Goal: Complete application form: Complete application form

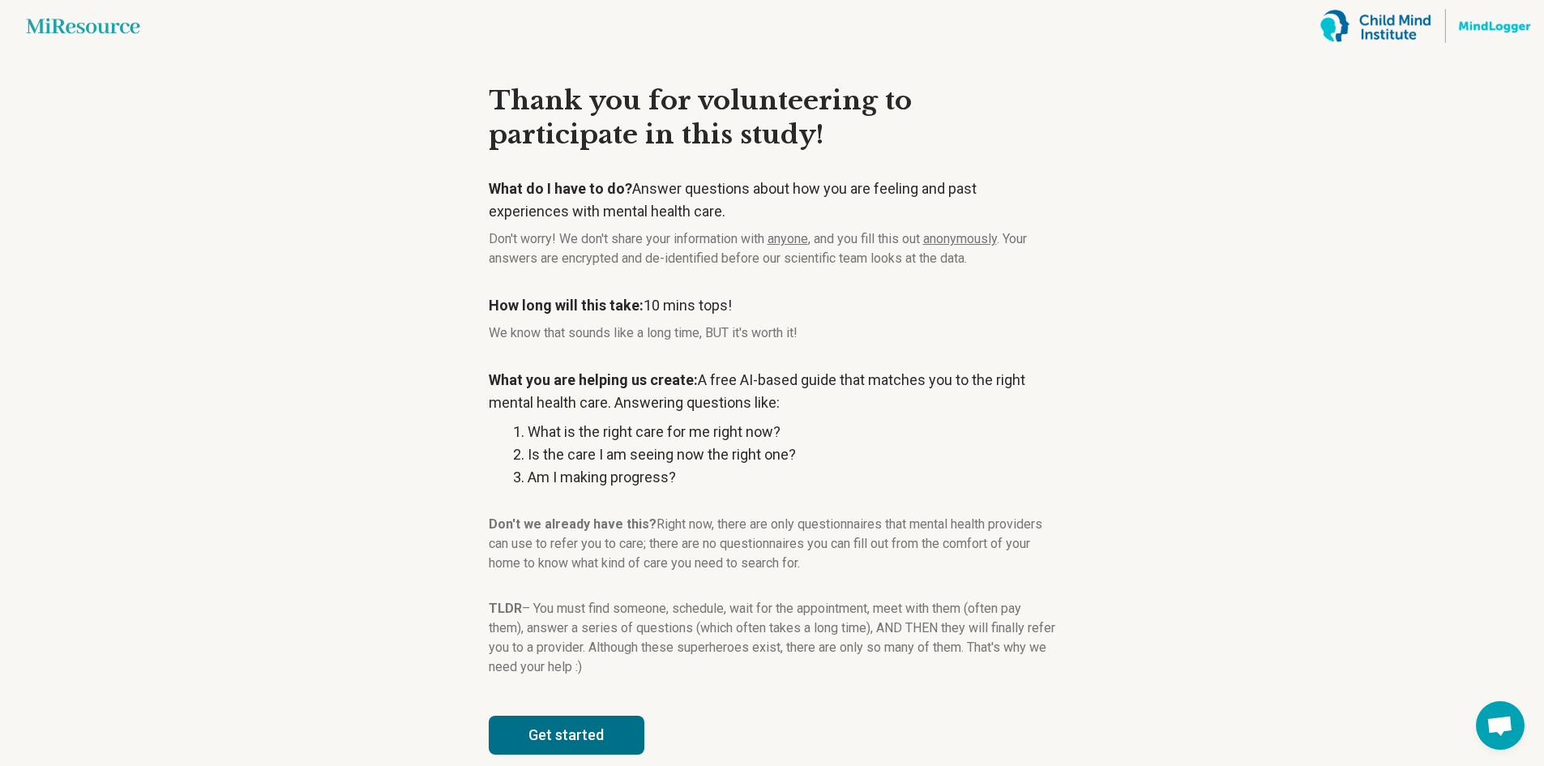
scroll to position [21, 0]
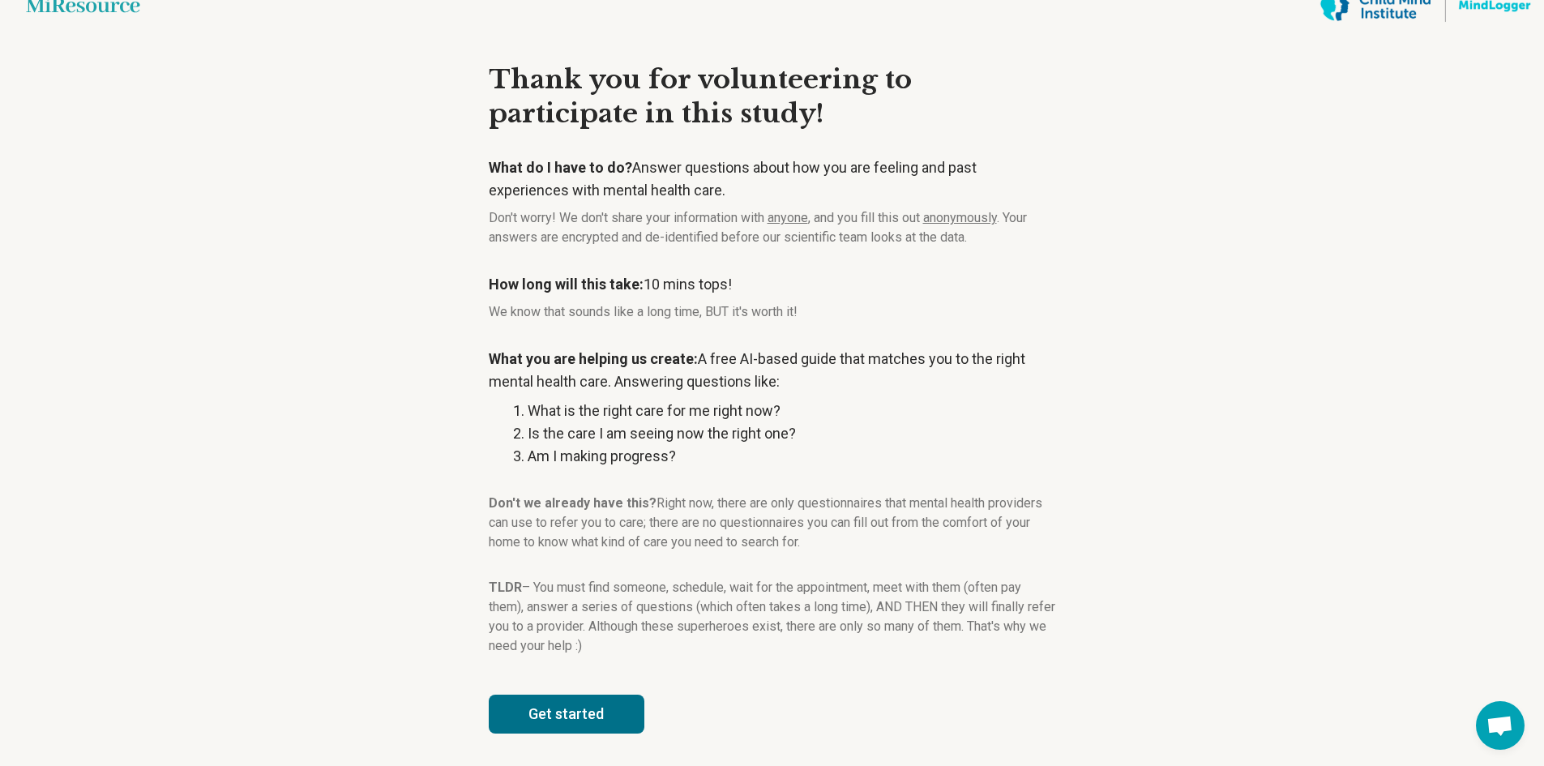
click at [577, 720] on button "Get started" at bounding box center [567, 714] width 156 height 39
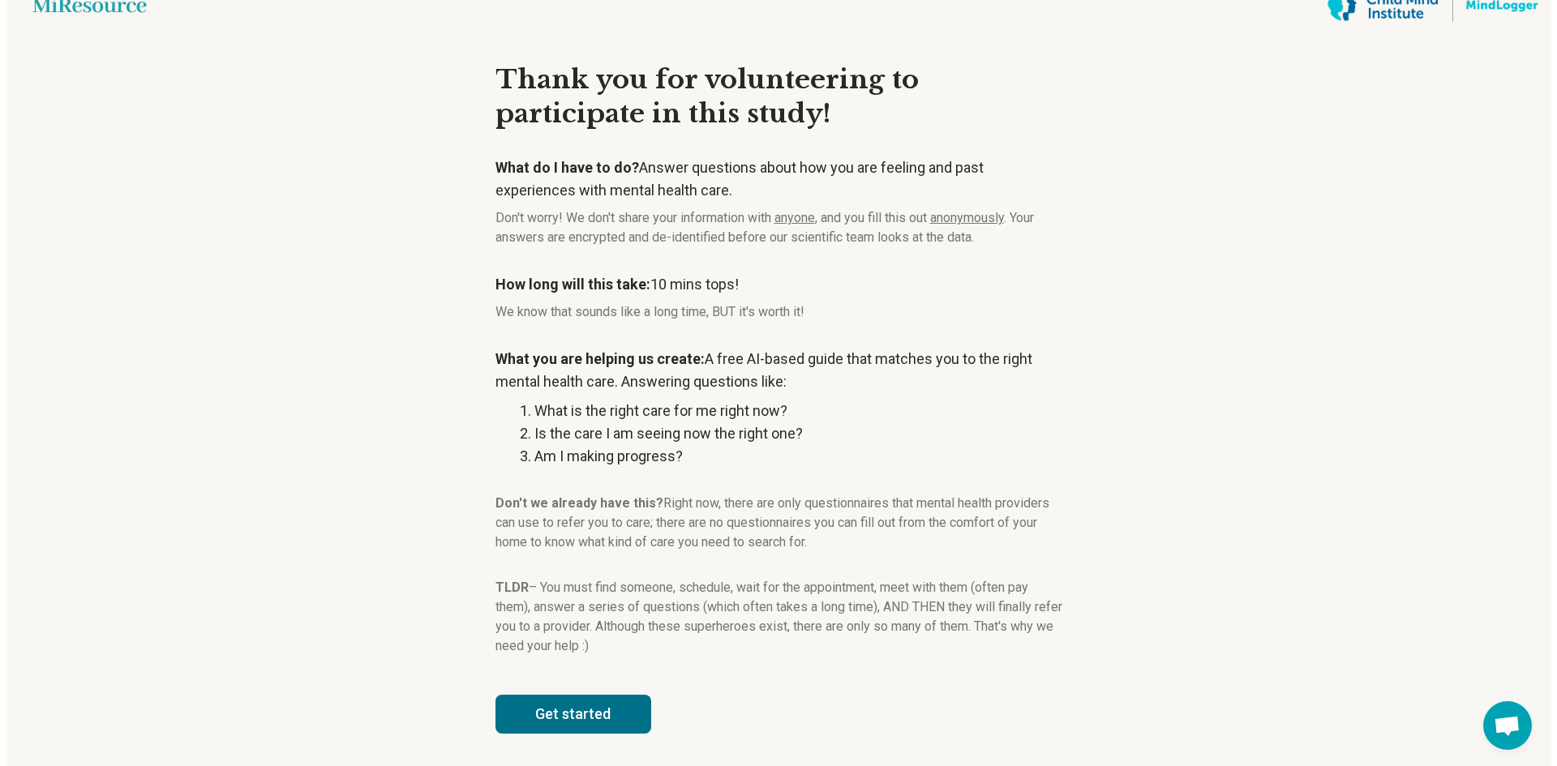
scroll to position [0, 0]
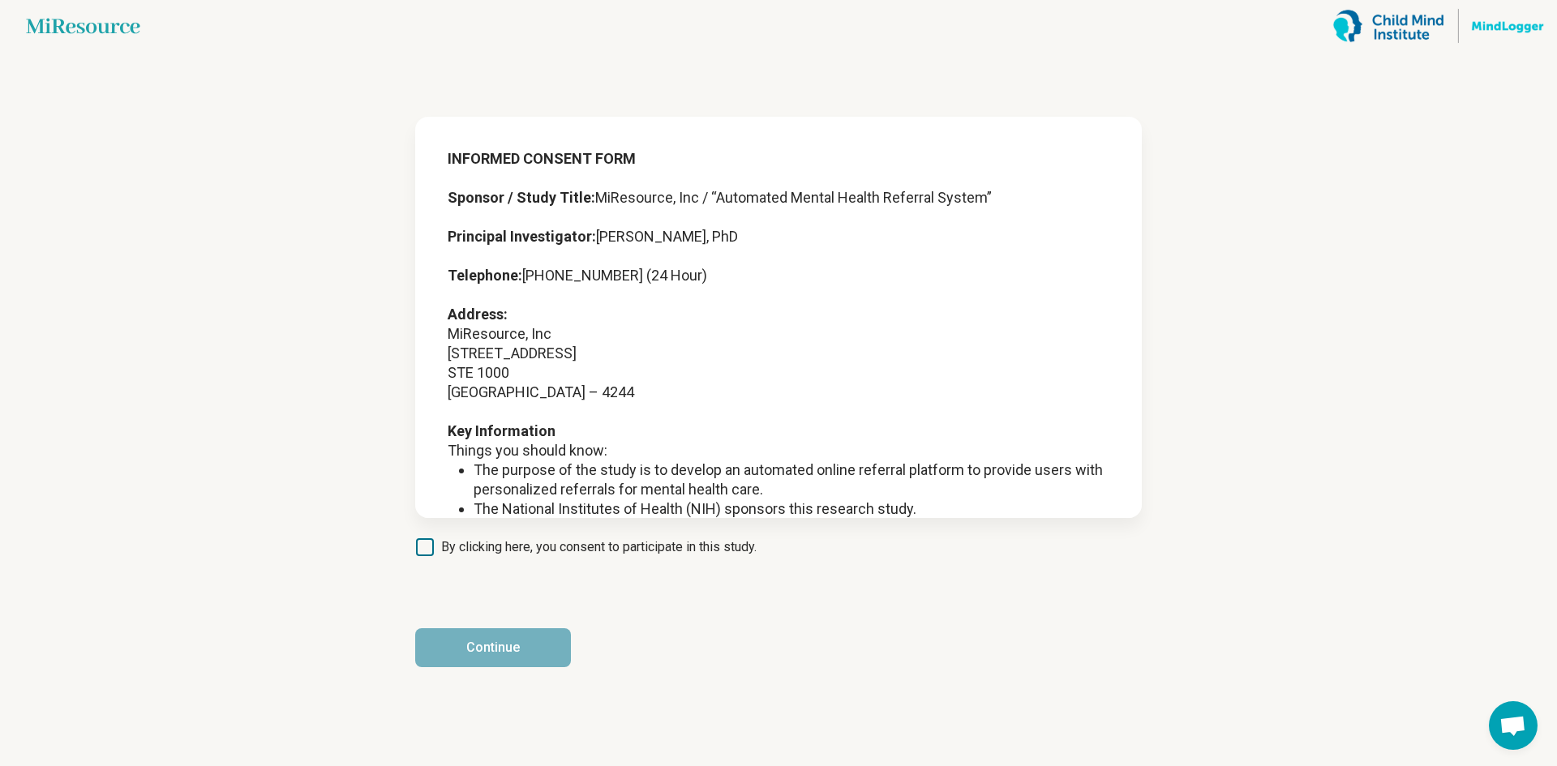
click at [430, 550] on icon at bounding box center [425, 547] width 18 height 18
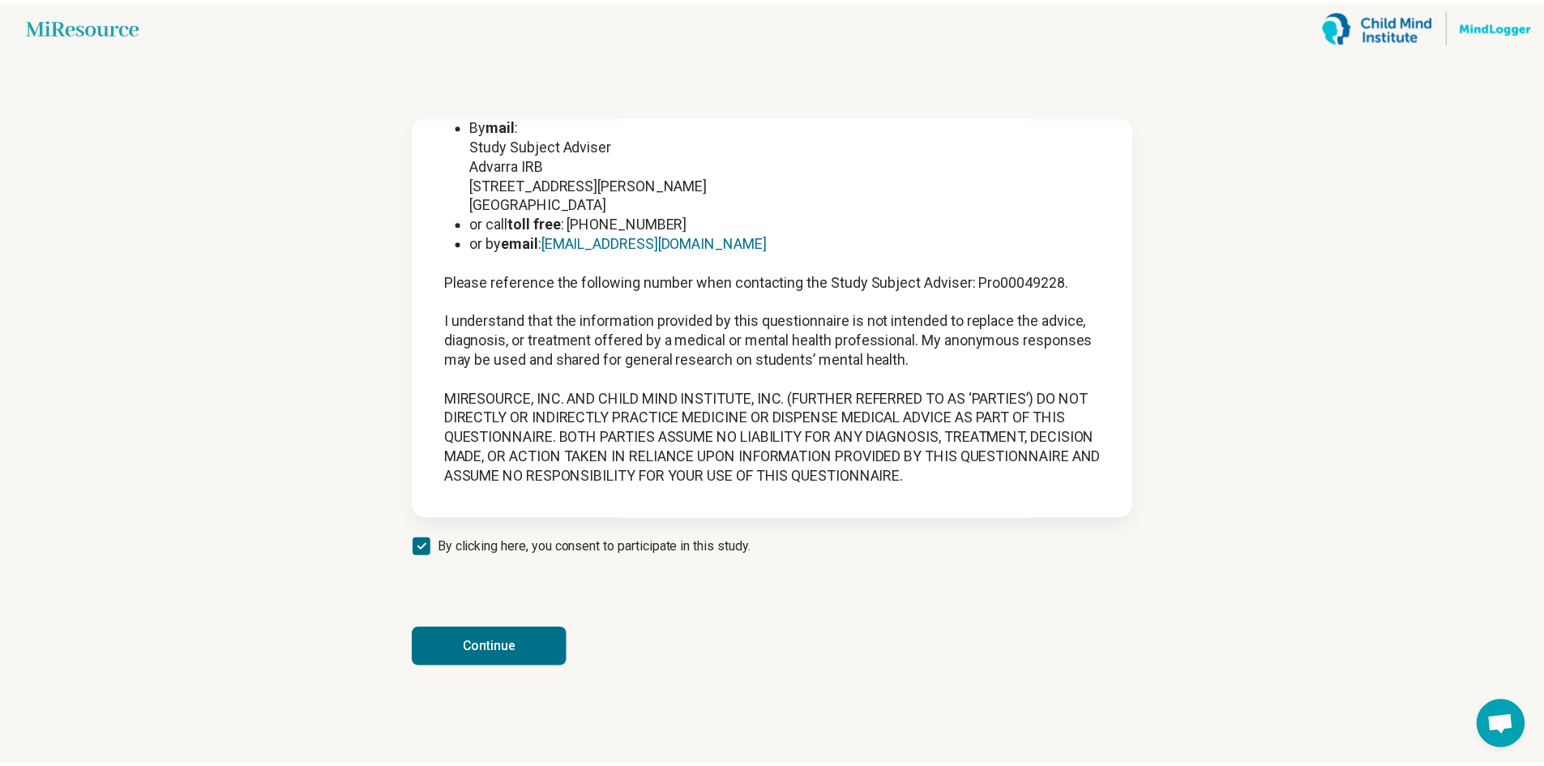
scroll to position [2096, 0]
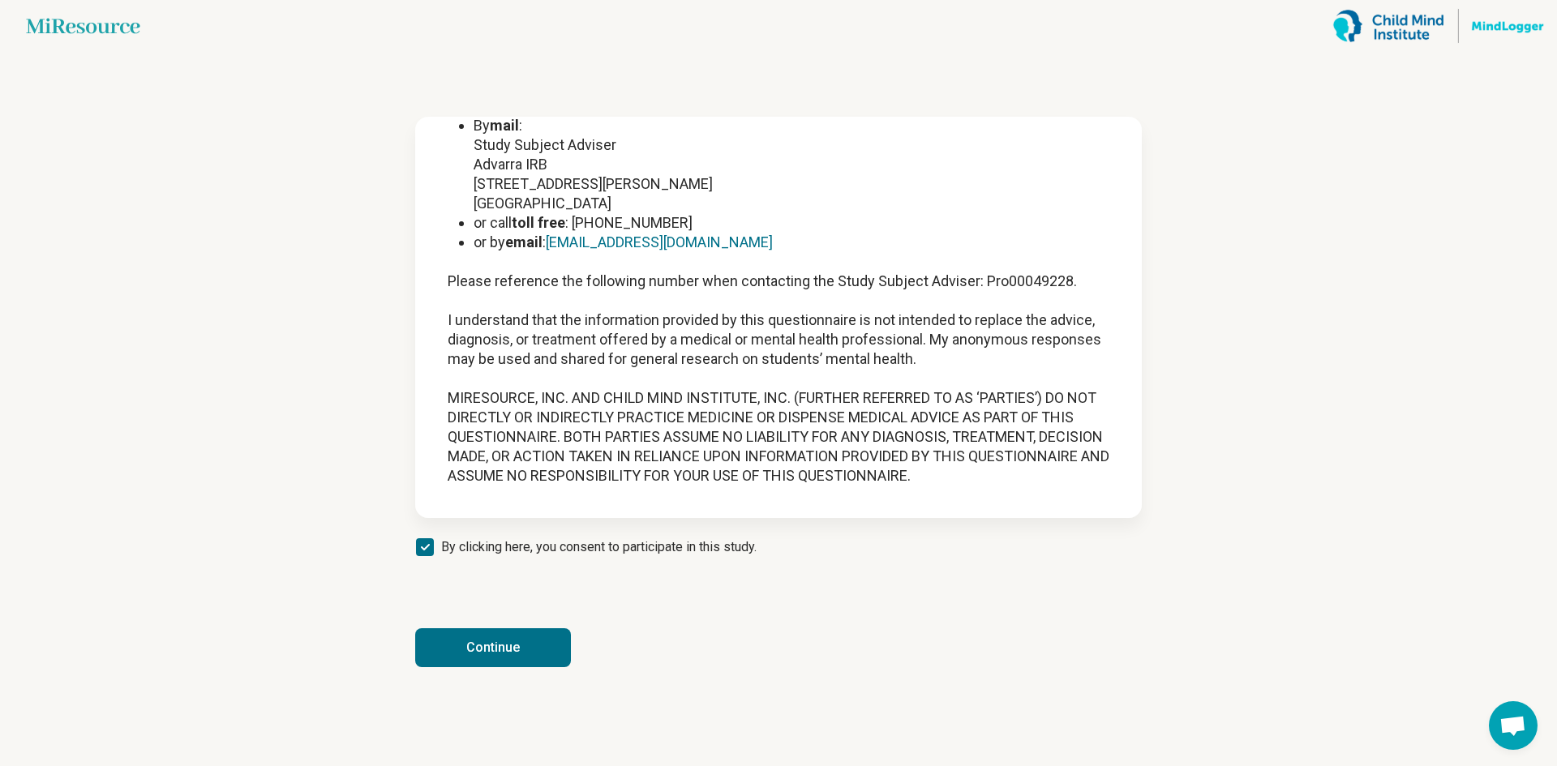
click at [512, 639] on button "Continue" at bounding box center [493, 647] width 156 height 39
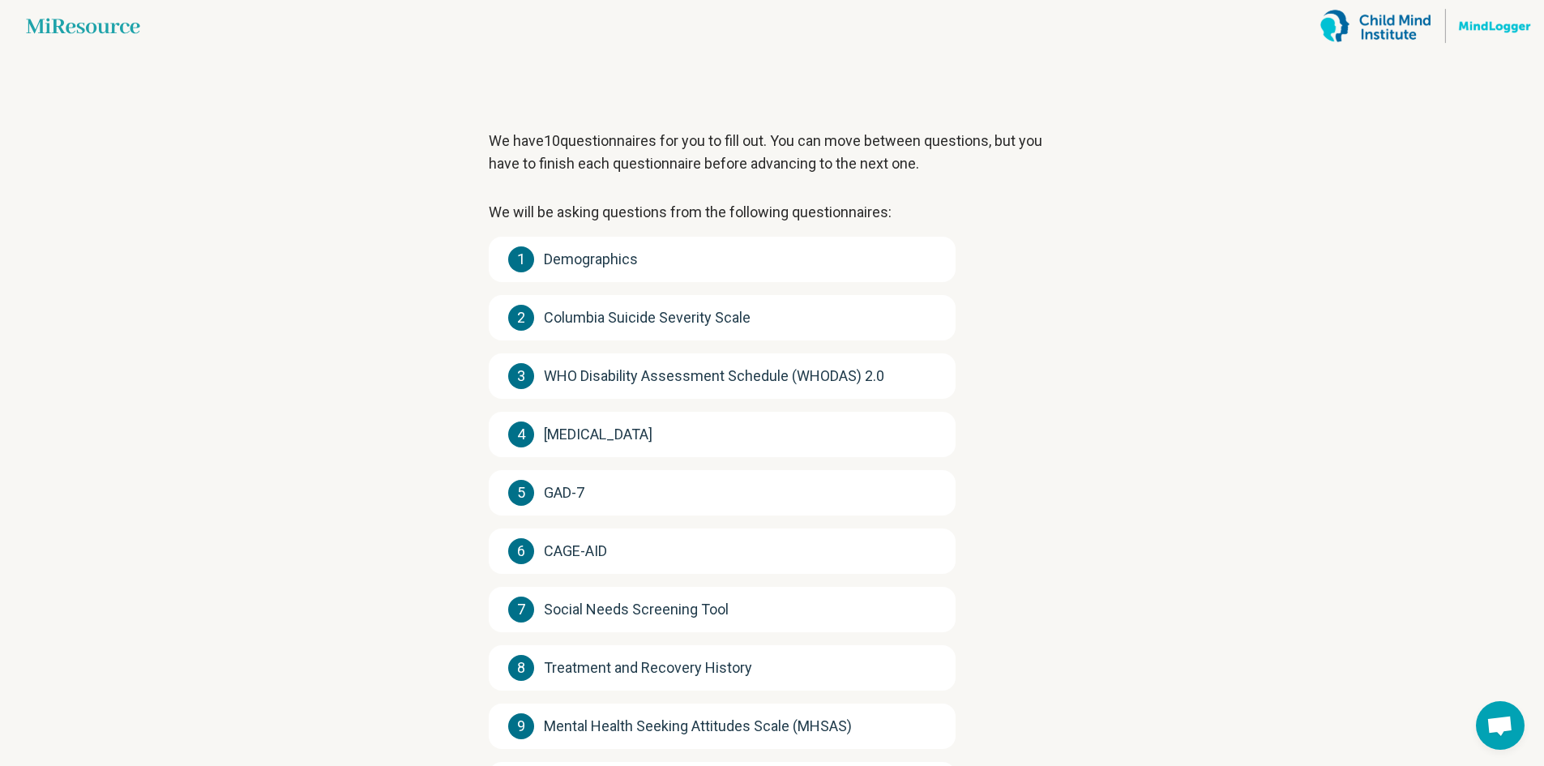
click at [820, 268] on div "1 Demographics" at bounding box center [722, 259] width 467 height 45
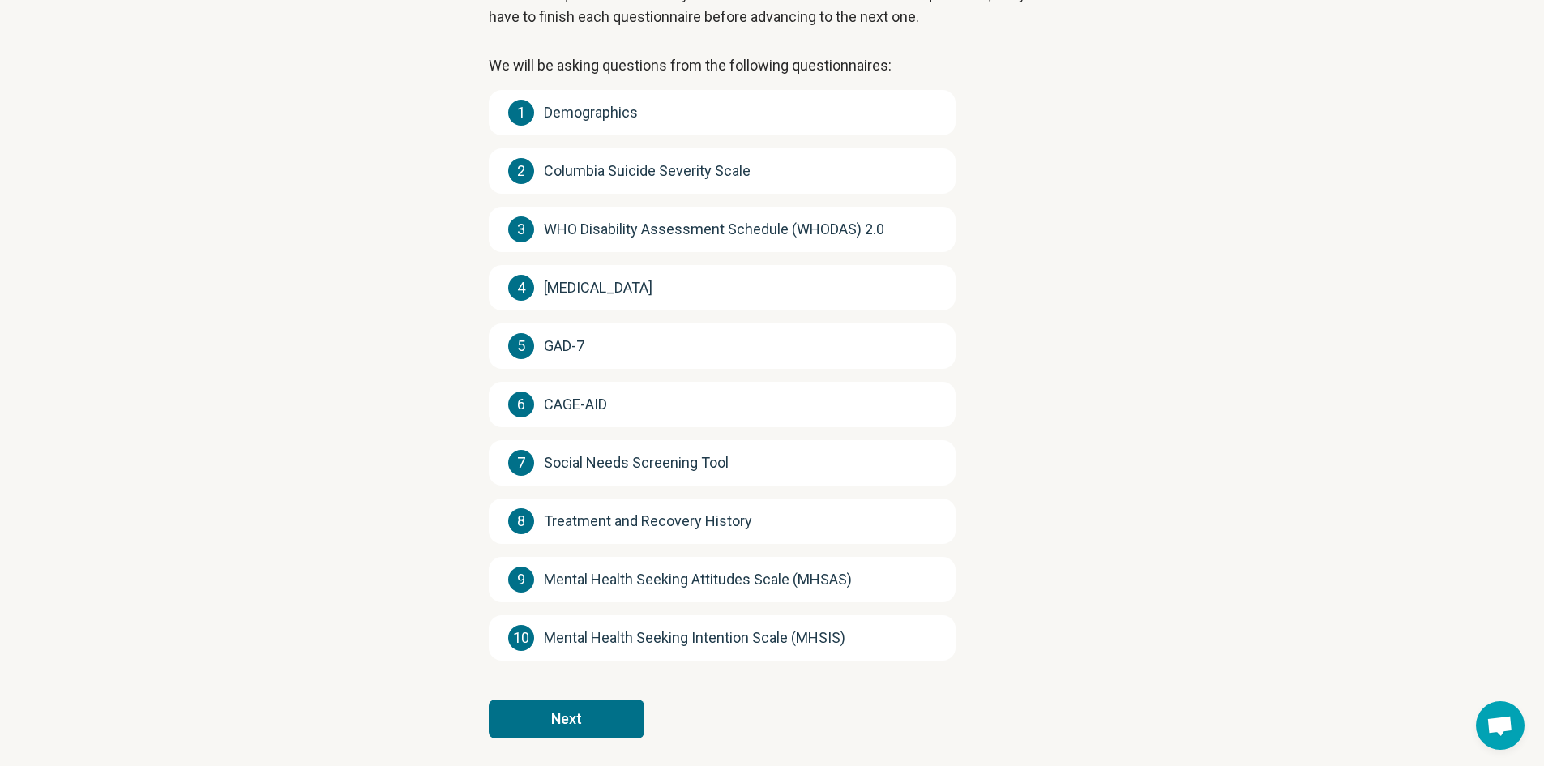
scroll to position [152, 0]
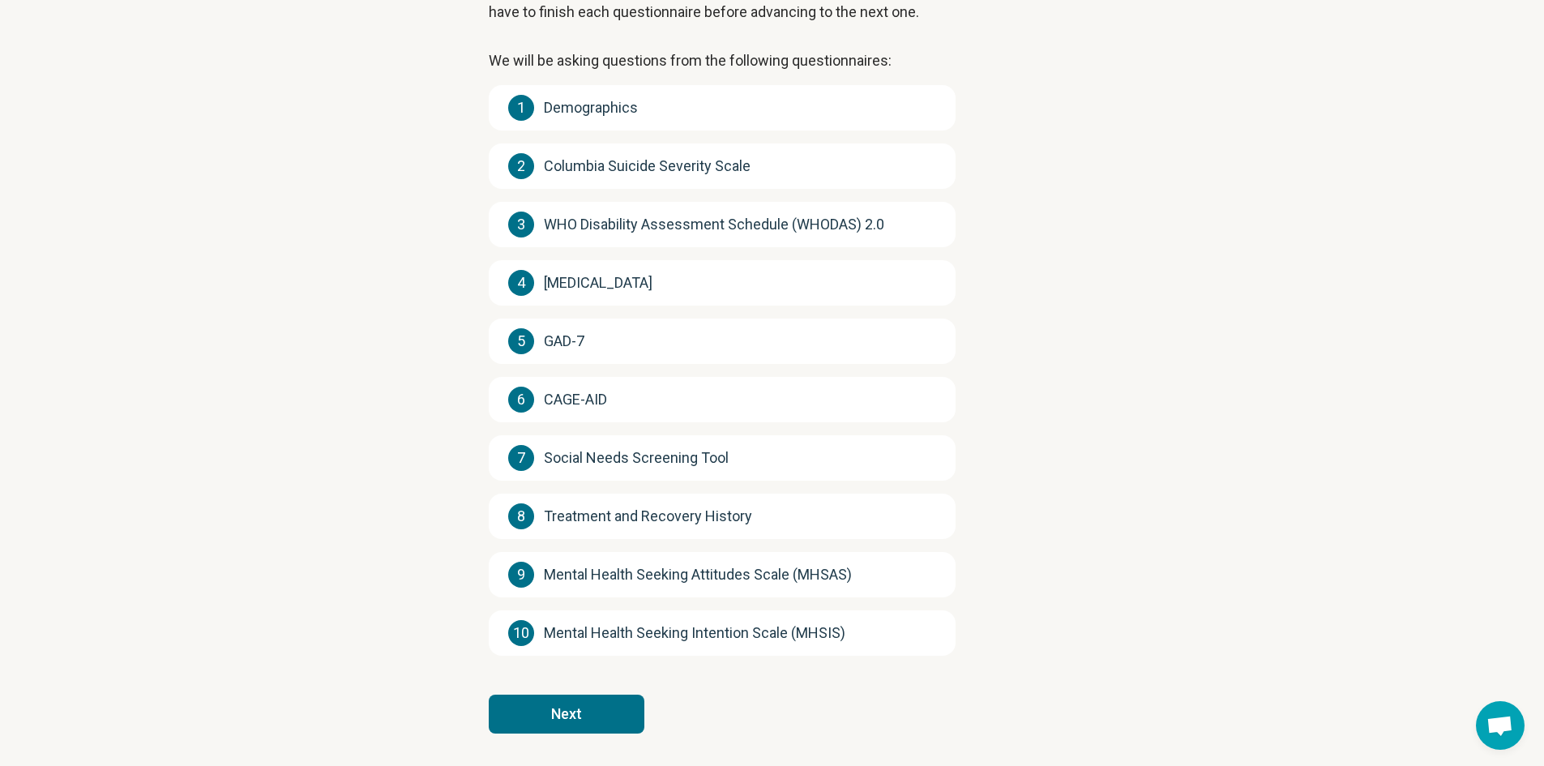
click at [596, 709] on button "Next" at bounding box center [567, 714] width 156 height 39
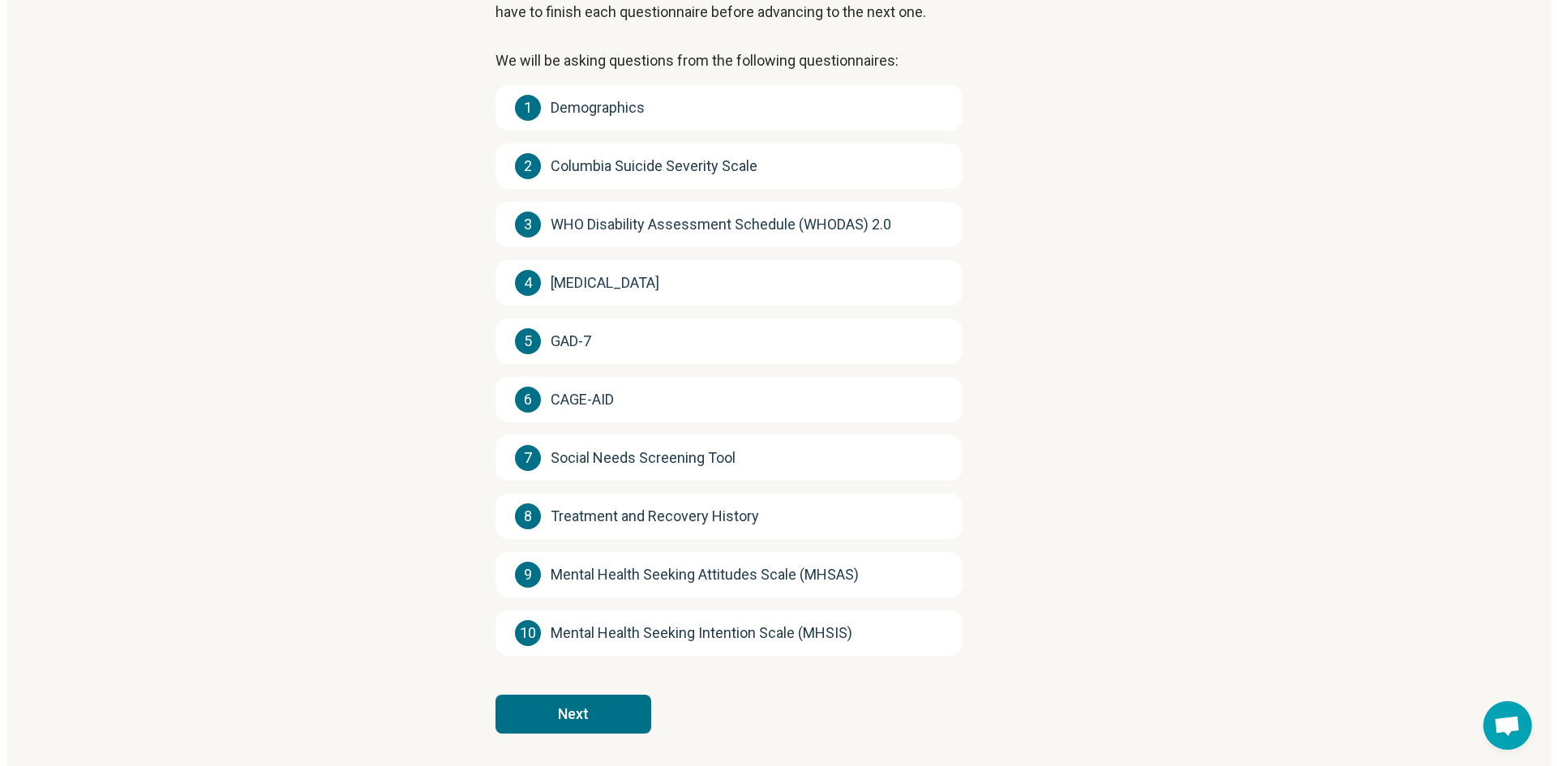
scroll to position [0, 0]
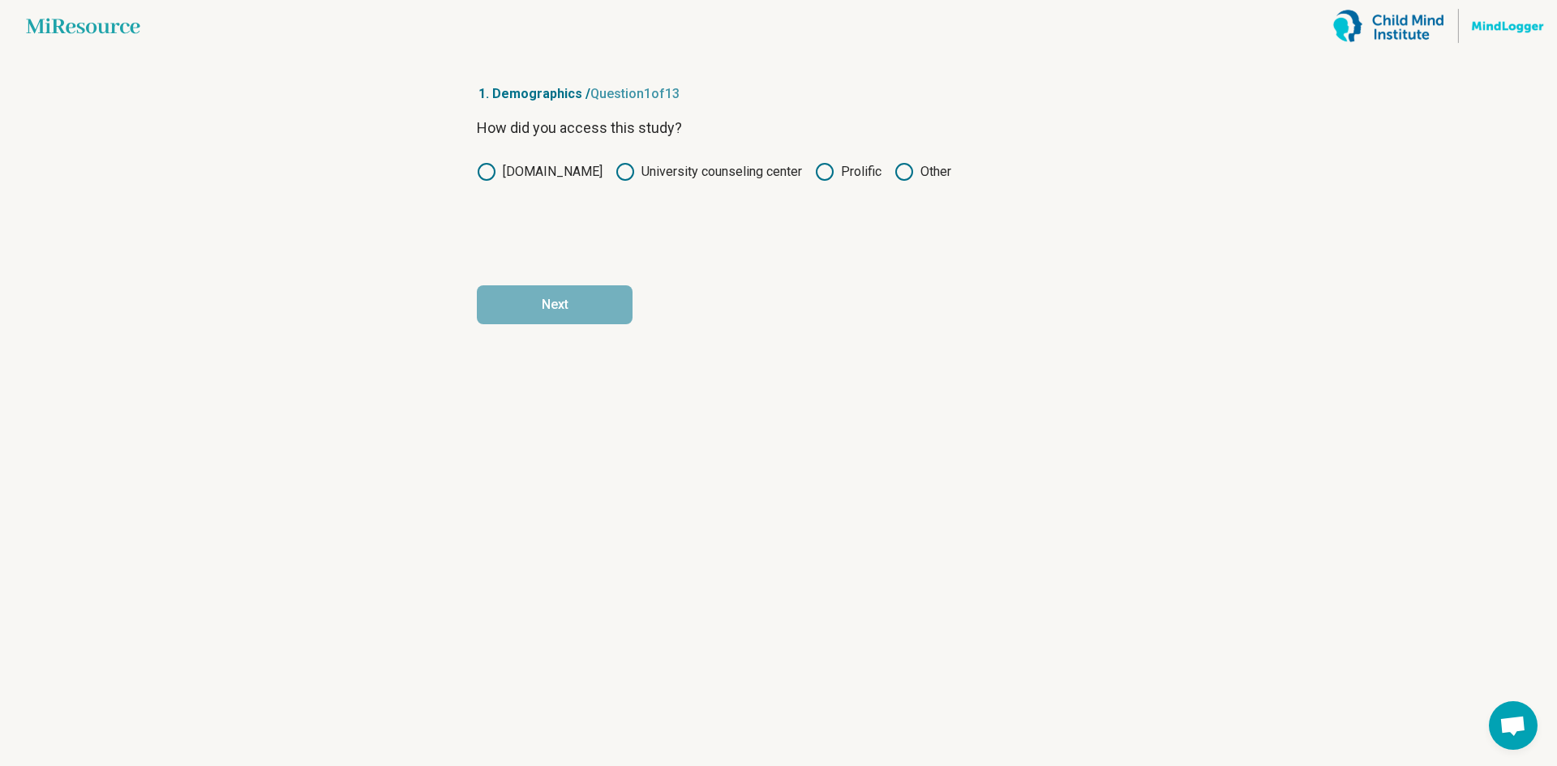
click at [873, 167] on label "Prolific" at bounding box center [848, 171] width 66 height 19
click at [584, 289] on button "Next" at bounding box center [555, 304] width 156 height 39
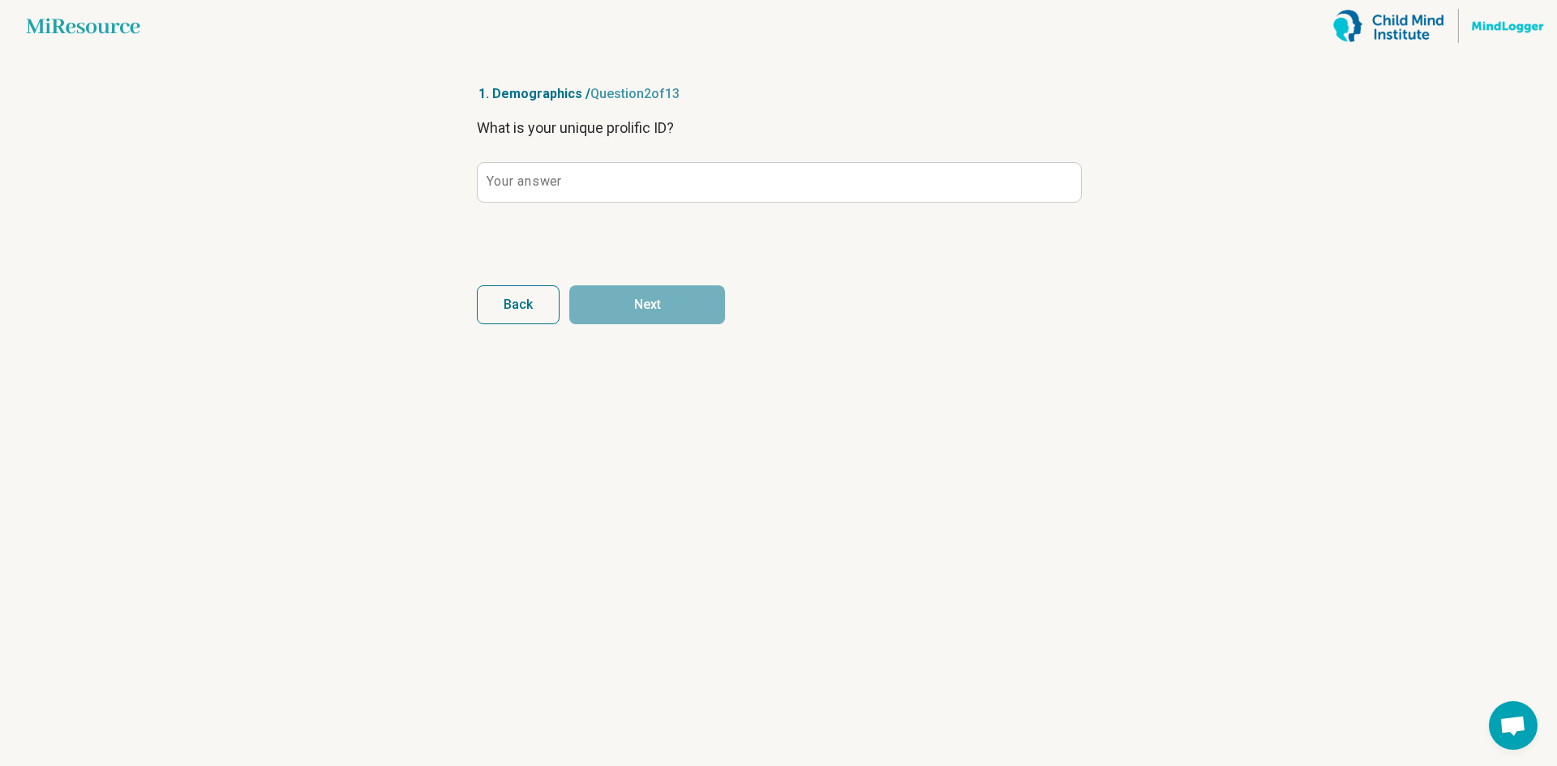
click at [585, 202] on div "Your answer" at bounding box center [778, 182] width 603 height 41
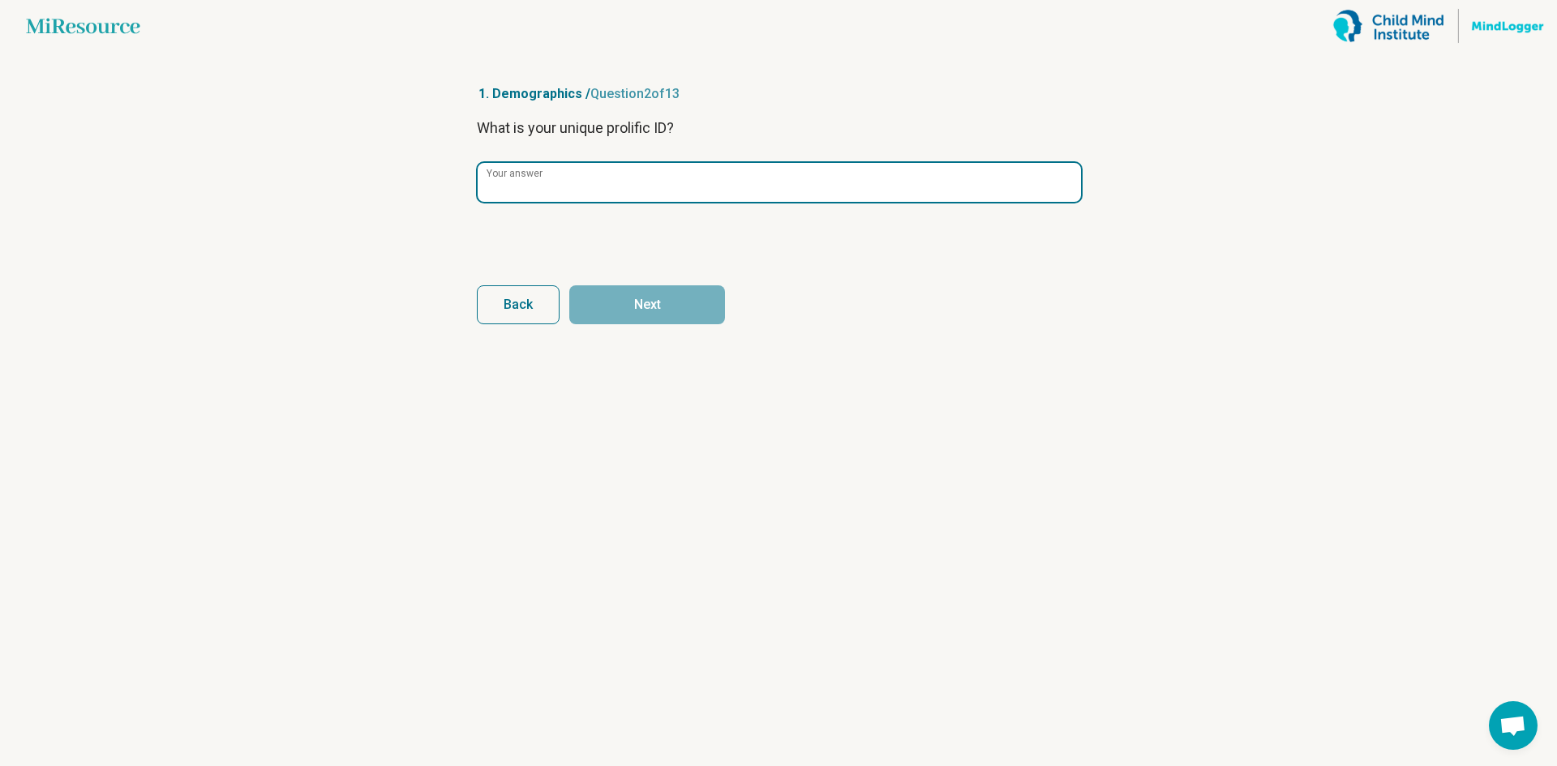
click at [585, 188] on input "Your answer" at bounding box center [779, 182] width 603 height 39
paste input "**********"
type input "**********"
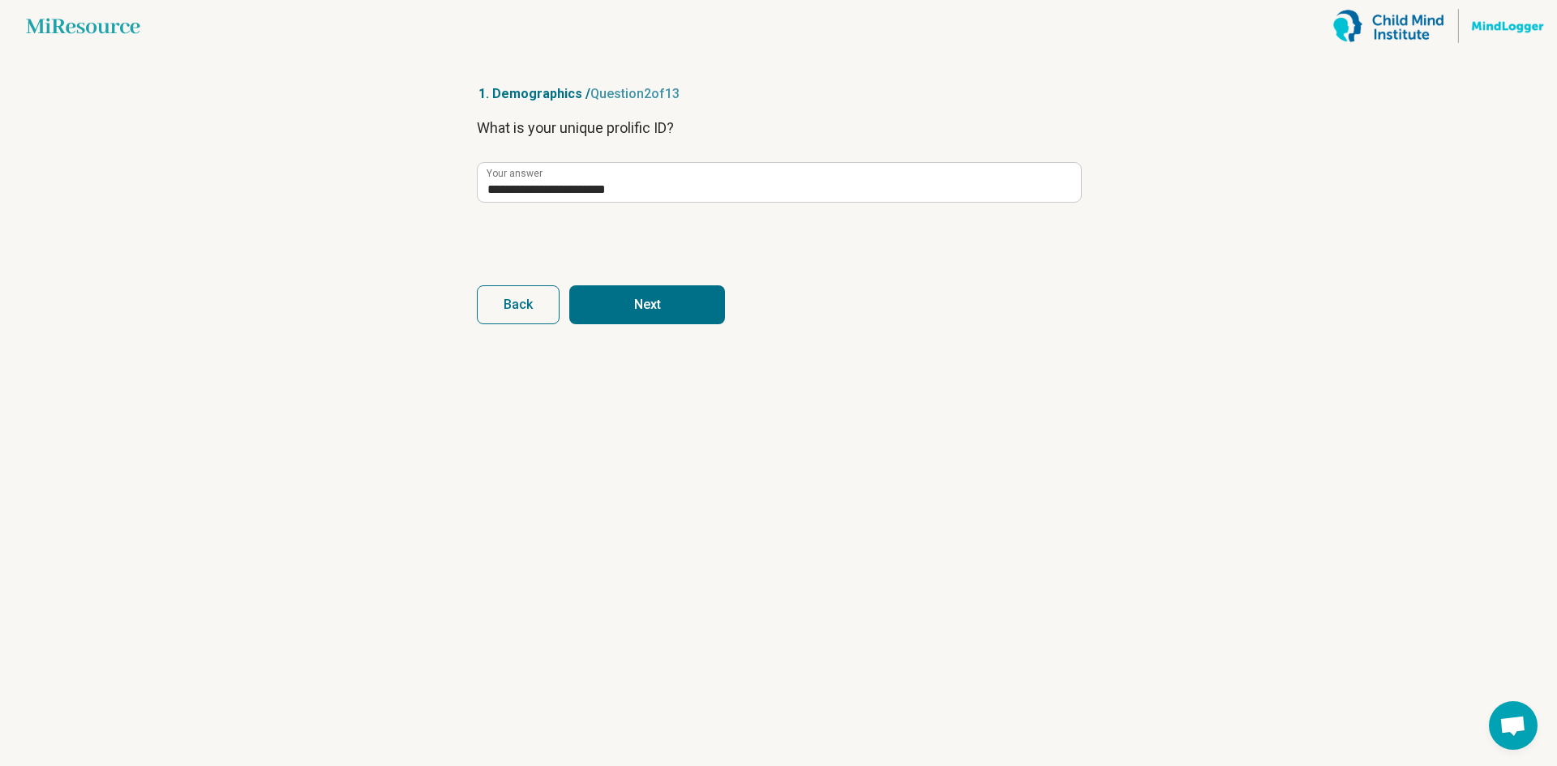
click at [616, 297] on button "Next" at bounding box center [647, 304] width 156 height 39
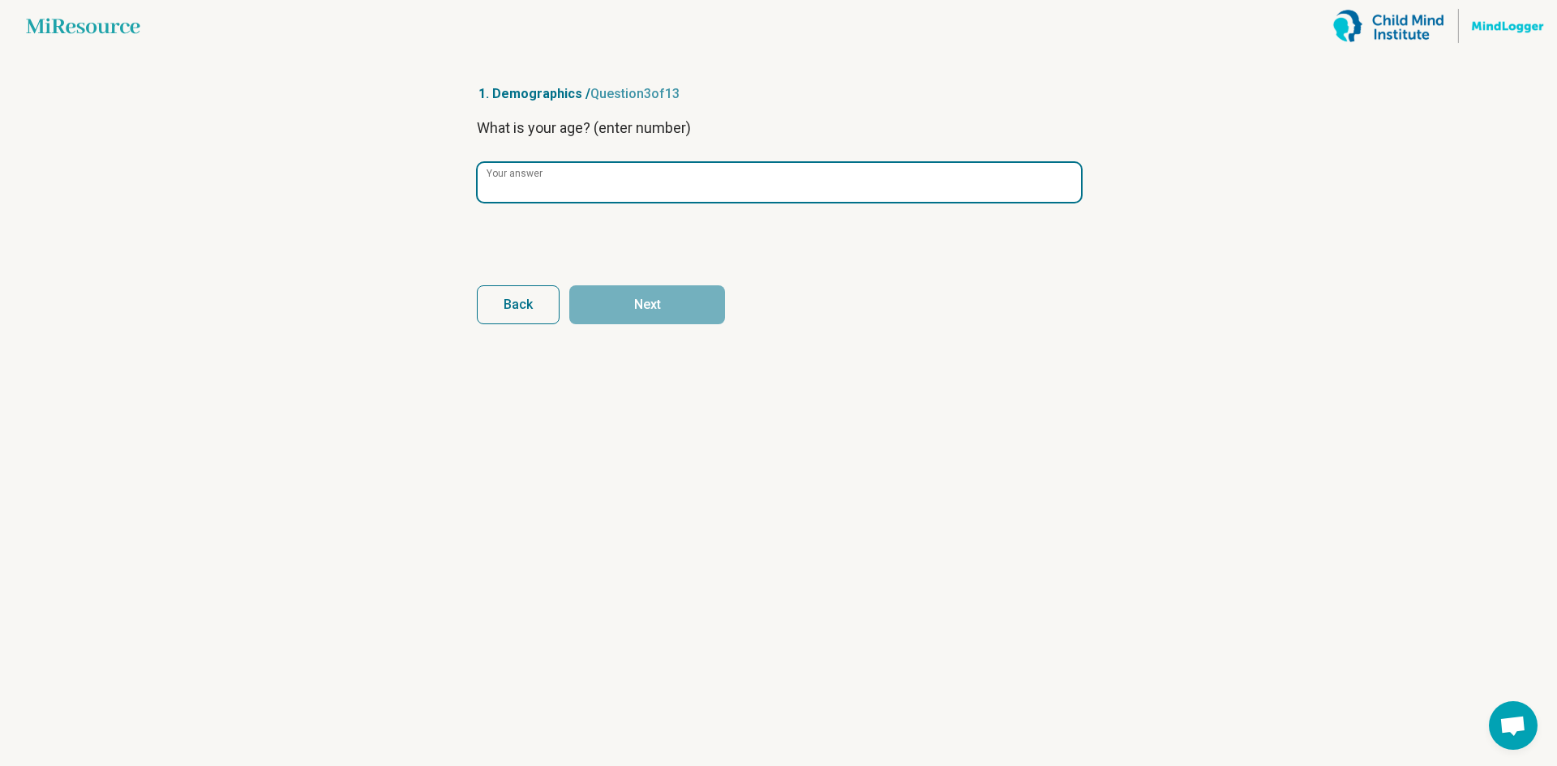
click at [631, 173] on input "Your answer" at bounding box center [779, 182] width 603 height 39
type input "**"
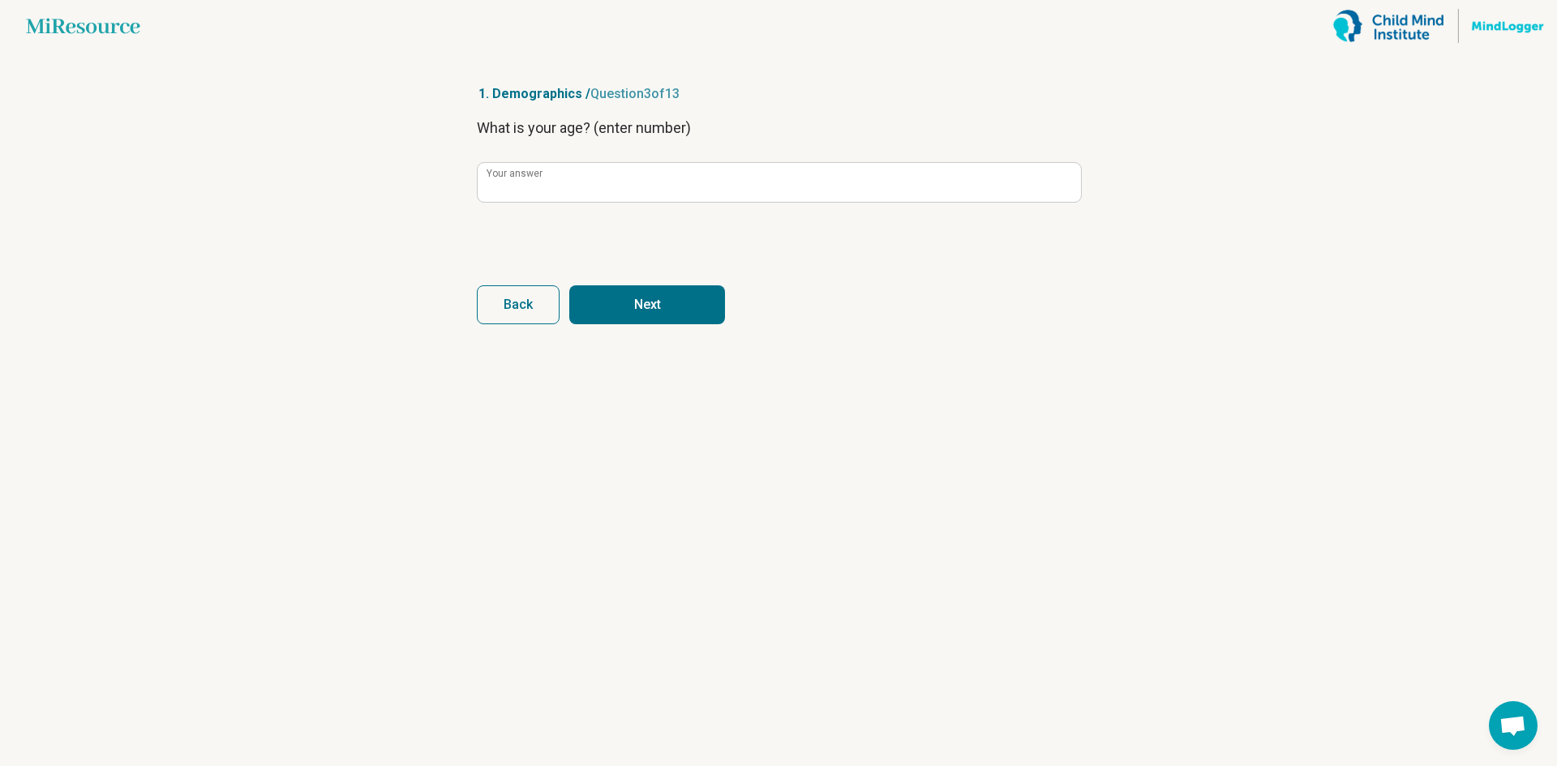
click at [624, 298] on button "Next" at bounding box center [647, 304] width 156 height 39
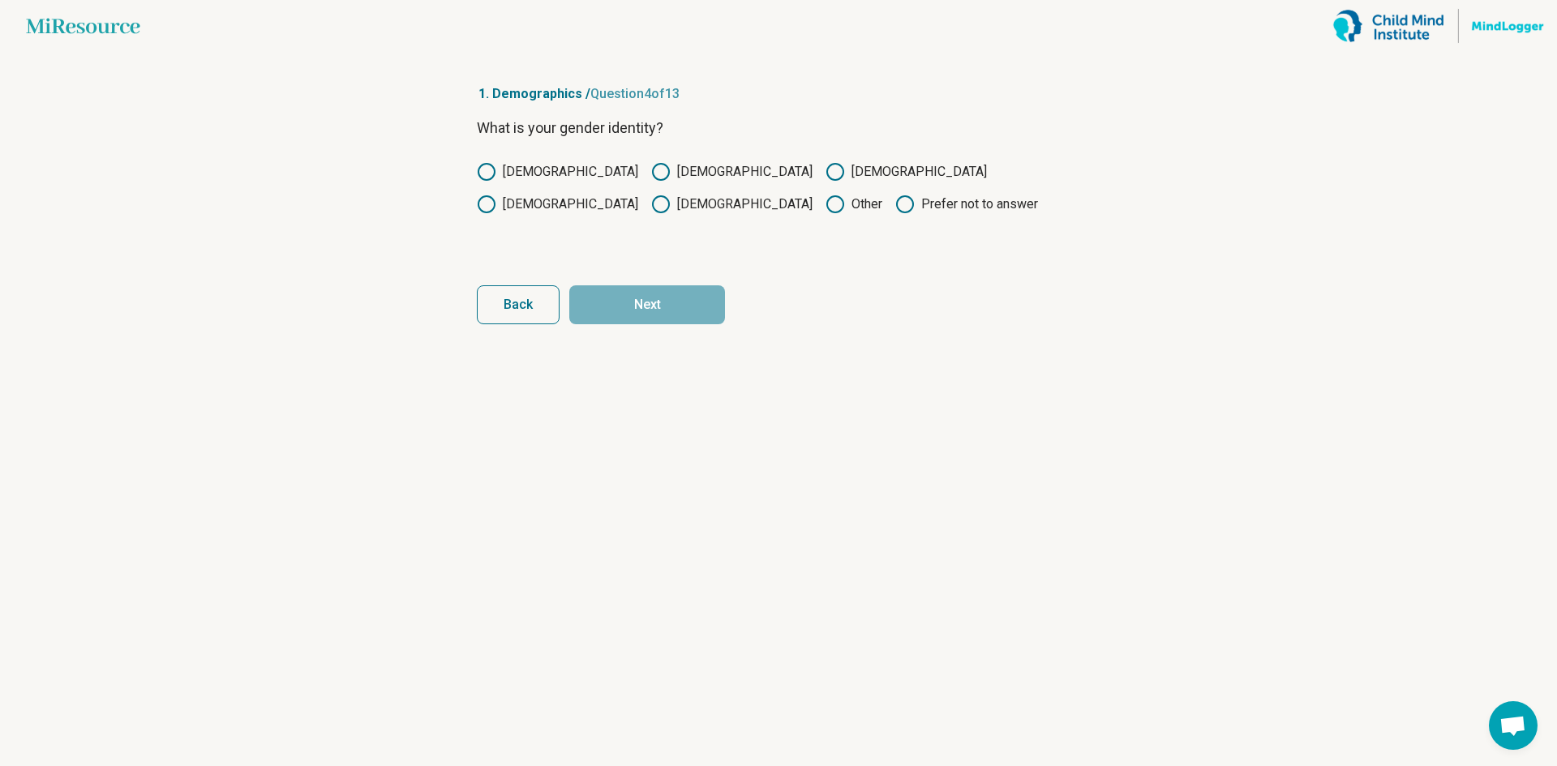
click at [505, 155] on div "What is your gender identity? Male Female Non-binary Transgender male Transgend…" at bounding box center [778, 185] width 603 height 136
click at [525, 169] on label "Male" at bounding box center [557, 171] width 161 height 19
click at [656, 306] on button "Next" at bounding box center [647, 304] width 156 height 39
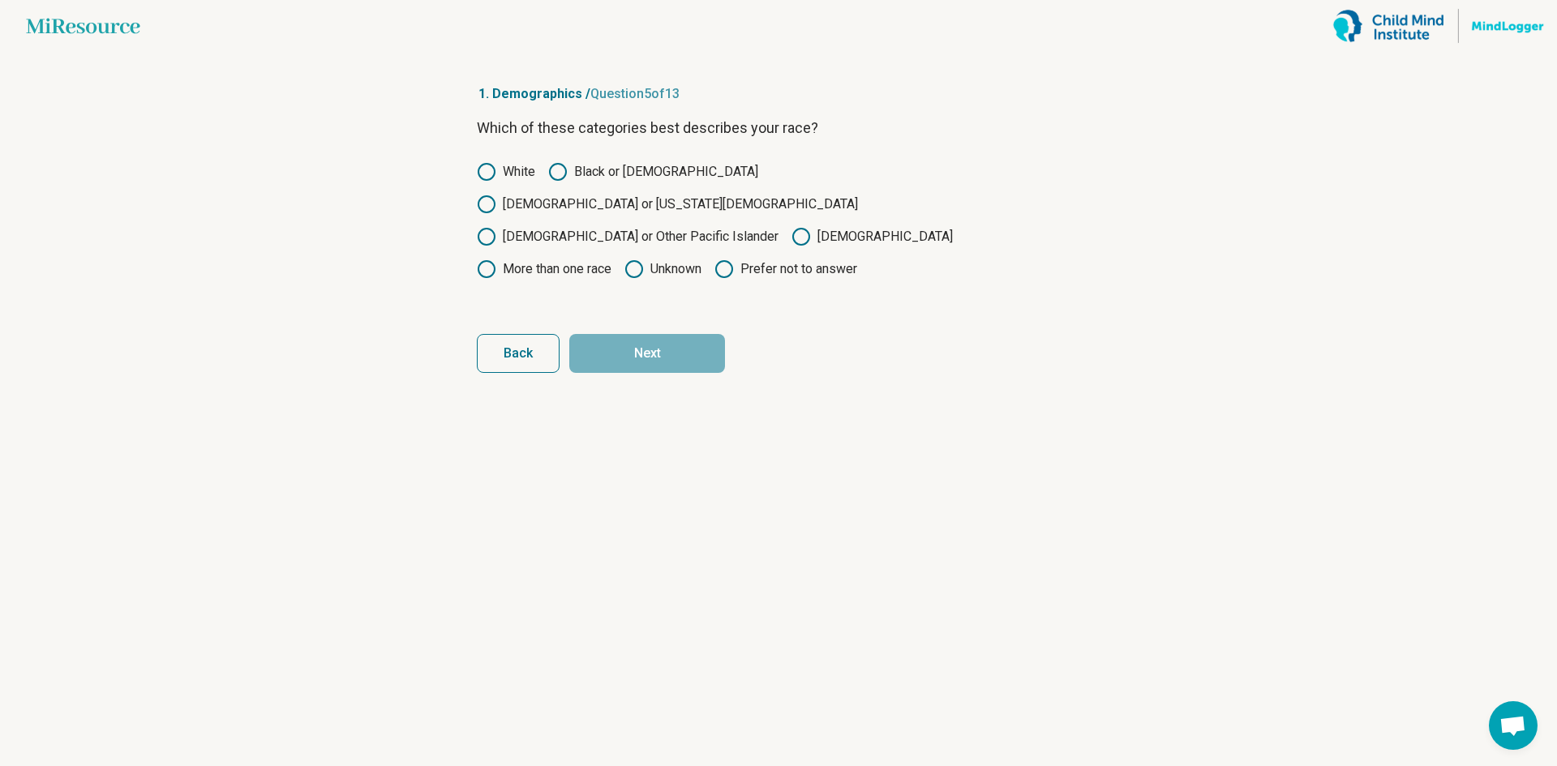
click at [791, 227] on label "Asian" at bounding box center [871, 236] width 161 height 19
click at [690, 334] on button "Next" at bounding box center [647, 353] width 156 height 39
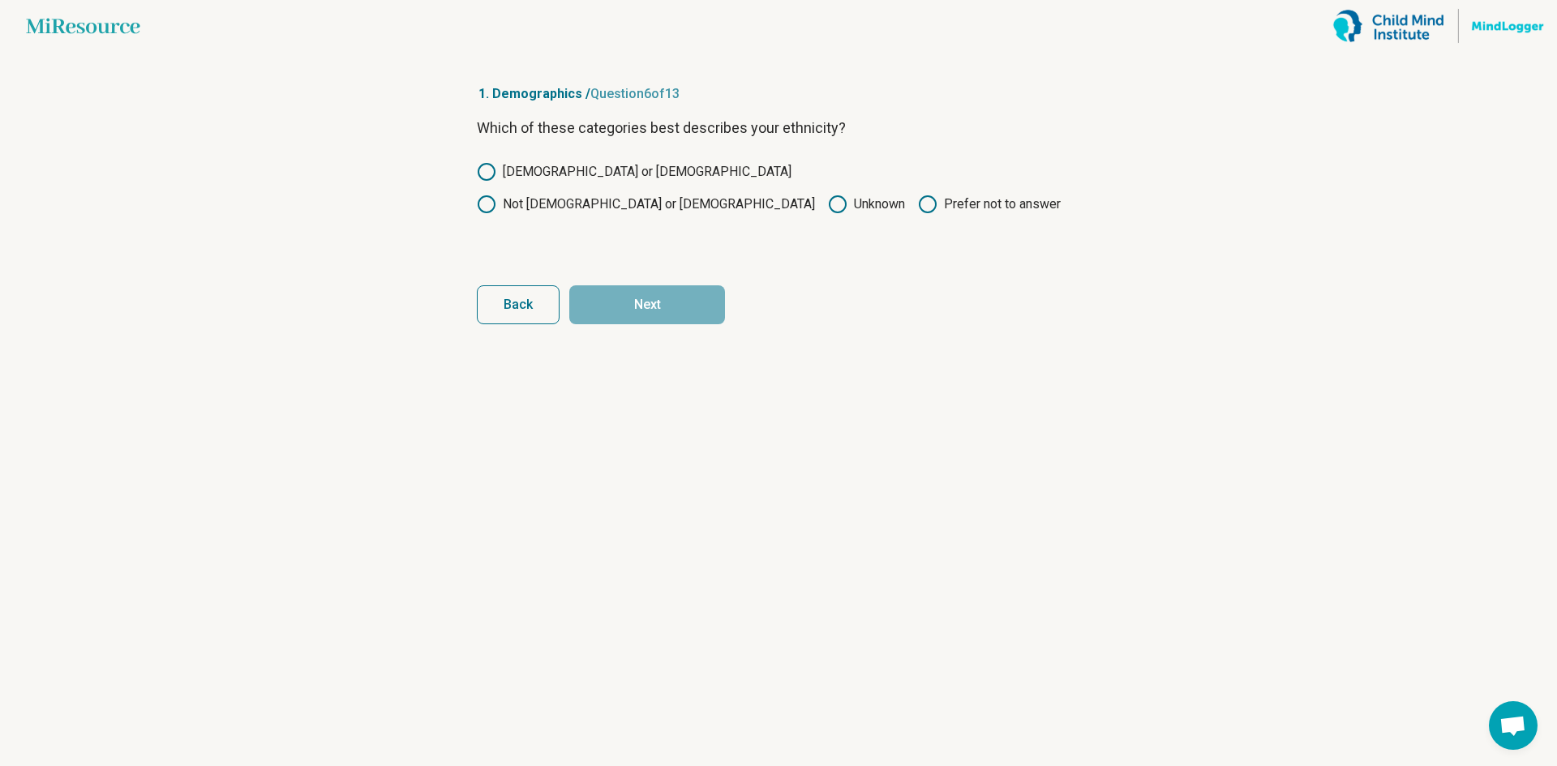
click at [671, 195] on label "Not Hispanic or Latino" at bounding box center [646, 204] width 338 height 19
click at [669, 298] on button "Next" at bounding box center [647, 304] width 156 height 39
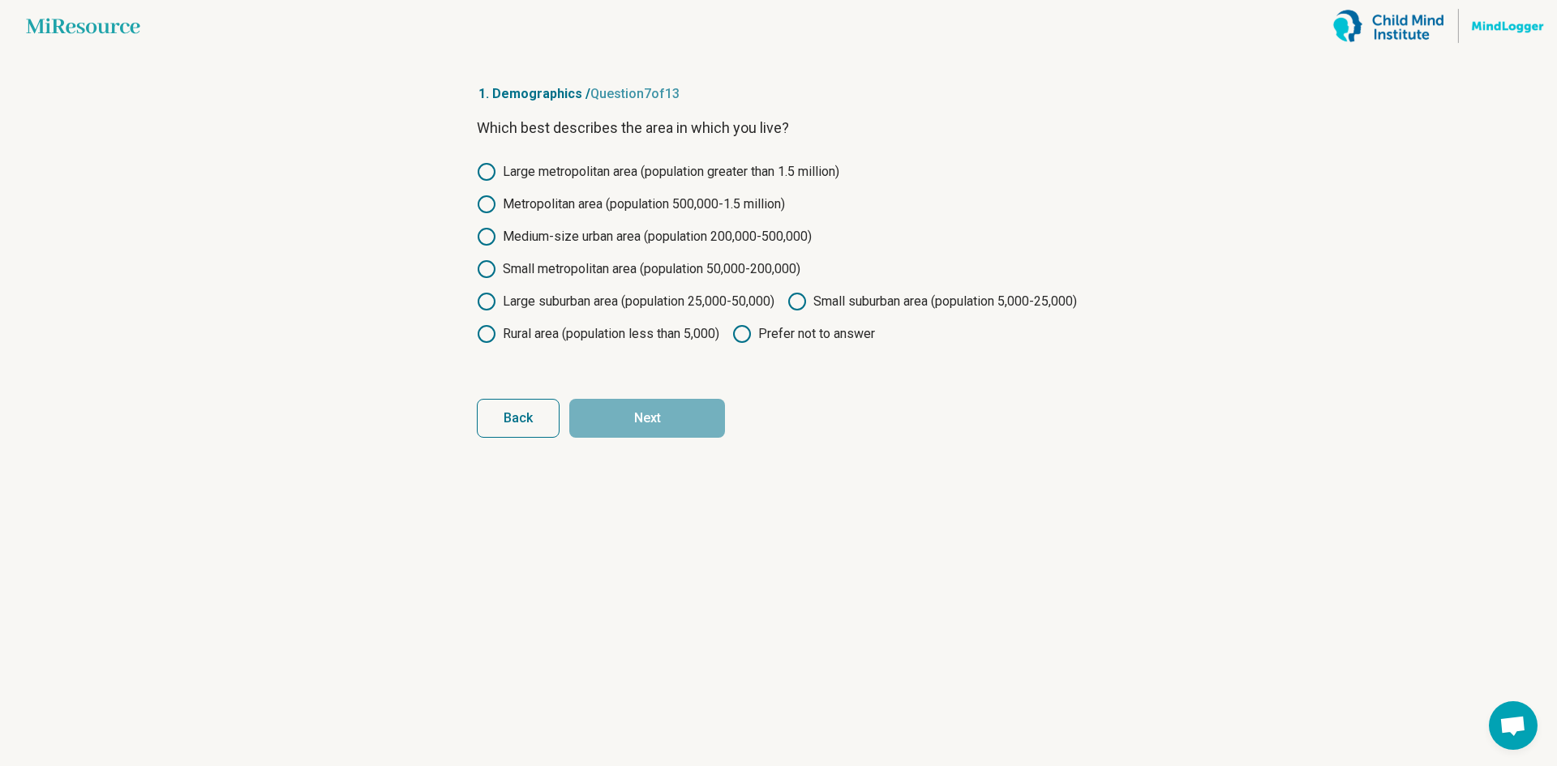
click at [579, 201] on label "Metropolitan area (population 500,000-1.5 million)" at bounding box center [631, 204] width 308 height 19
click at [579, 238] on label "Medium-size urban area (population 200,000-500,000)" at bounding box center [644, 236] width 335 height 19
click at [662, 268] on label "Small metropolitan area (population 50,000-200,000)" at bounding box center [638, 268] width 323 height 19
click at [678, 165] on label "Large metropolitan area (population greater than 1.5 million)" at bounding box center [658, 171] width 362 height 19
click at [787, 311] on label "Small suburban area (population 5,000-25,000)" at bounding box center [931, 301] width 289 height 19
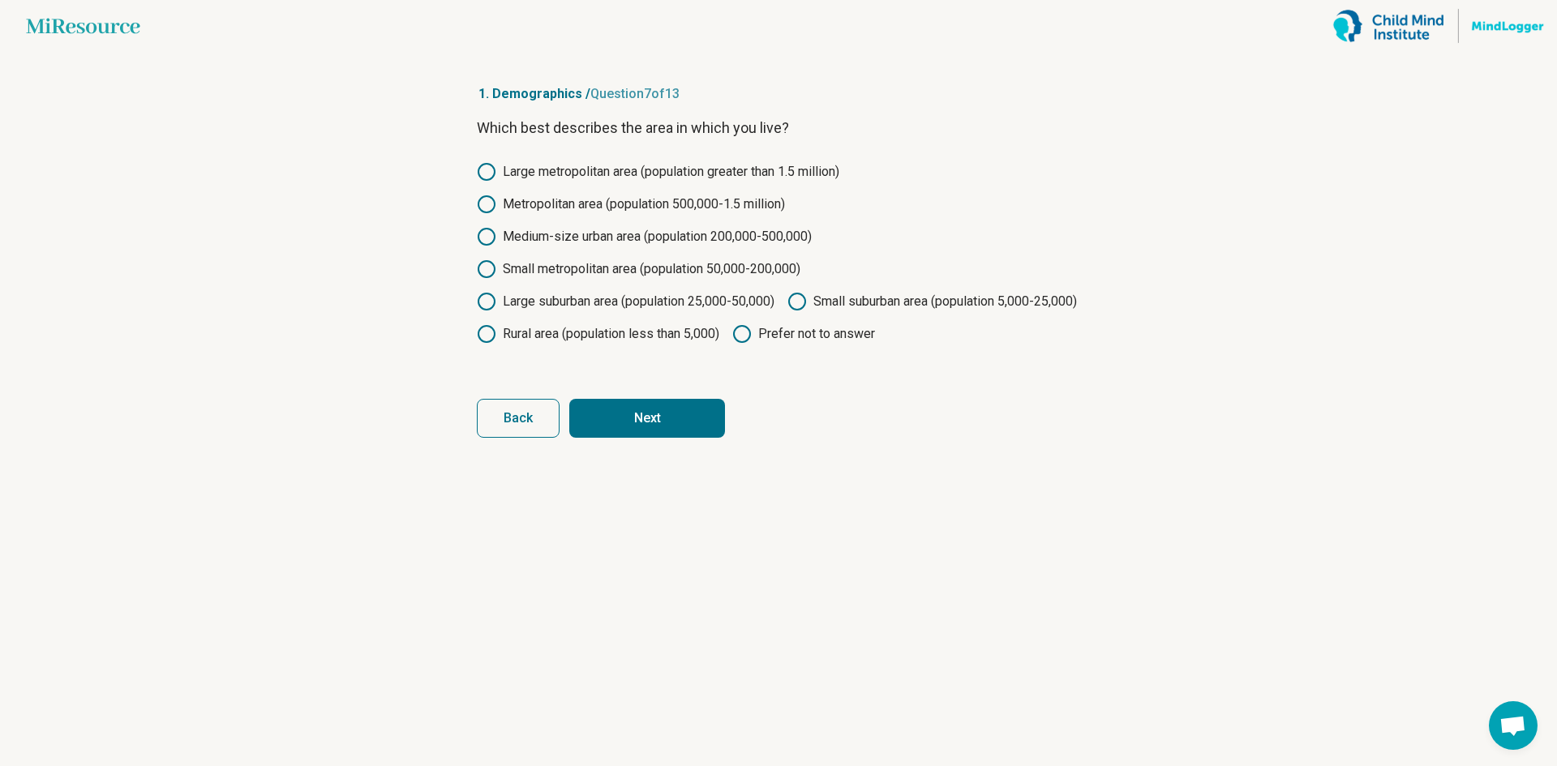
click at [666, 306] on label "Large suburban area (population 25,000-50,000)" at bounding box center [626, 301] width 298 height 19
click at [669, 438] on button "Next" at bounding box center [647, 418] width 156 height 39
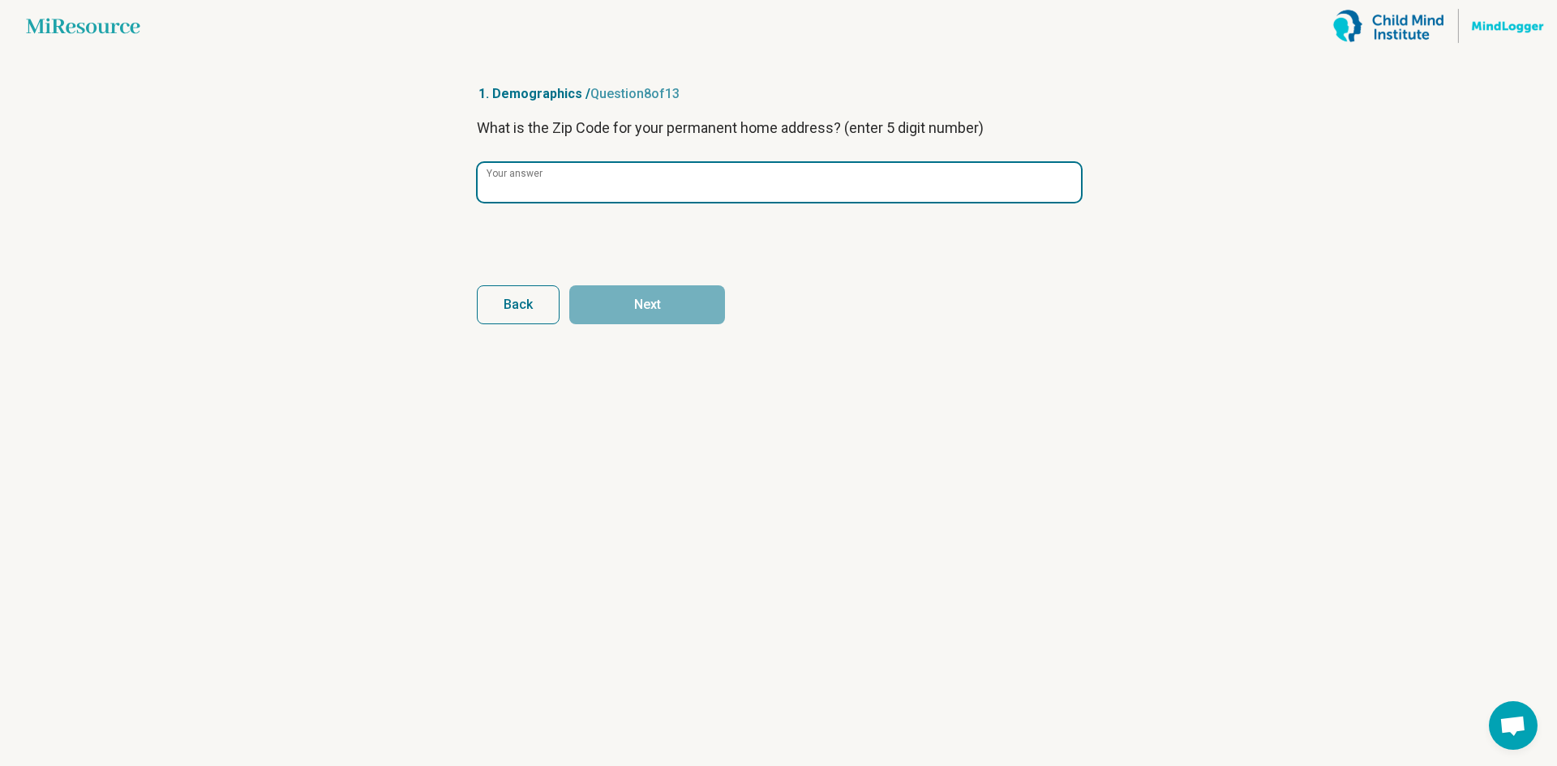
click at [645, 182] on input "Your answer" at bounding box center [779, 182] width 603 height 39
type input "*****"
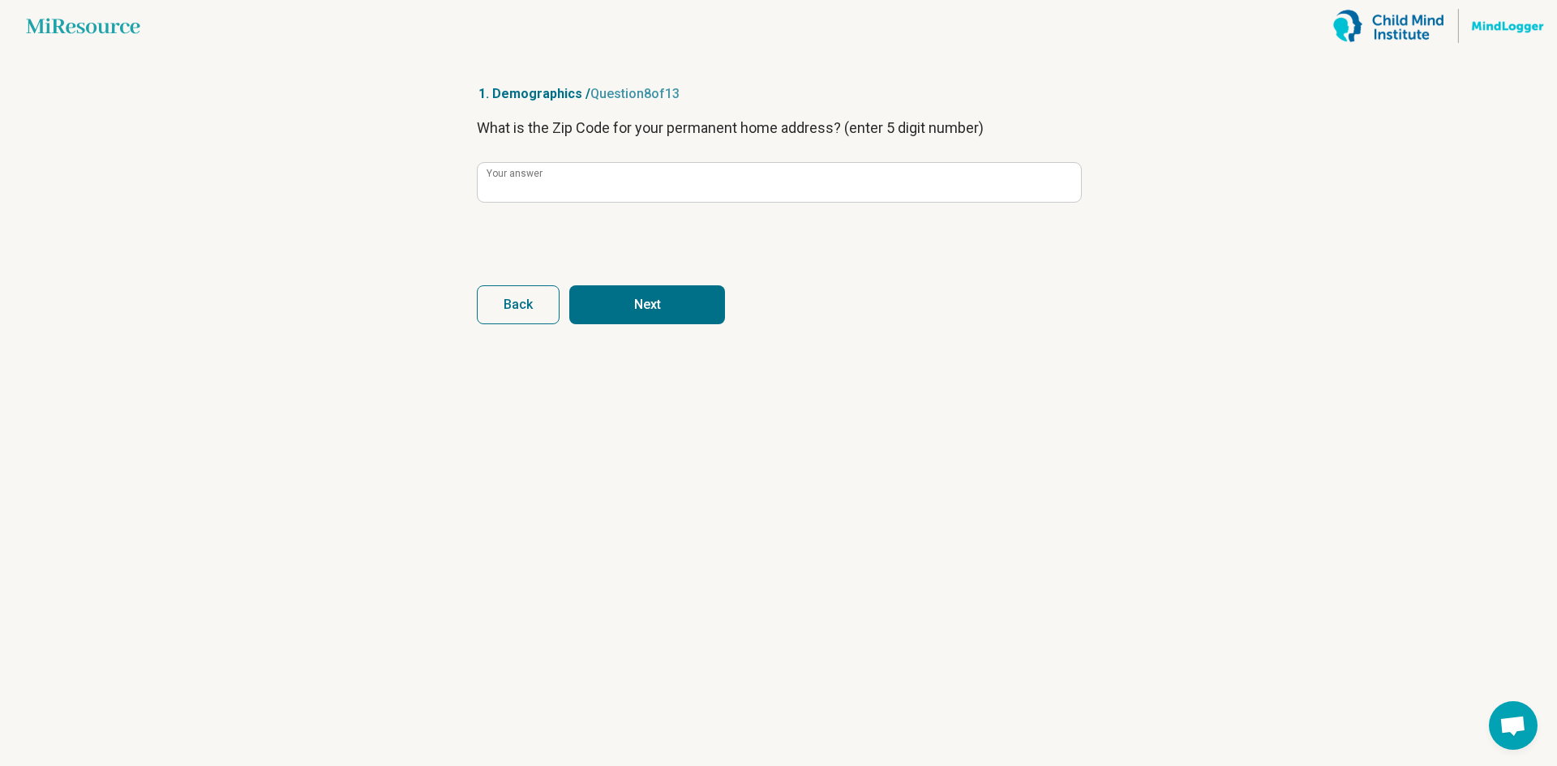
click at [632, 311] on button "Next" at bounding box center [647, 304] width 156 height 39
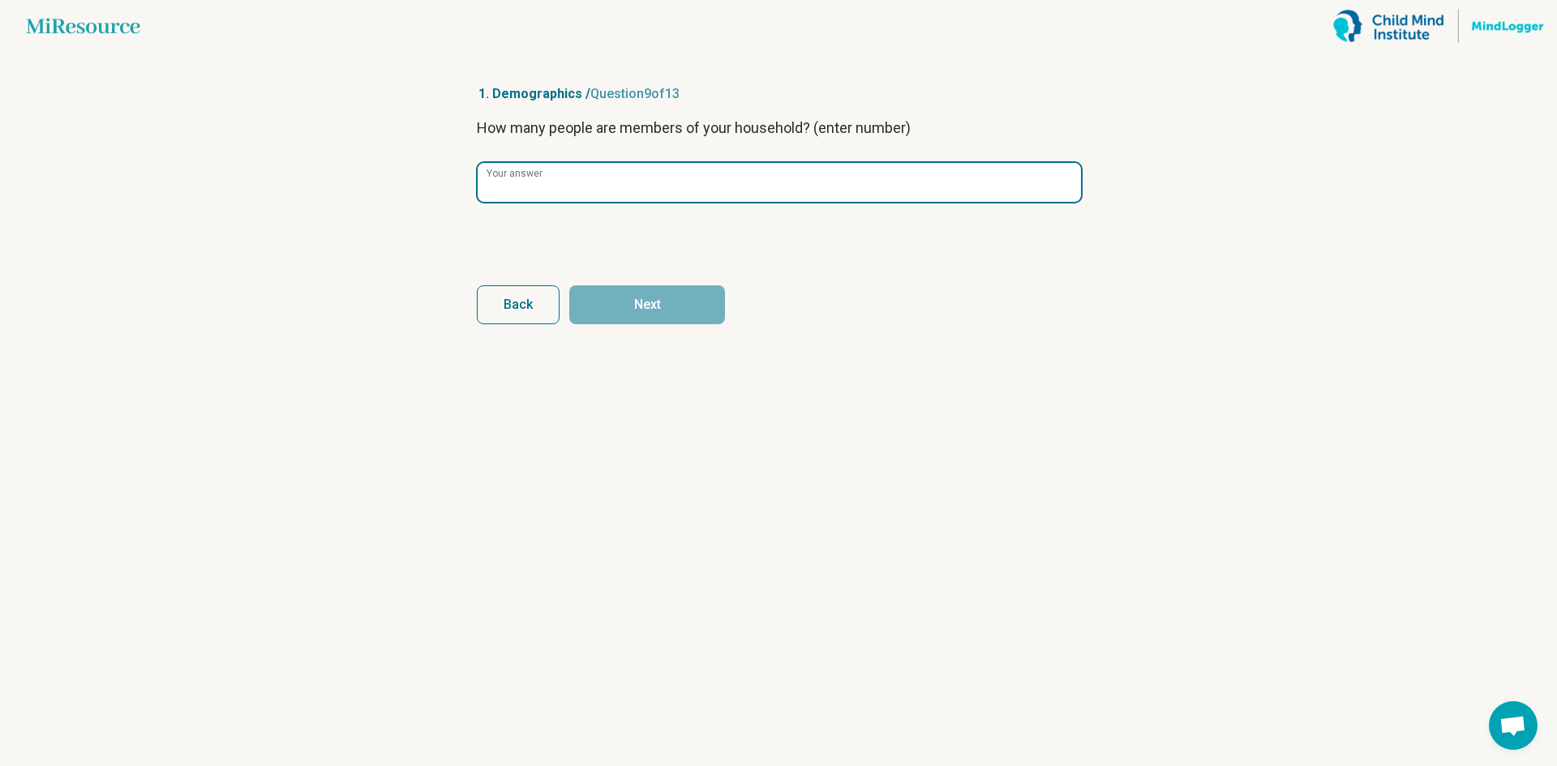
click at [643, 189] on input "Your answer" at bounding box center [779, 182] width 603 height 39
type input "*"
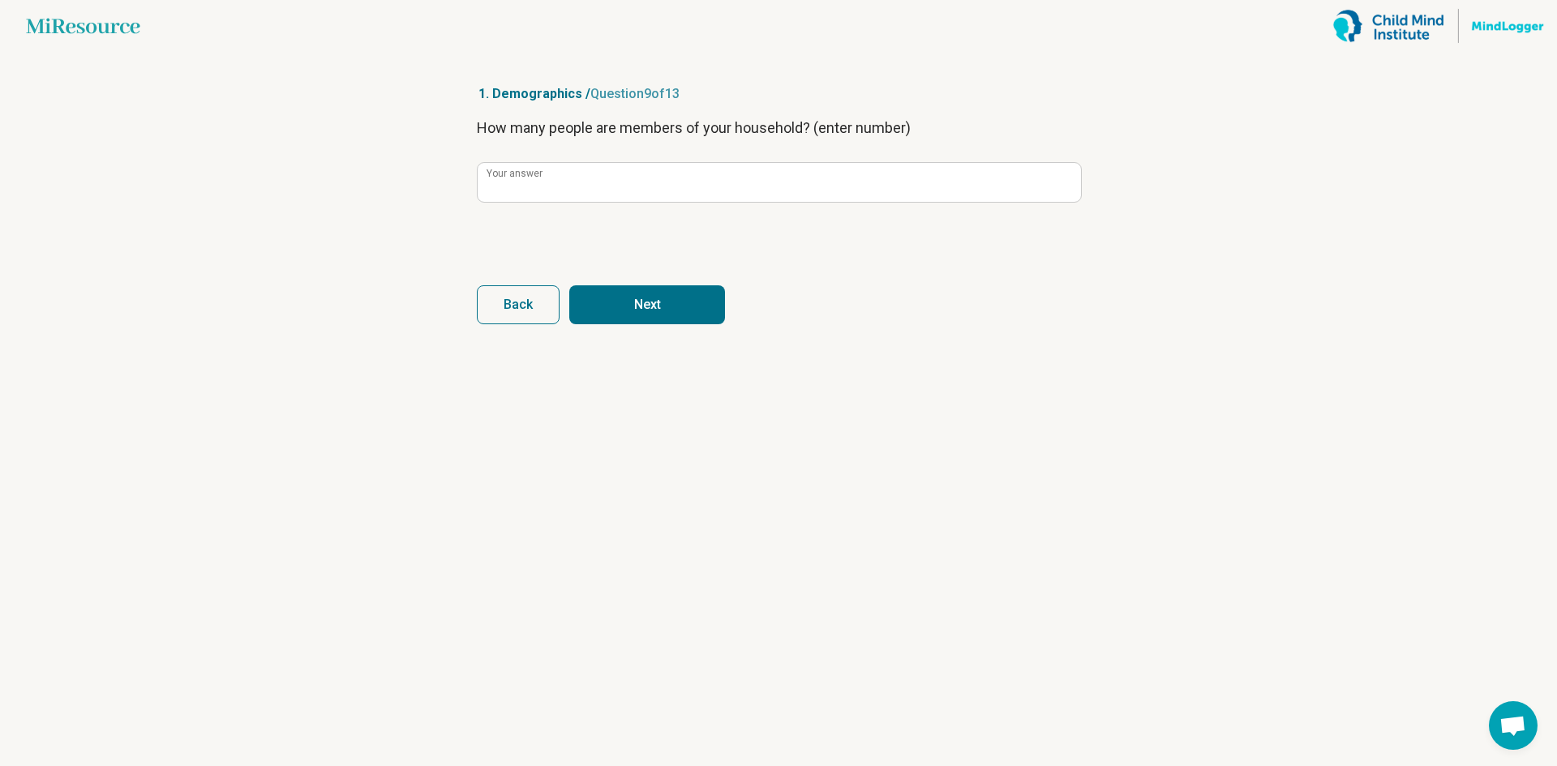
click at [644, 308] on button "Next" at bounding box center [647, 304] width 156 height 39
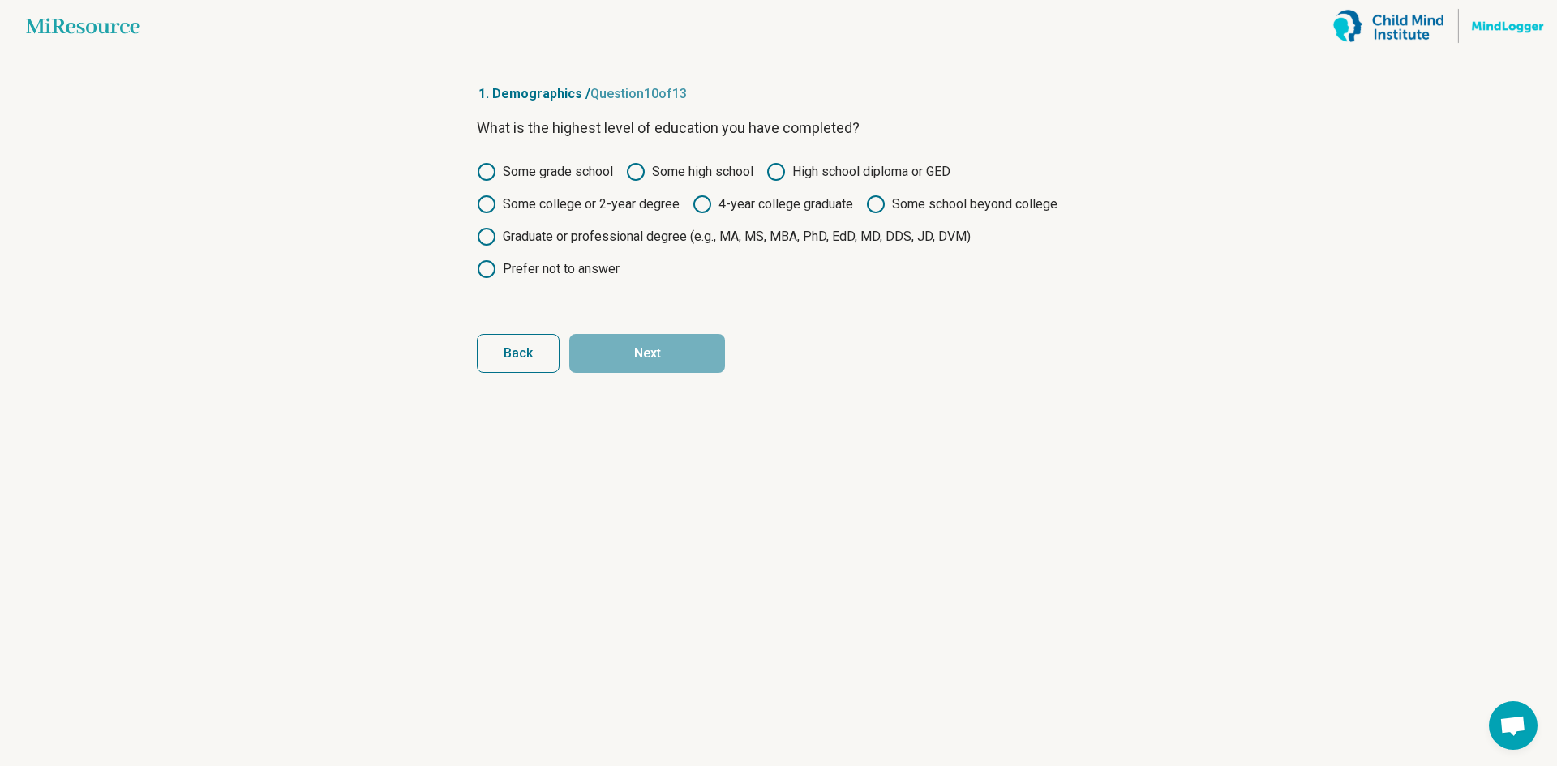
click at [604, 211] on label "Some college or 2-year degree" at bounding box center [578, 204] width 203 height 19
click at [641, 350] on button "Next" at bounding box center [647, 353] width 156 height 39
click at [615, 202] on label "Some college or 2-year degree" at bounding box center [578, 204] width 203 height 19
click at [643, 347] on button "Next" at bounding box center [647, 353] width 156 height 39
click at [602, 200] on label "Some college or 2-year degree" at bounding box center [578, 204] width 203 height 19
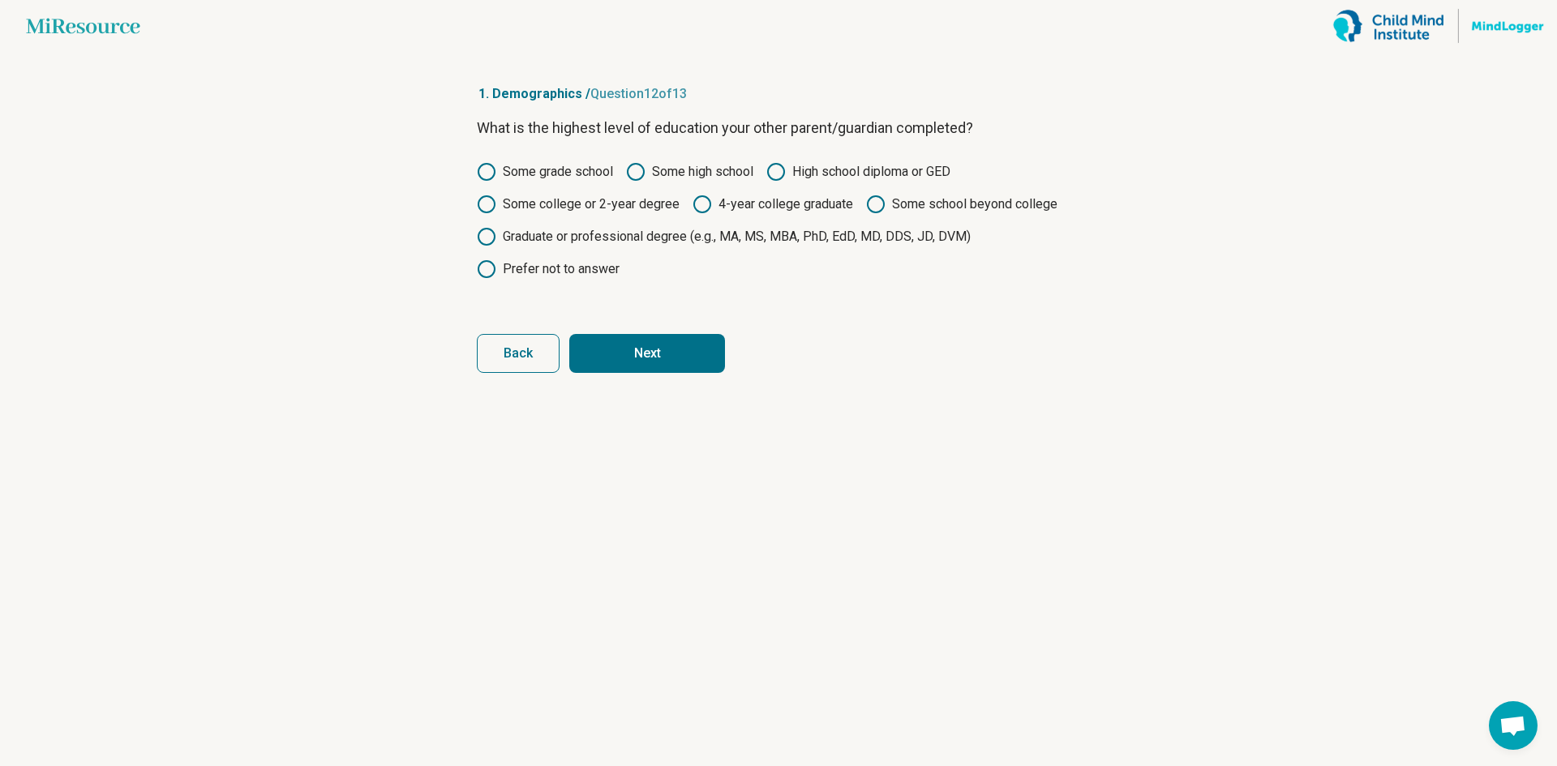
click at [653, 362] on button "Next" at bounding box center [647, 353] width 156 height 39
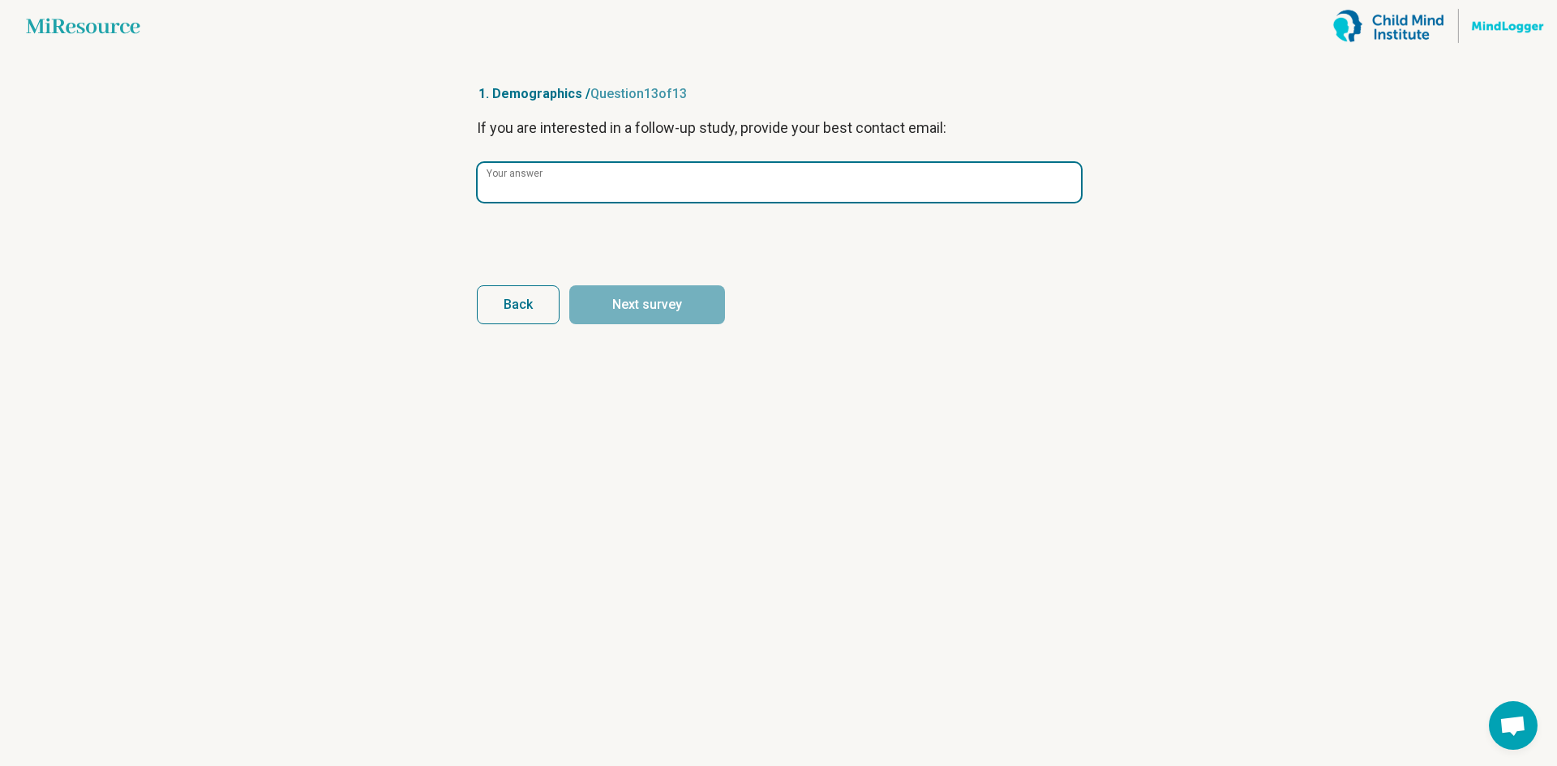
click at [643, 195] on input "Your answer" at bounding box center [779, 182] width 603 height 39
paste input "**********"
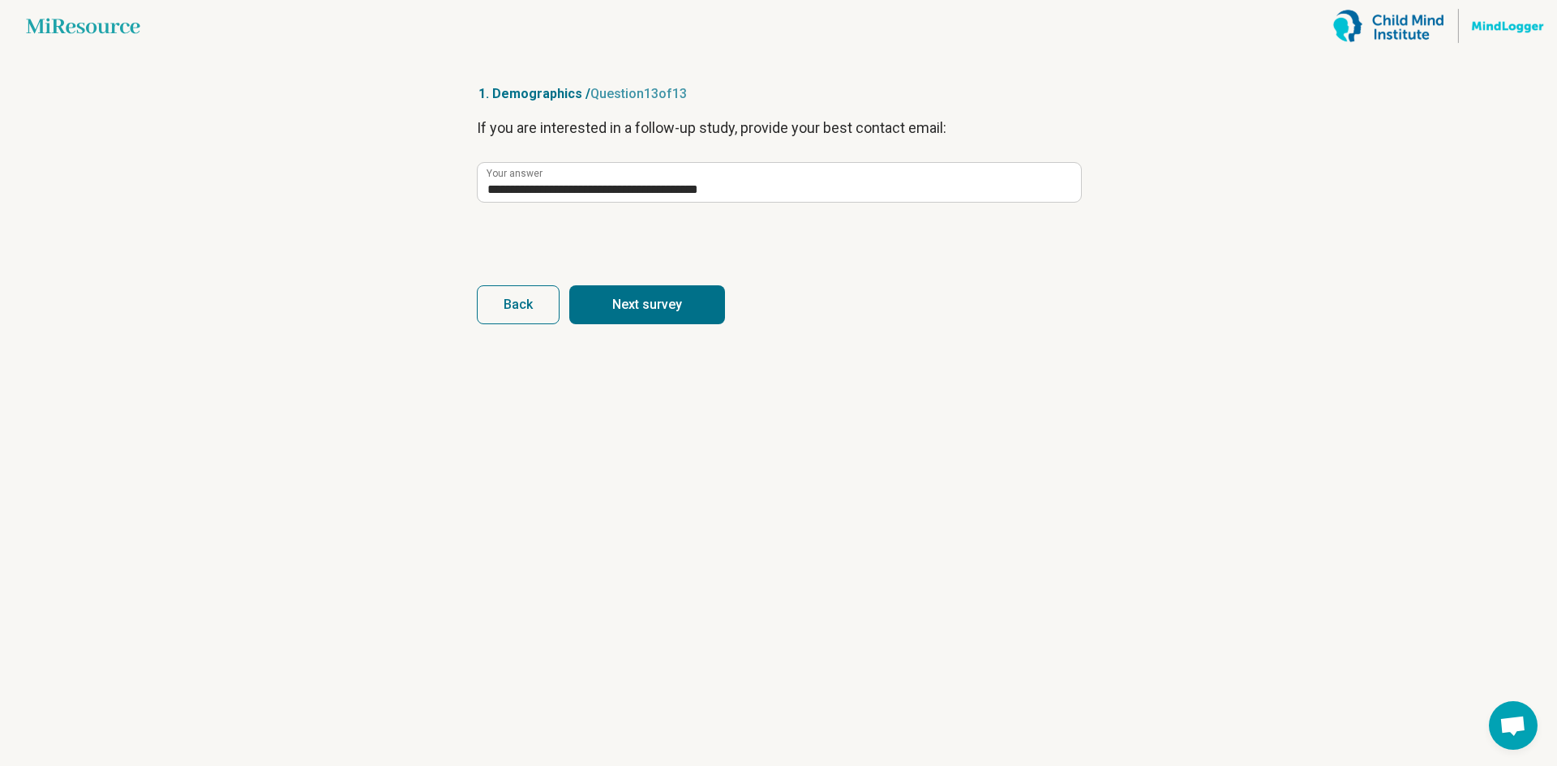
click at [669, 309] on button "Next survey" at bounding box center [647, 304] width 156 height 39
type input "**********"
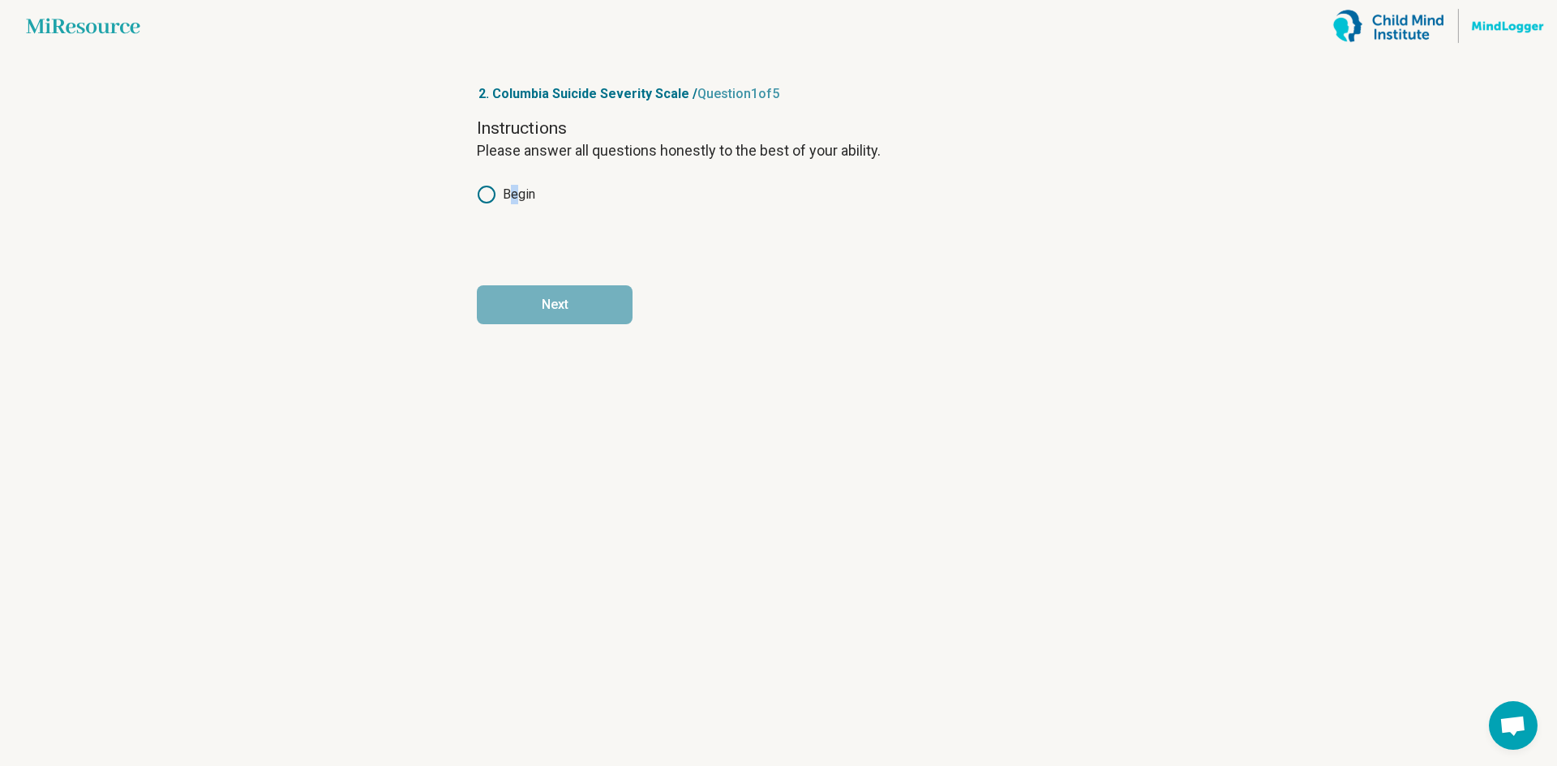
click at [514, 187] on label "Begin" at bounding box center [506, 194] width 58 height 19
click at [511, 199] on label "Begin" at bounding box center [506, 194] width 58 height 19
click at [550, 300] on button "Next" at bounding box center [555, 304] width 156 height 39
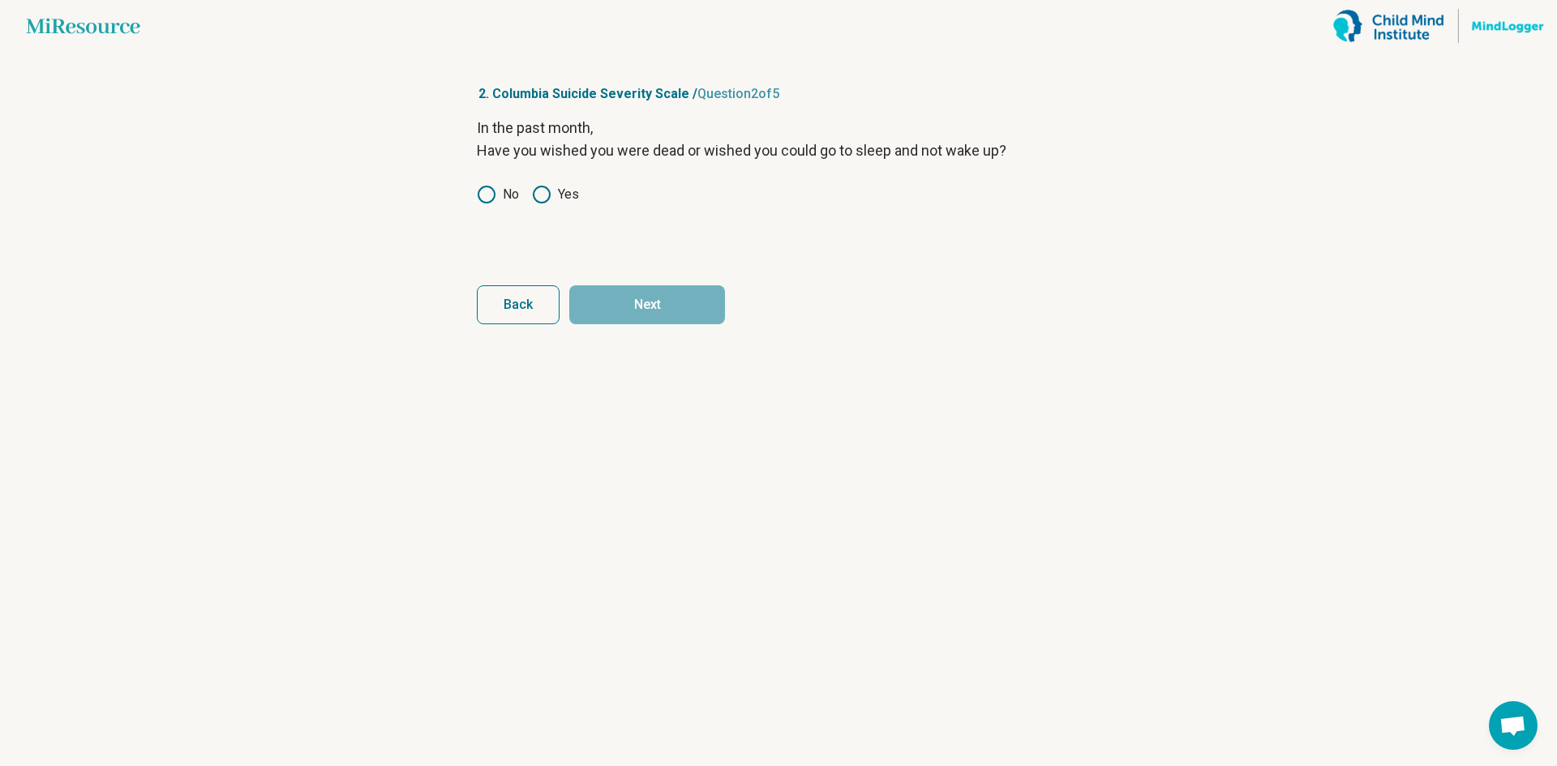
click at [487, 195] on icon at bounding box center [486, 194] width 19 height 19
click at [651, 301] on button "Next" at bounding box center [647, 304] width 156 height 39
click at [501, 201] on label "No" at bounding box center [498, 194] width 42 height 19
click at [619, 302] on button "Next" at bounding box center [647, 304] width 156 height 39
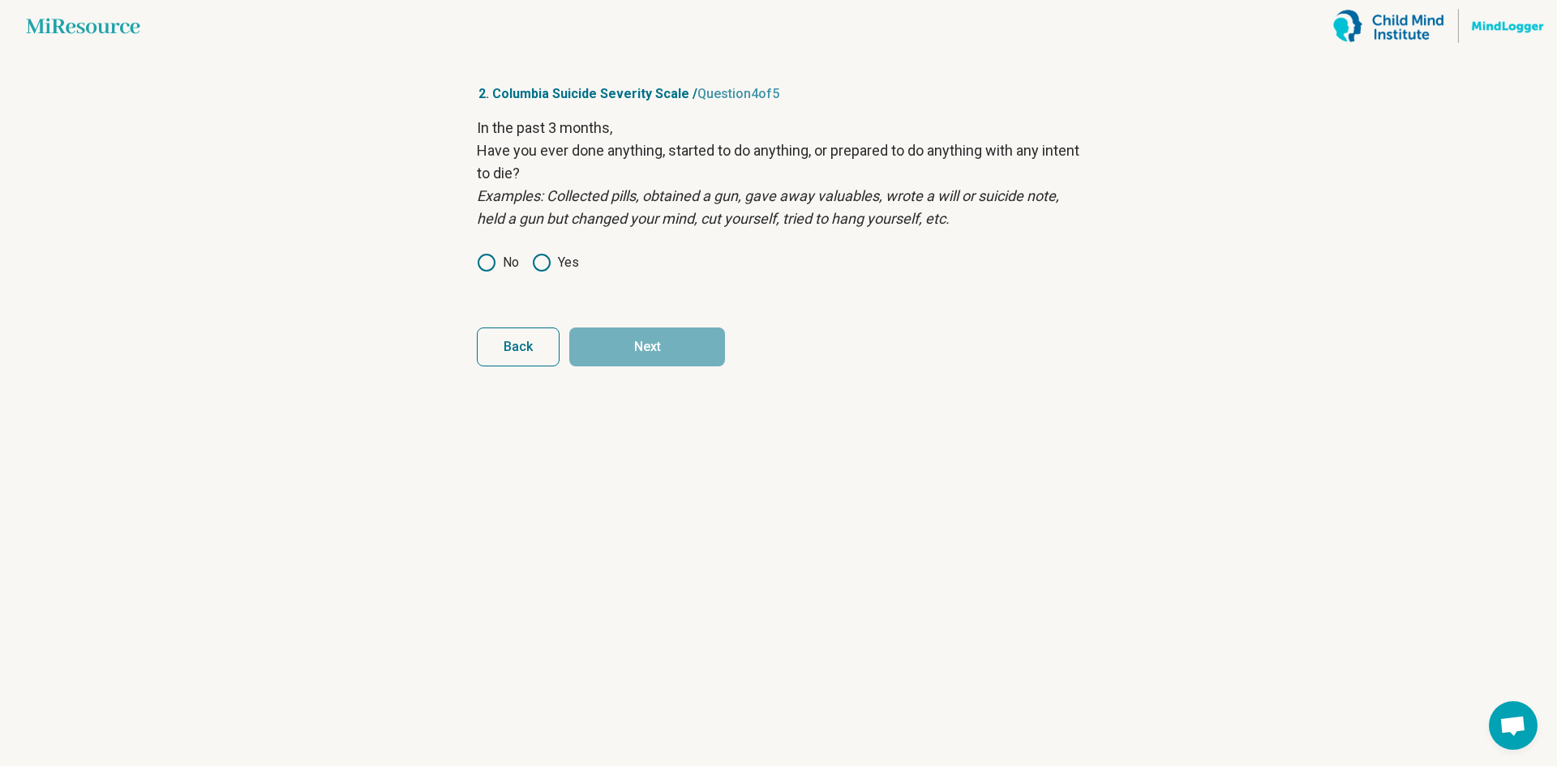
click at [495, 264] on circle at bounding box center [486, 263] width 16 height 16
click at [649, 346] on button "Next" at bounding box center [647, 347] width 156 height 39
click at [499, 261] on label "No" at bounding box center [498, 262] width 42 height 19
click at [666, 334] on button "Next survey" at bounding box center [647, 347] width 156 height 39
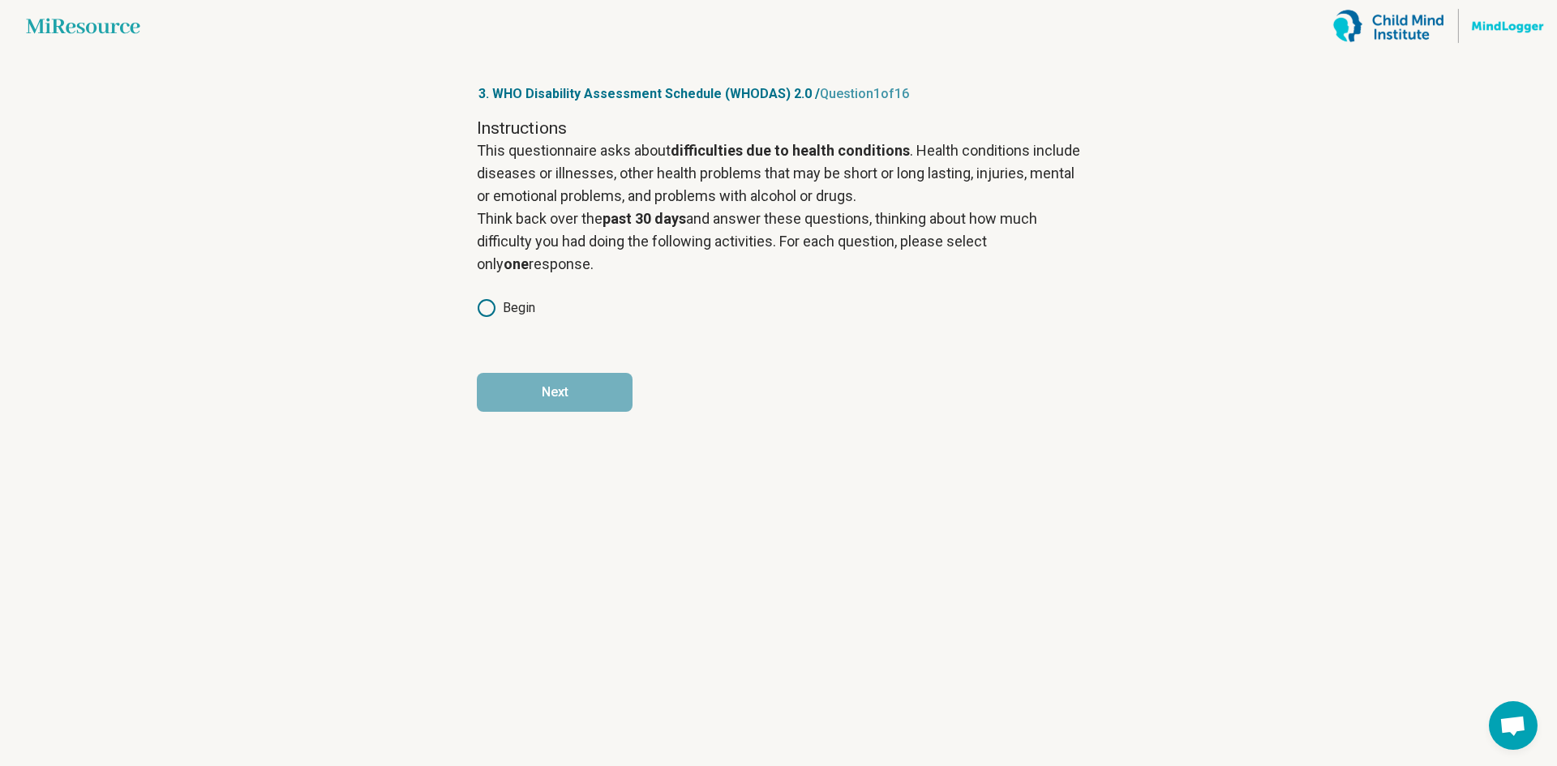
click at [513, 308] on label "Begin" at bounding box center [506, 307] width 58 height 19
click at [535, 367] on form "Instructions This questionnaire asks about difficulties due to health condition…" at bounding box center [778, 264] width 603 height 295
click at [540, 382] on button "Next" at bounding box center [555, 392] width 156 height 39
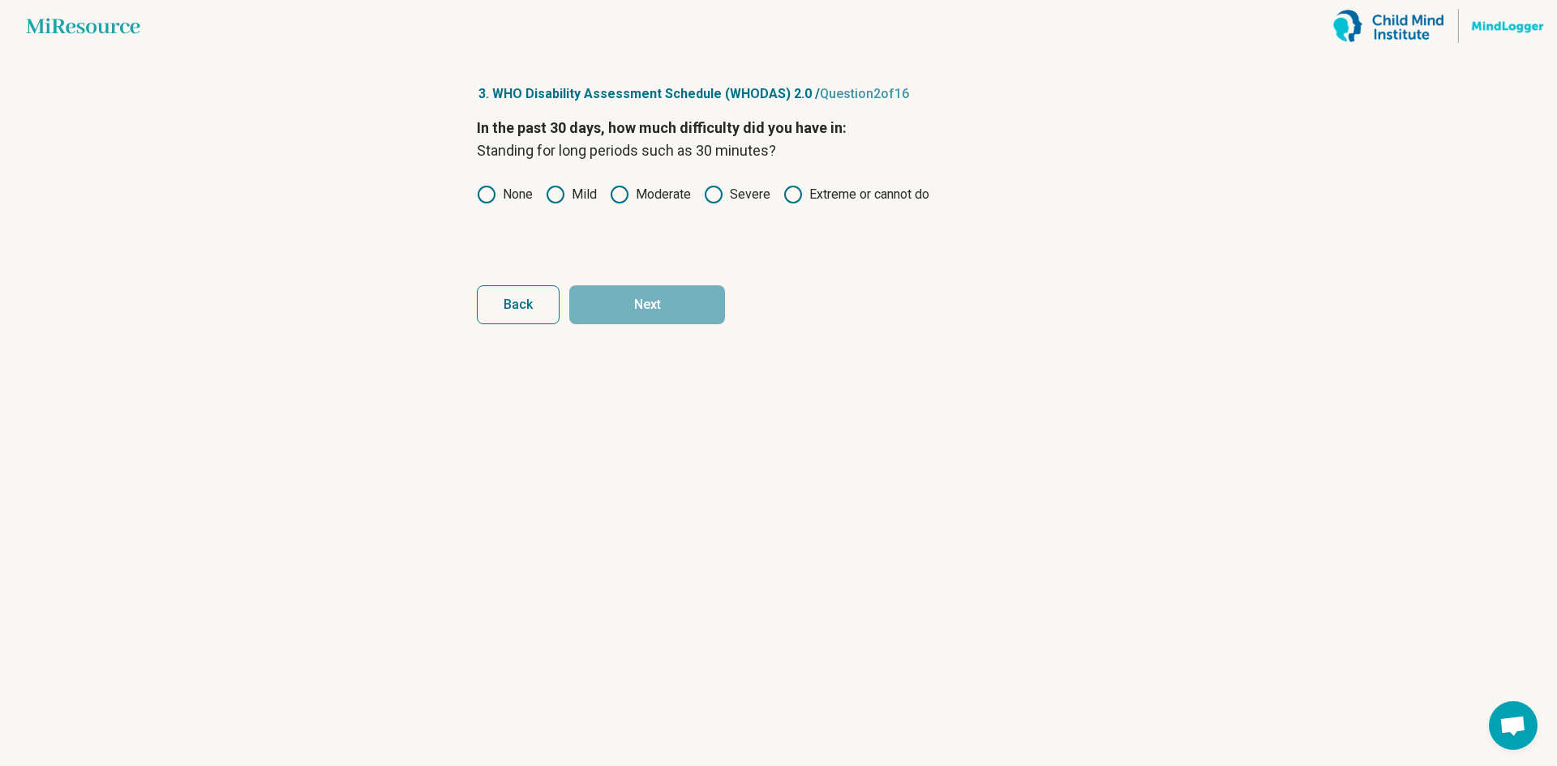
click at [523, 197] on label "None" at bounding box center [505, 194] width 56 height 19
click at [621, 302] on button "Next" at bounding box center [647, 304] width 156 height 39
click at [568, 202] on label "Mild" at bounding box center [571, 194] width 51 height 19
click at [621, 302] on button "Next" at bounding box center [647, 304] width 156 height 39
click at [626, 199] on icon at bounding box center [619, 194] width 19 height 19
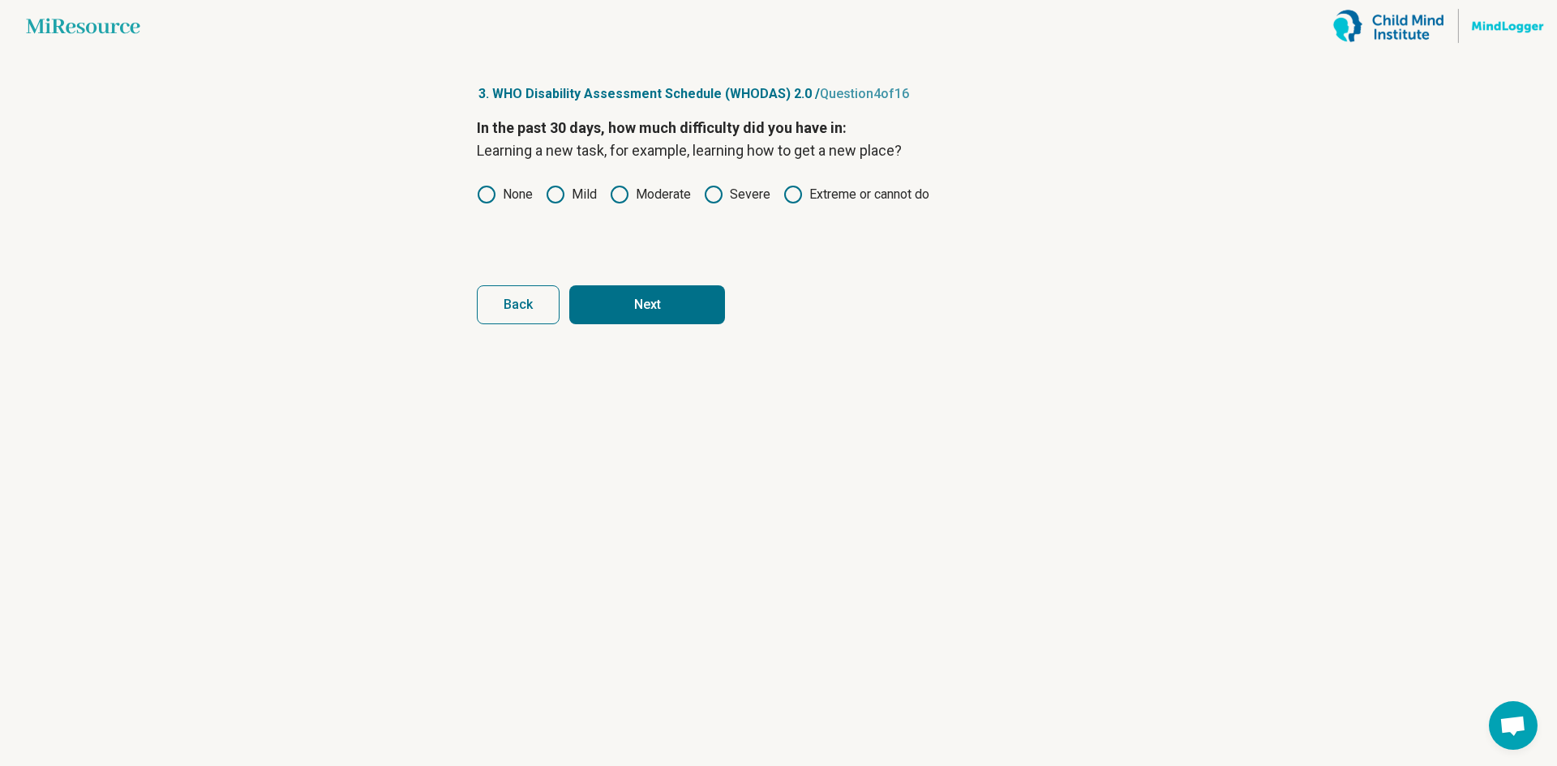
click at [568, 207] on div "In the past 30 days, how much difficulty did you have in: Learning a new task, …" at bounding box center [778, 185] width 603 height 136
click at [572, 199] on label "Mild" at bounding box center [571, 194] width 51 height 19
click at [602, 277] on form "In the past 30 days, how much difficulty did you have in: Learning a new task, …" at bounding box center [778, 221] width 603 height 208
click at [603, 288] on button "Next" at bounding box center [647, 304] width 156 height 39
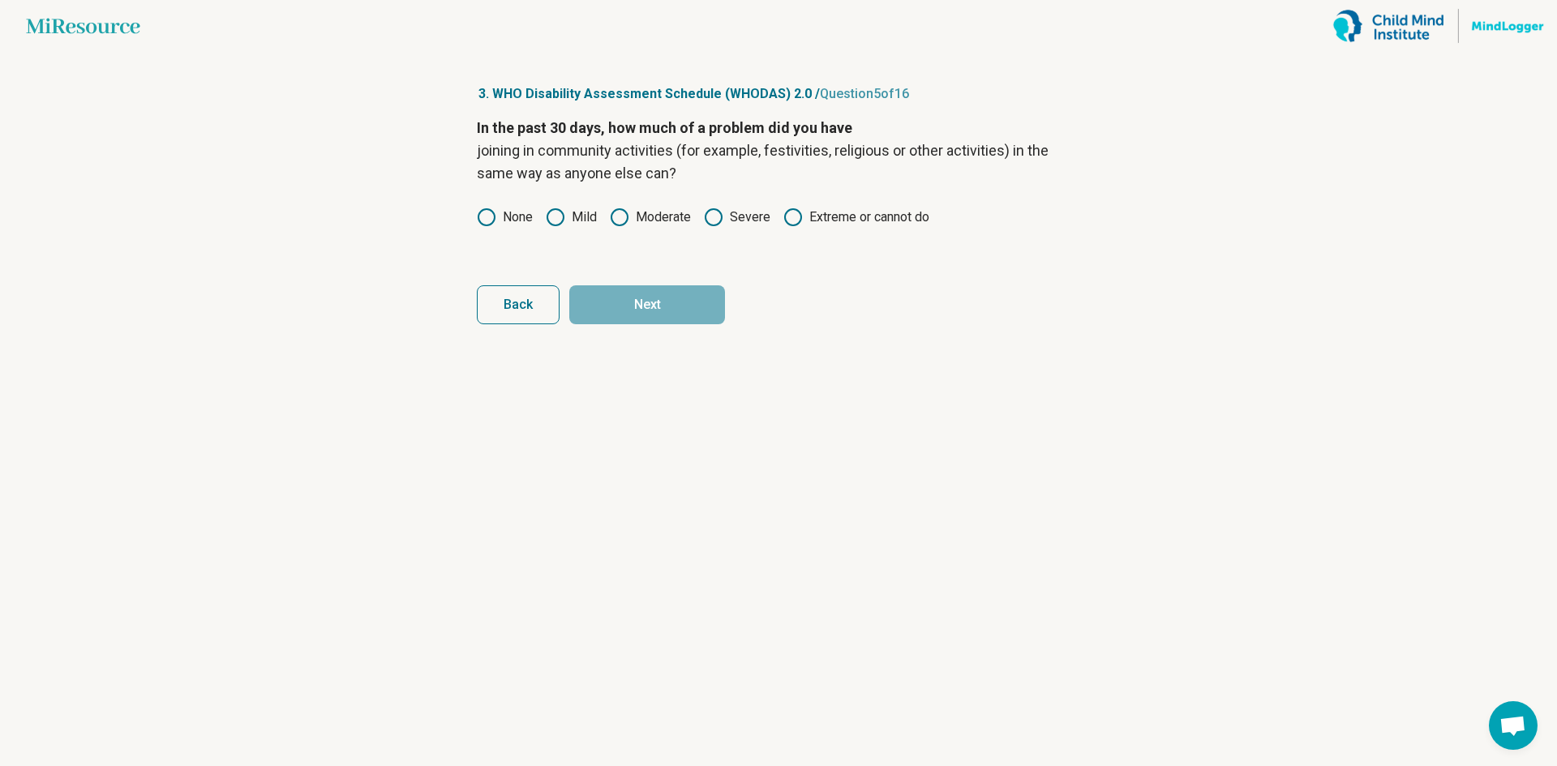
click at [496, 220] on label "None" at bounding box center [505, 217] width 56 height 19
click at [670, 301] on button "Next" at bounding box center [647, 304] width 156 height 39
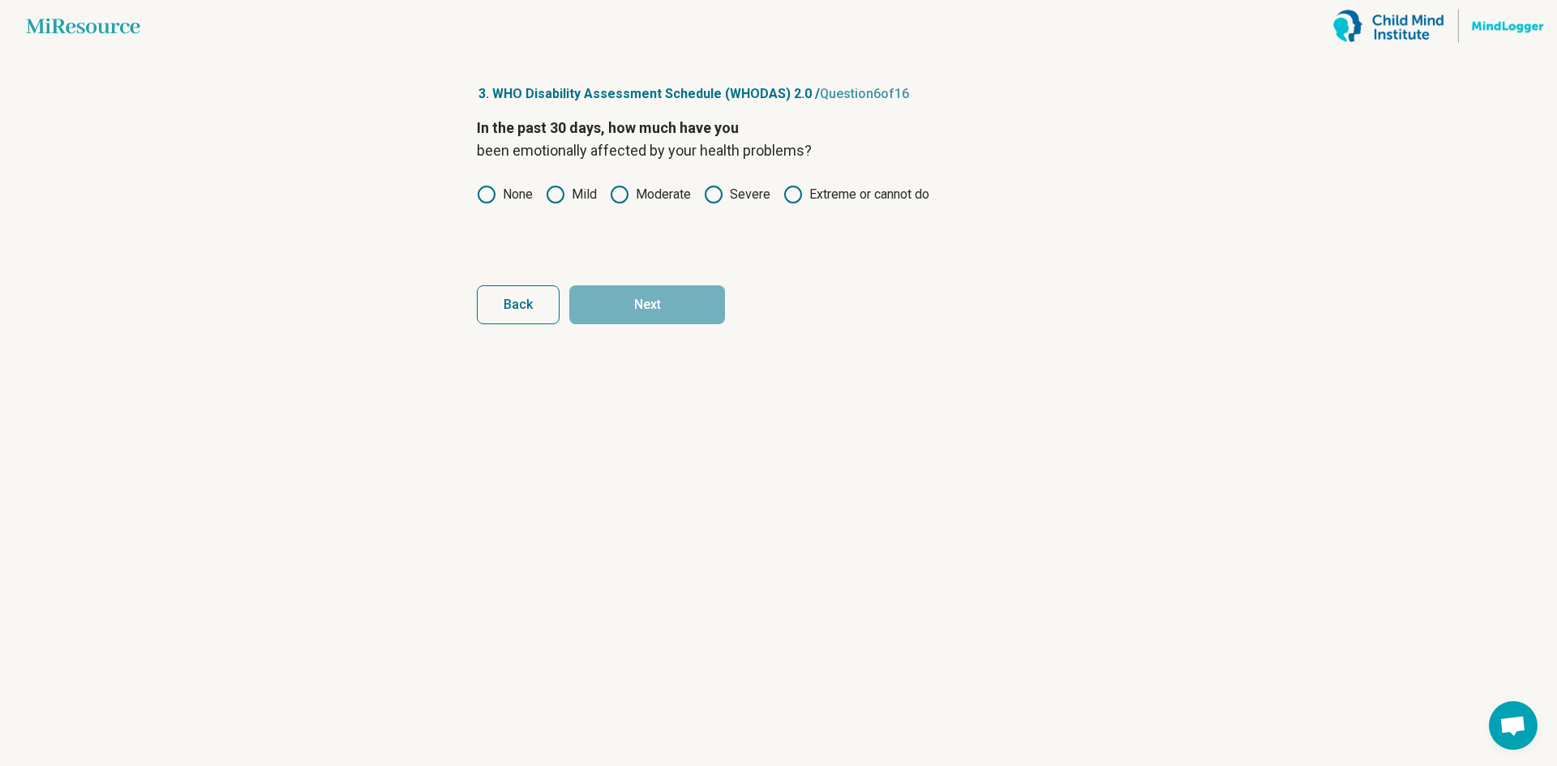
click at [706, 196] on circle at bounding box center [713, 194] width 16 height 16
click at [666, 298] on button "Next" at bounding box center [647, 304] width 156 height 39
click at [653, 195] on label "Moderate" at bounding box center [650, 194] width 81 height 19
click at [568, 200] on label "Mild" at bounding box center [571, 194] width 51 height 19
click at [623, 308] on button "Next" at bounding box center [647, 304] width 156 height 39
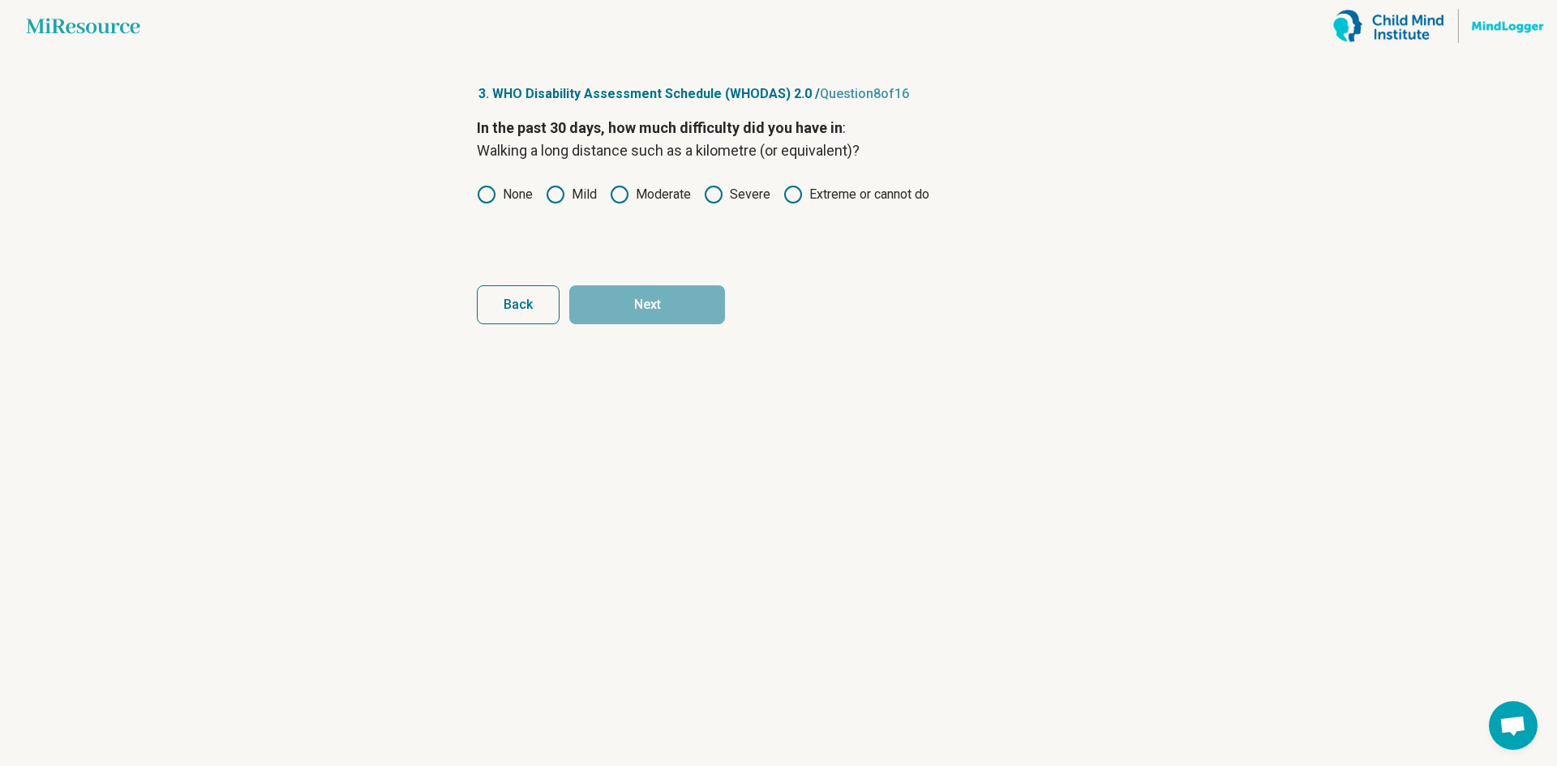
click at [510, 202] on label "None" at bounding box center [505, 194] width 56 height 19
click at [645, 293] on button "Next" at bounding box center [647, 304] width 156 height 39
click at [516, 192] on label "None" at bounding box center [505, 194] width 56 height 19
click at [642, 311] on button "Next" at bounding box center [647, 304] width 156 height 39
click at [517, 200] on label "None" at bounding box center [505, 194] width 56 height 19
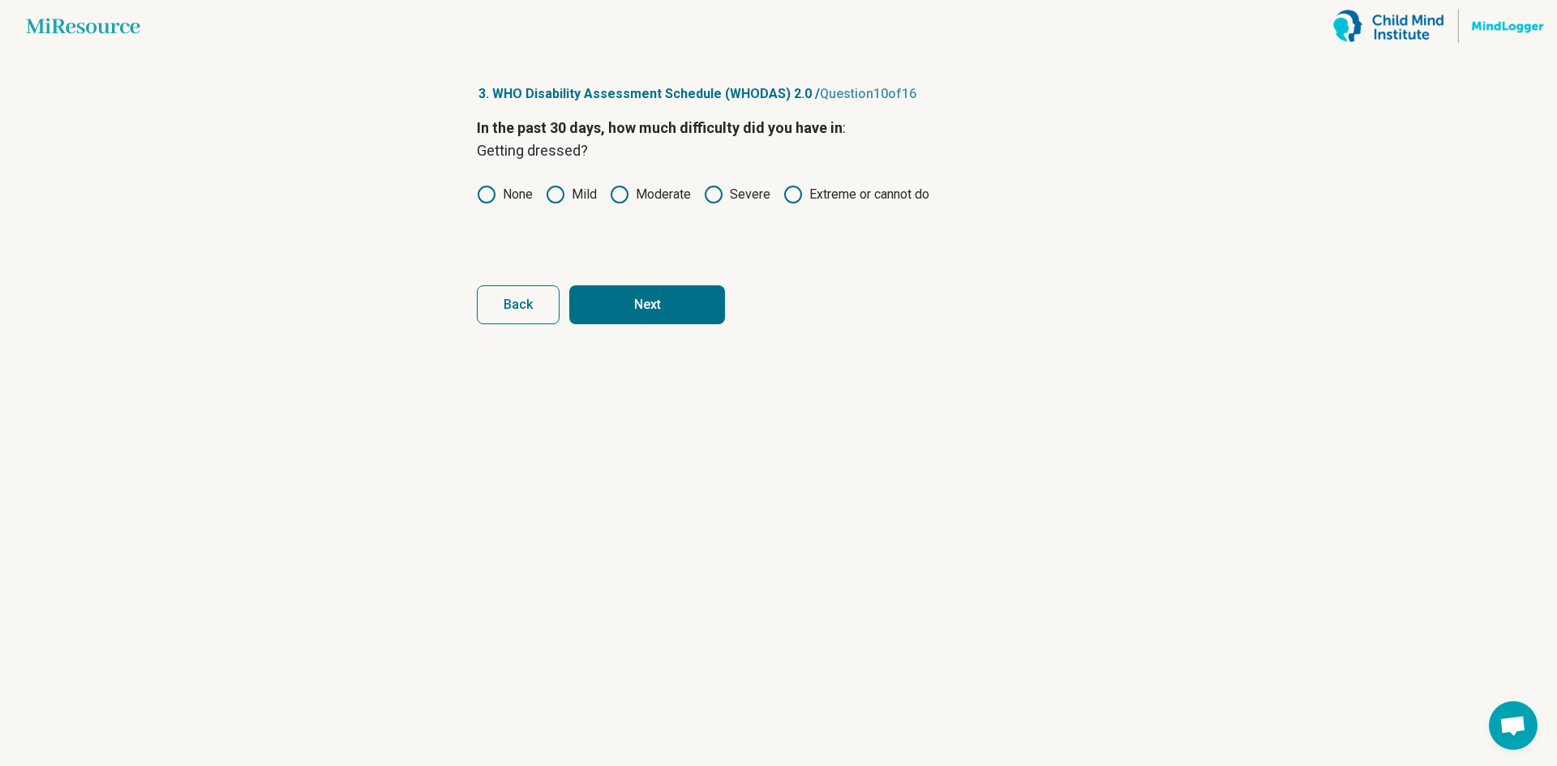
click at [628, 311] on button "Next" at bounding box center [647, 304] width 156 height 39
click at [497, 195] on label "None" at bounding box center [505, 194] width 56 height 19
drag, startPoint x: 582, startPoint y: 188, endPoint x: 586, endPoint y: 212, distance: 24.7
click at [581, 192] on label "Mild" at bounding box center [571, 194] width 51 height 19
click at [629, 298] on button "Next" at bounding box center [647, 304] width 156 height 39
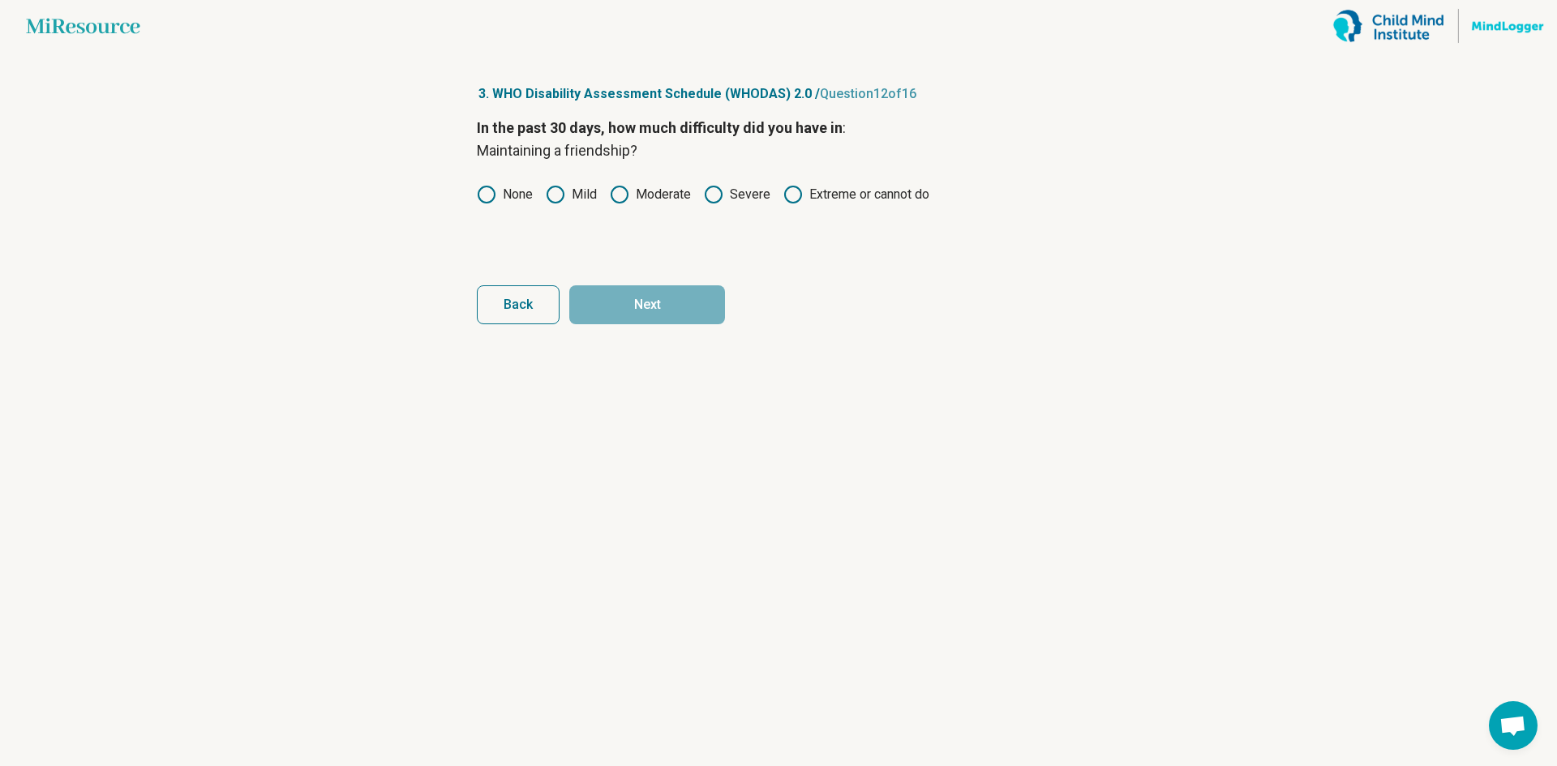
click at [524, 194] on label "None" at bounding box center [505, 194] width 56 height 19
click at [592, 195] on label "Mild" at bounding box center [571, 194] width 51 height 19
click at [632, 289] on button "Next" at bounding box center [647, 304] width 156 height 39
click at [565, 194] on icon at bounding box center [555, 194] width 19 height 19
click at [617, 300] on button "Next" at bounding box center [647, 304] width 156 height 39
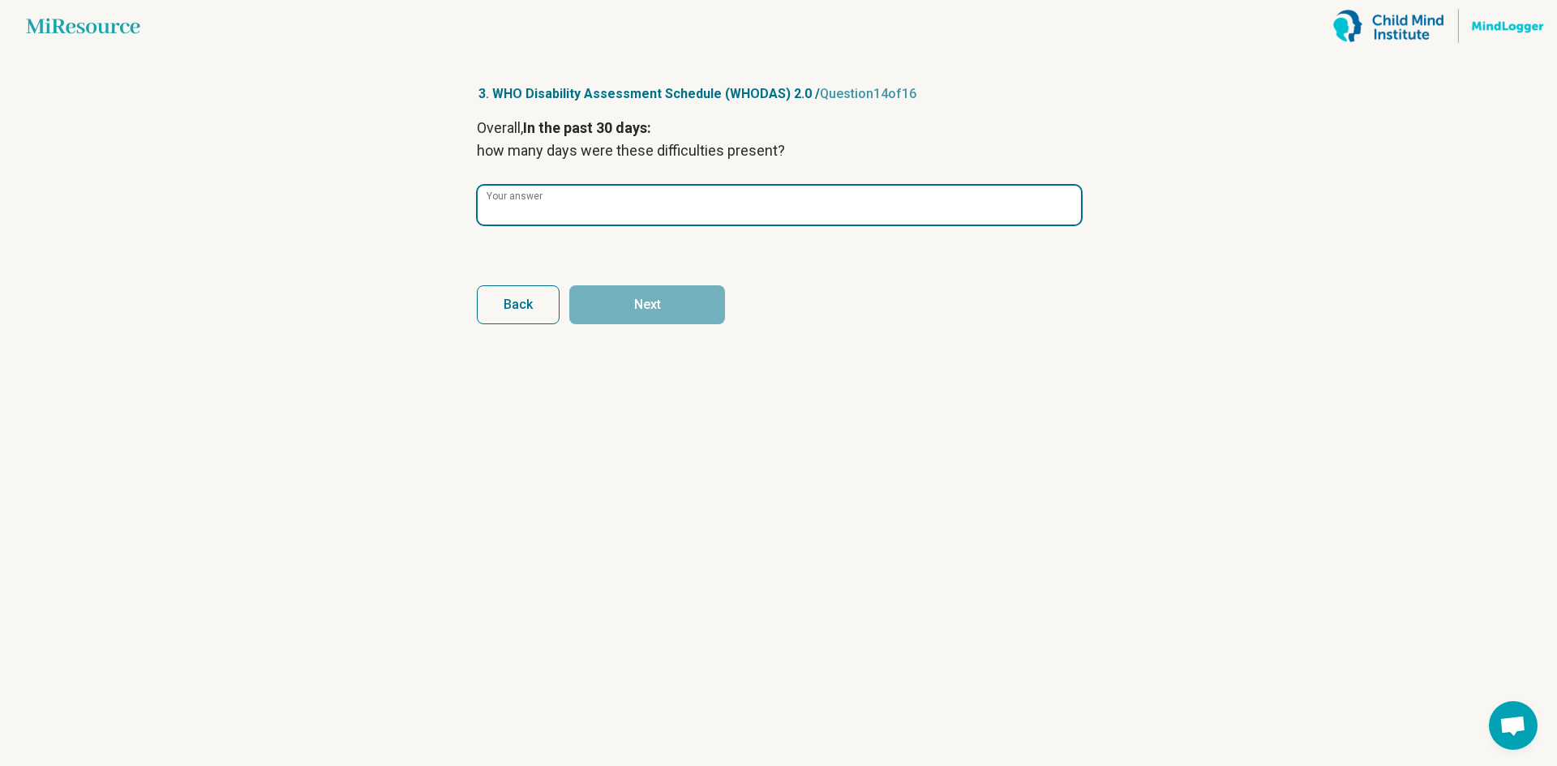
click at [562, 212] on input "Your answer" at bounding box center [779, 205] width 603 height 39
type input "**"
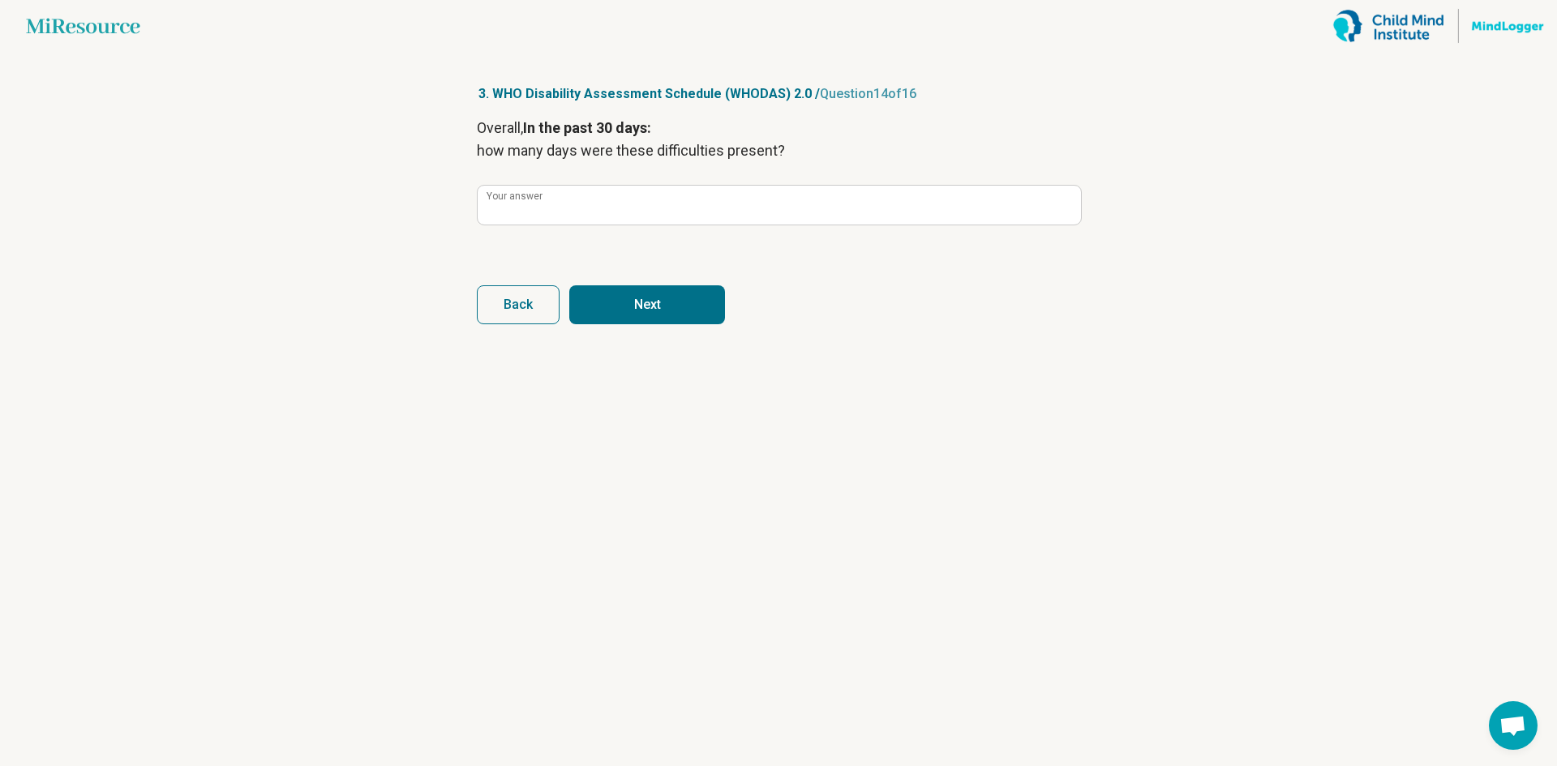
click at [622, 305] on button "Next" at bounding box center [647, 304] width 156 height 39
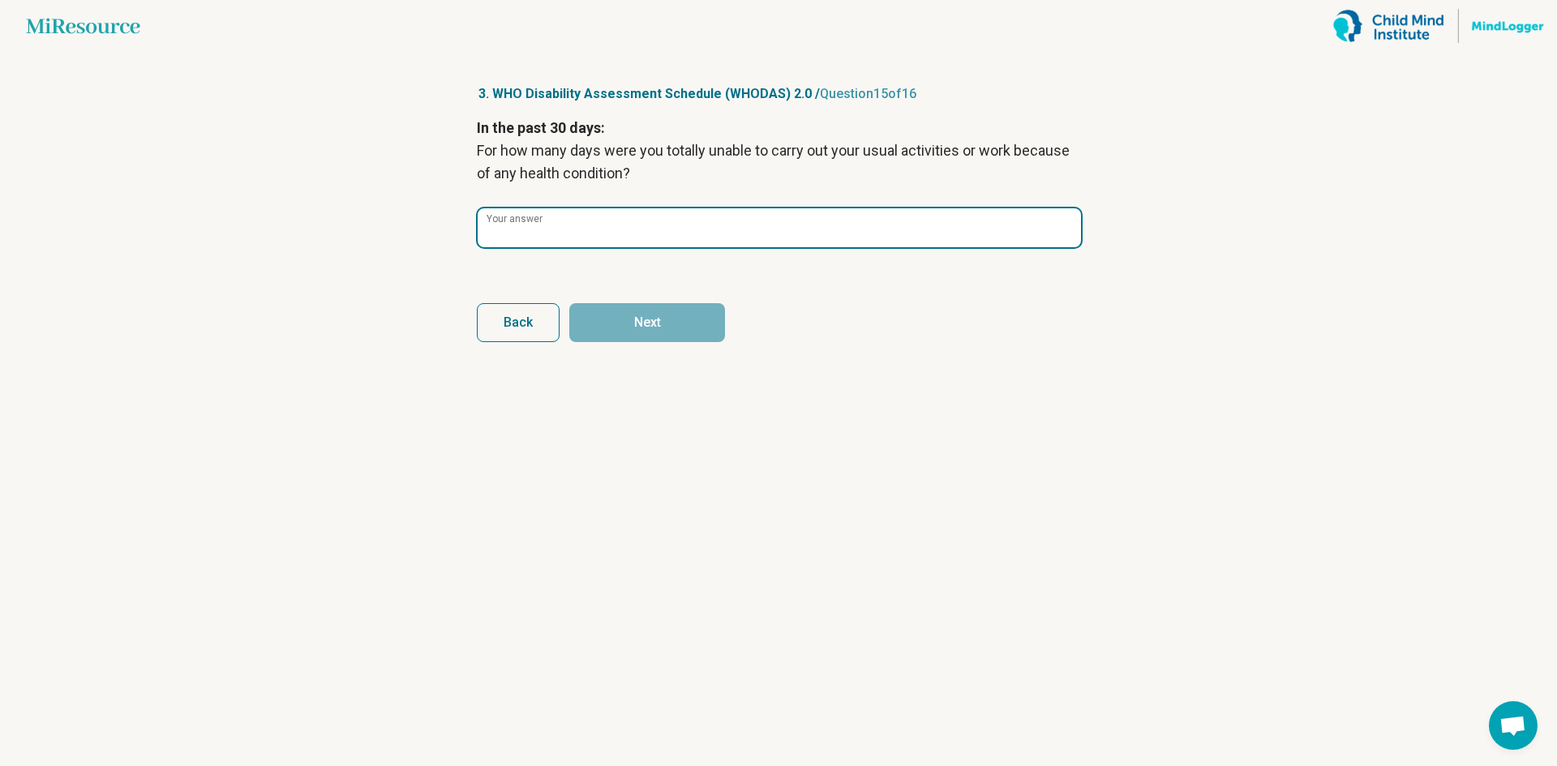
click at [622, 234] on input "Your answer" at bounding box center [779, 227] width 603 height 39
type input "*"
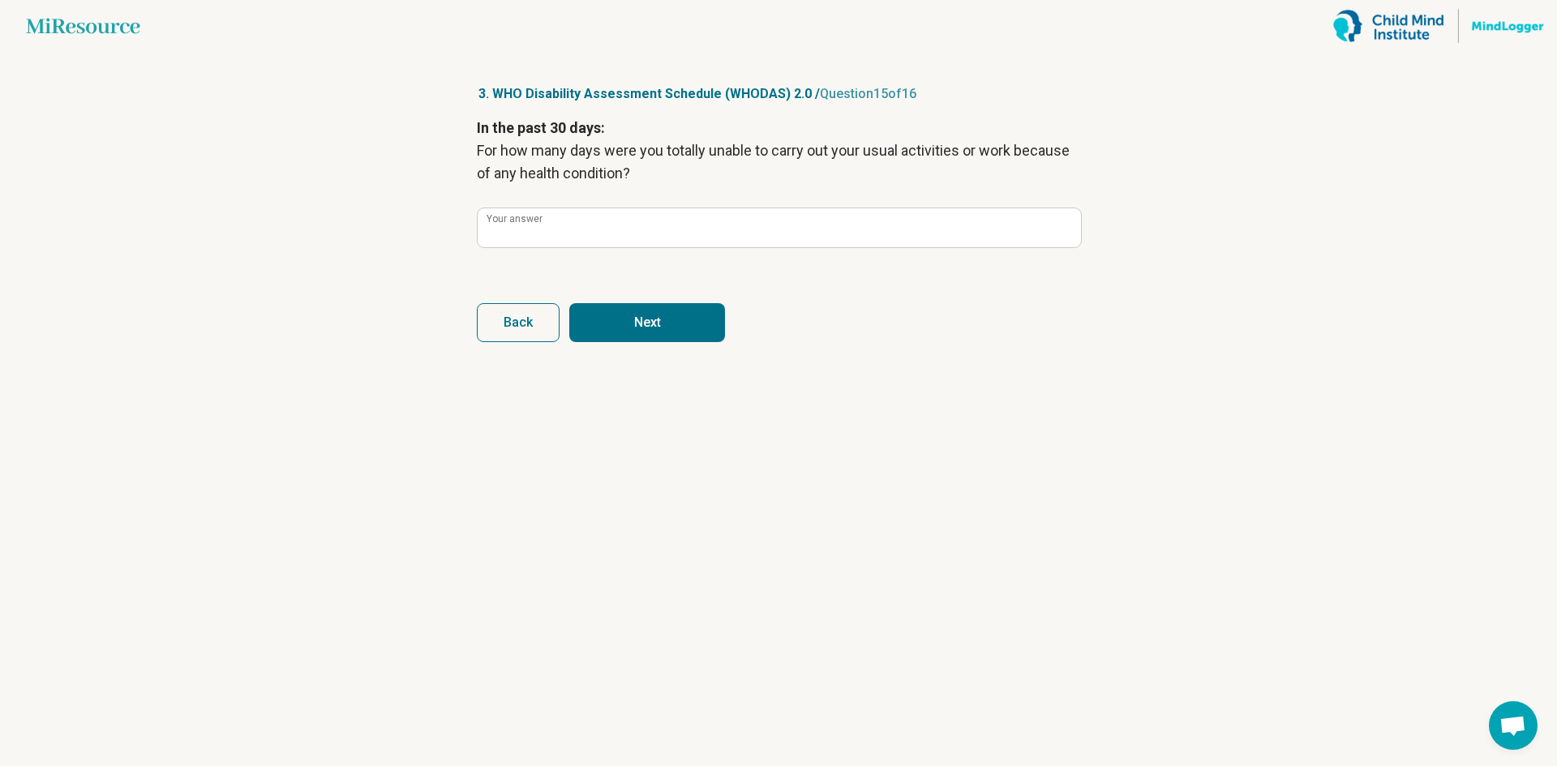
click at [644, 329] on button "Next" at bounding box center [647, 322] width 156 height 39
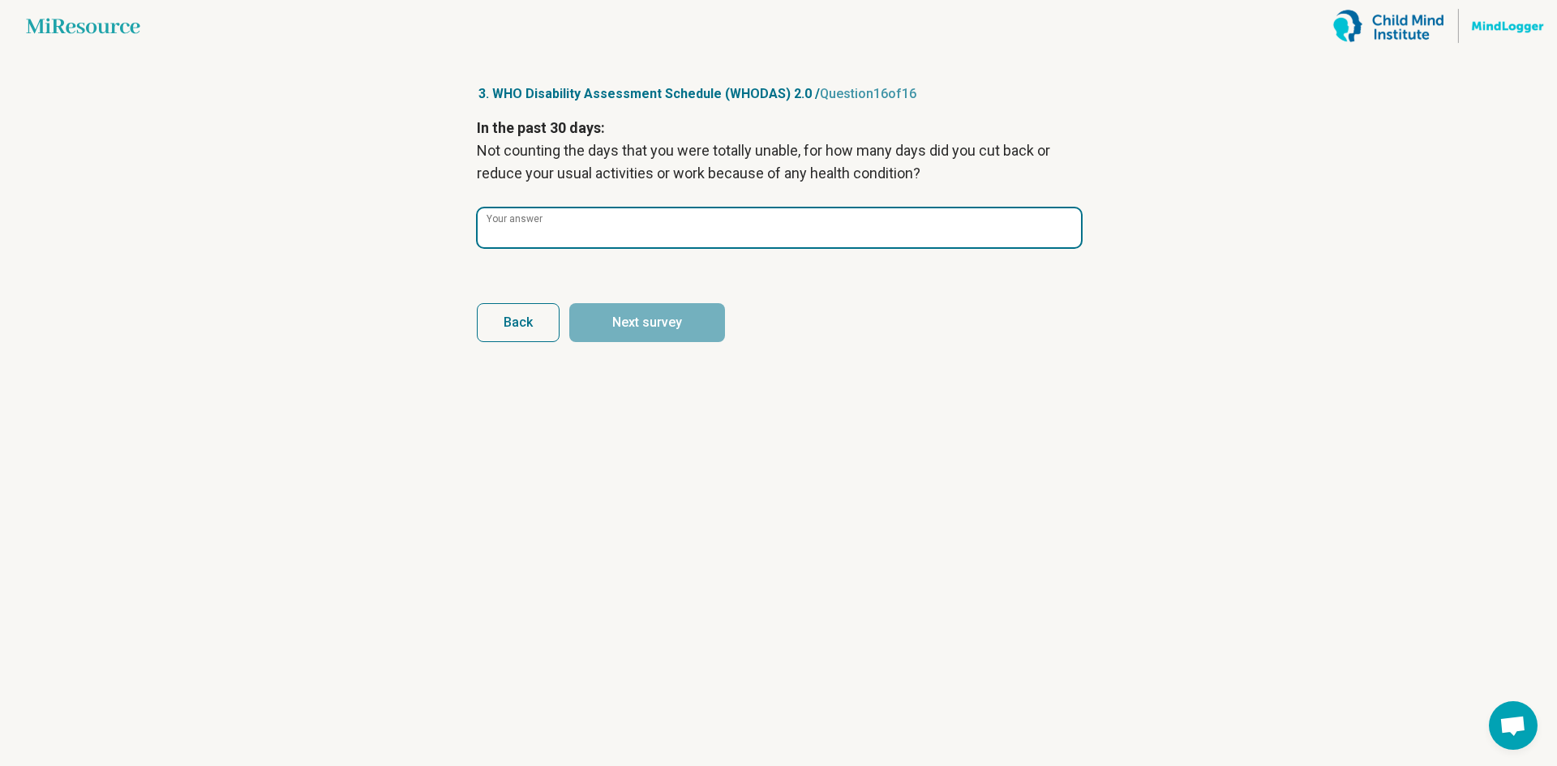
click at [649, 238] on input "Your answer" at bounding box center [779, 227] width 603 height 39
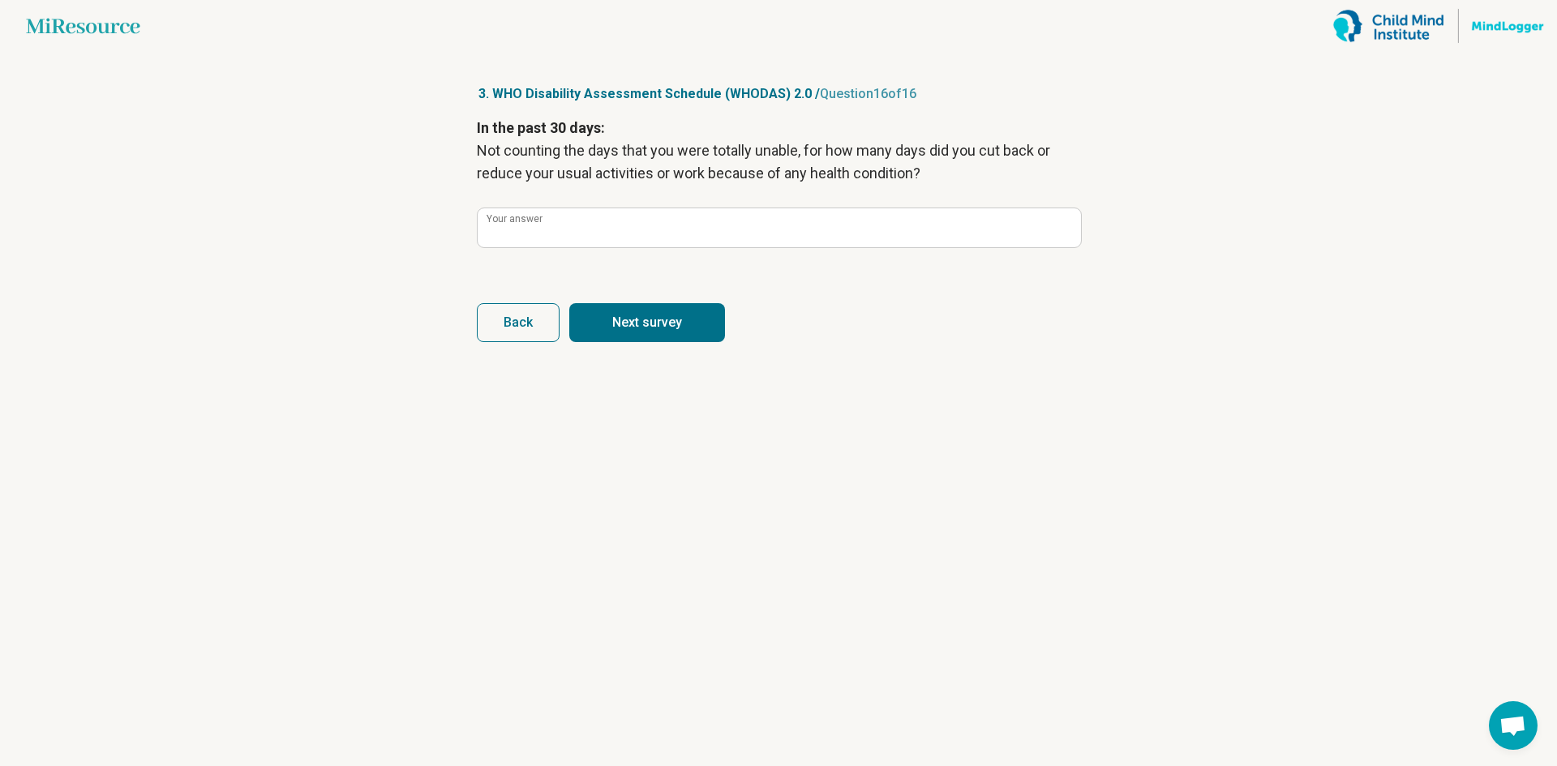
click at [657, 317] on button "Next survey" at bounding box center [647, 322] width 156 height 39
type input "**"
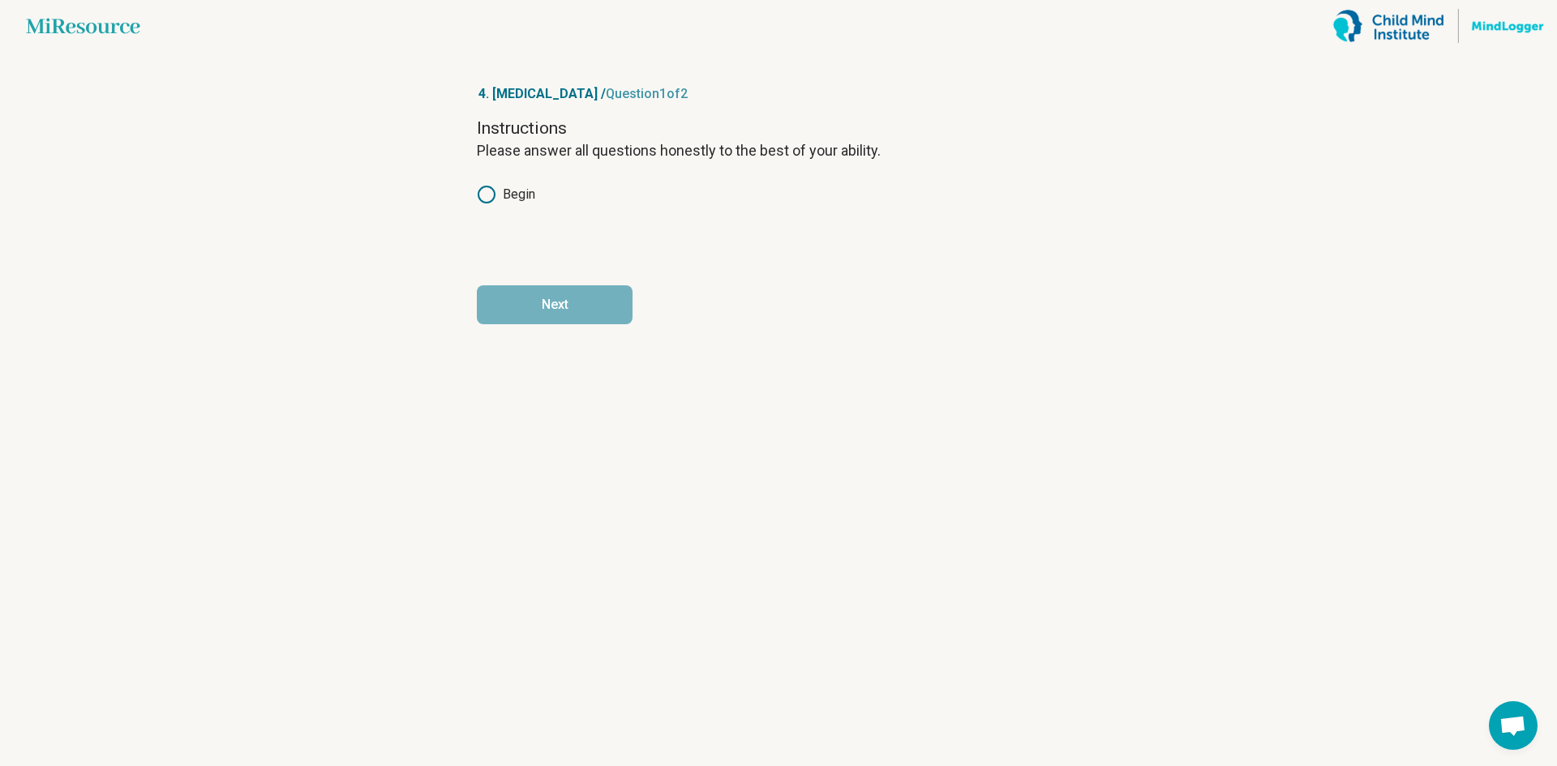
click at [502, 197] on label "Begin" at bounding box center [506, 194] width 58 height 19
click at [546, 288] on button "Next" at bounding box center [555, 304] width 156 height 39
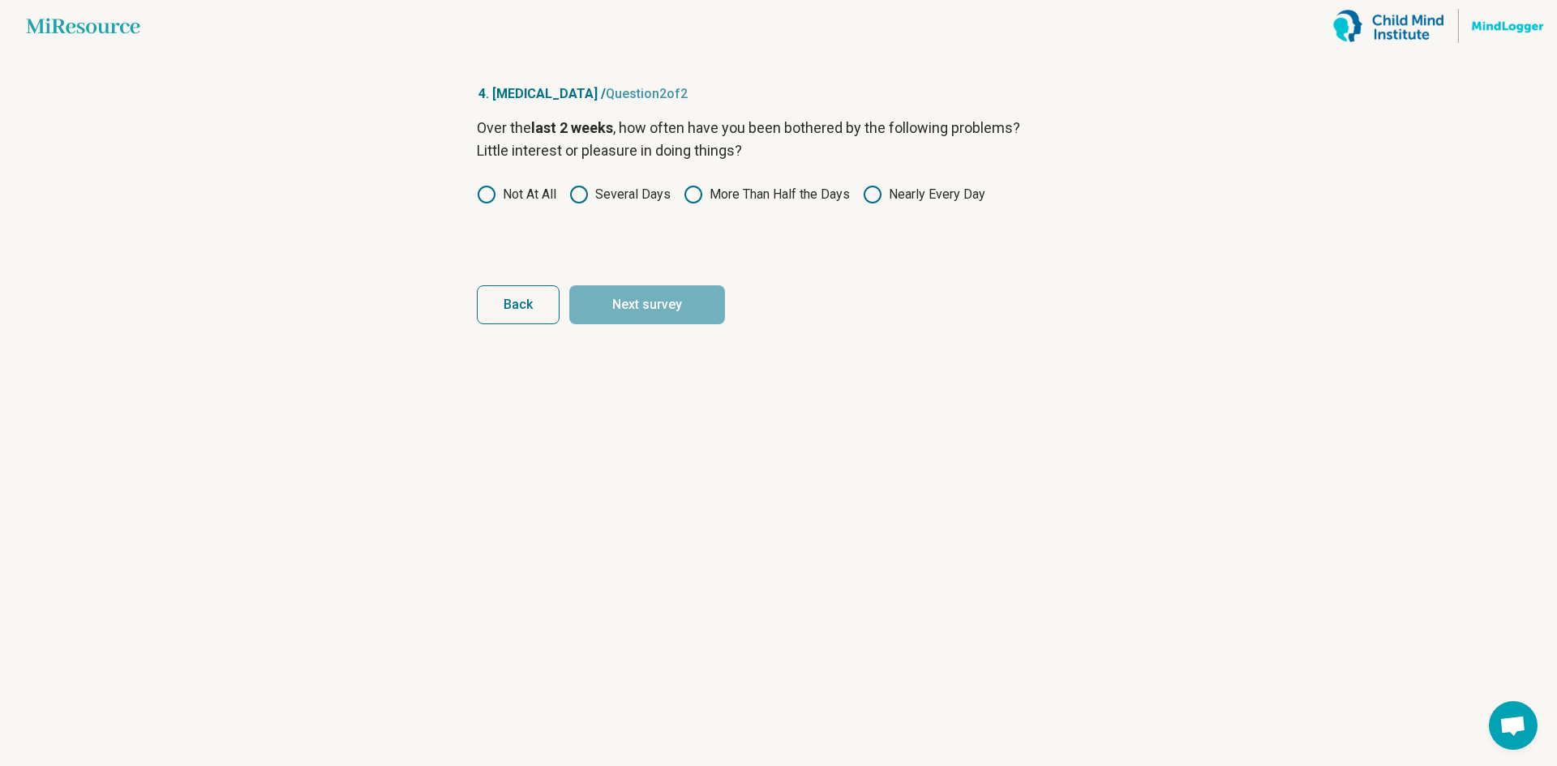
drag, startPoint x: 880, startPoint y: 199, endPoint x: 872, endPoint y: 198, distance: 8.3
click at [880, 199] on circle at bounding box center [872, 194] width 16 height 16
click at [684, 298] on button "Next survey" at bounding box center [647, 304] width 156 height 39
click at [894, 194] on label "Nearly Every Day" at bounding box center [924, 194] width 122 height 19
click at [667, 302] on button "Next survey" at bounding box center [647, 304] width 156 height 39
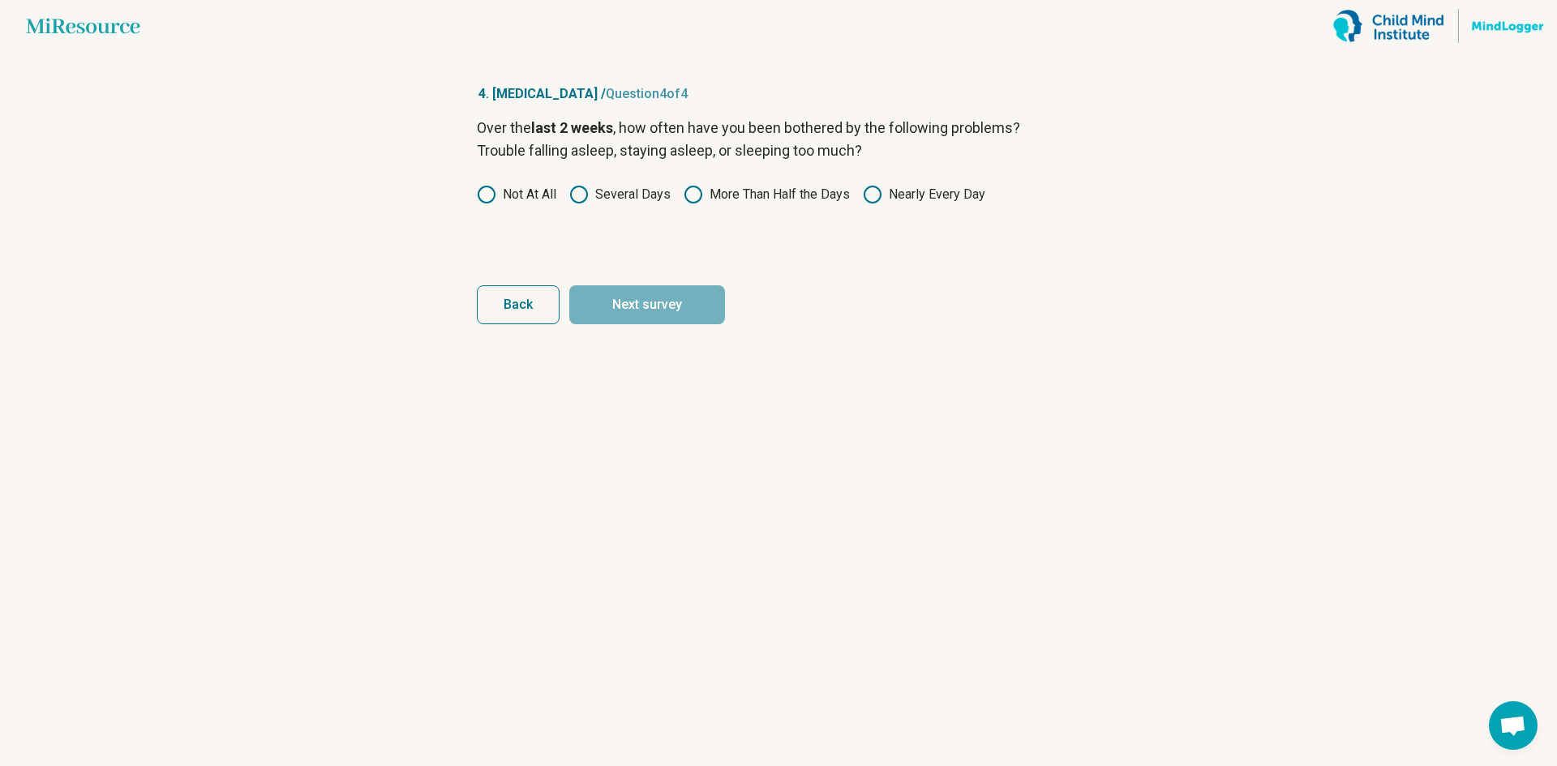
click at [884, 200] on label "Nearly Every Day" at bounding box center [924, 194] width 122 height 19
click at [685, 285] on form "Over the last 2 weeks , how often have you been bothered by the following probl…" at bounding box center [778, 221] width 603 height 208
click at [684, 294] on button "Next survey" at bounding box center [647, 304] width 156 height 39
click at [873, 199] on icon at bounding box center [872, 194] width 19 height 19
drag, startPoint x: 756, startPoint y: 199, endPoint x: 745, endPoint y: 208, distance: 13.9
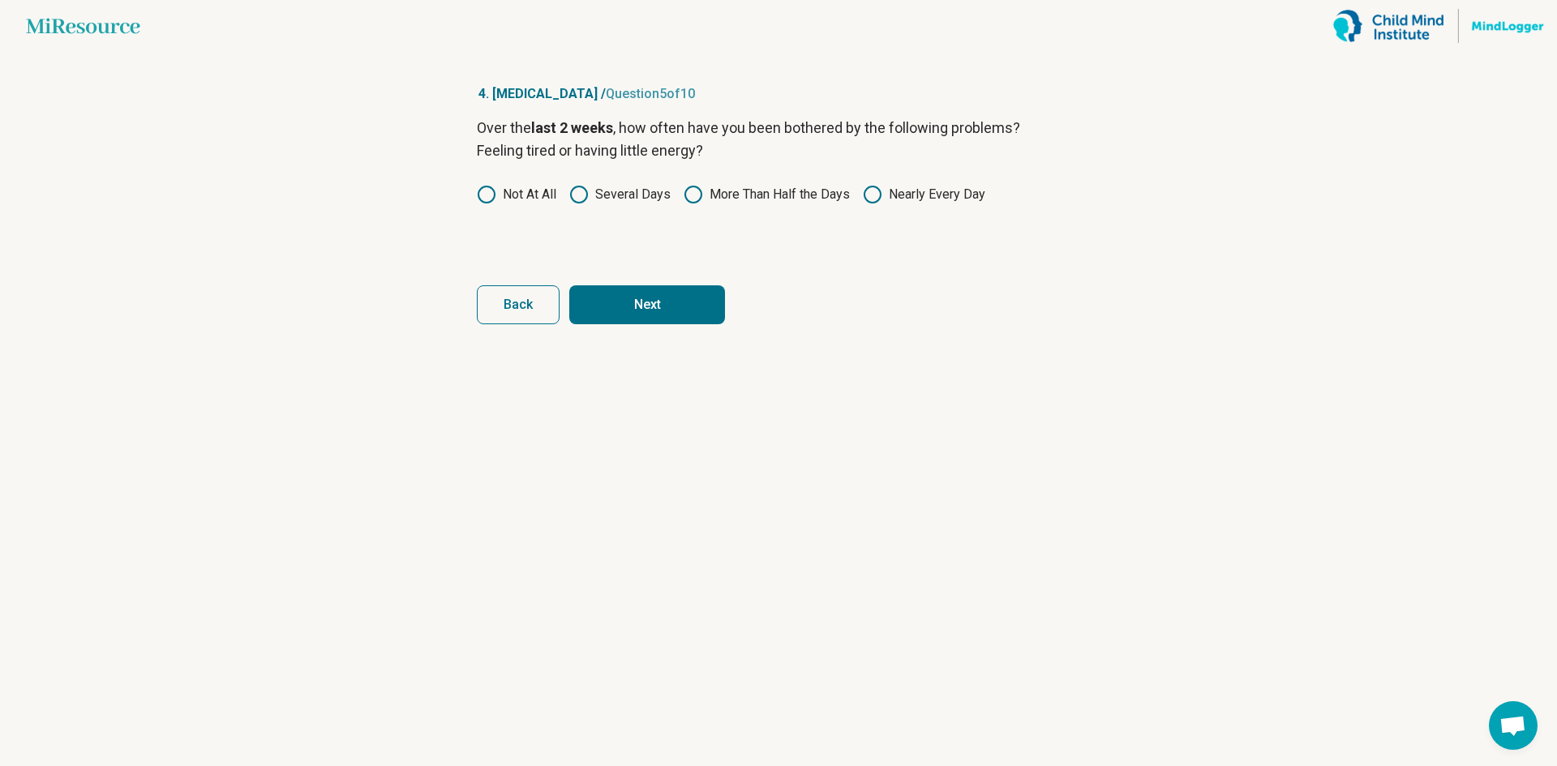
click at [756, 199] on label "More Than Half the Days" at bounding box center [766, 194] width 166 height 19
click at [682, 313] on button "Next" at bounding box center [647, 304] width 156 height 39
click at [587, 199] on circle at bounding box center [579, 194] width 16 height 16
click at [616, 295] on button "Next" at bounding box center [647, 304] width 156 height 39
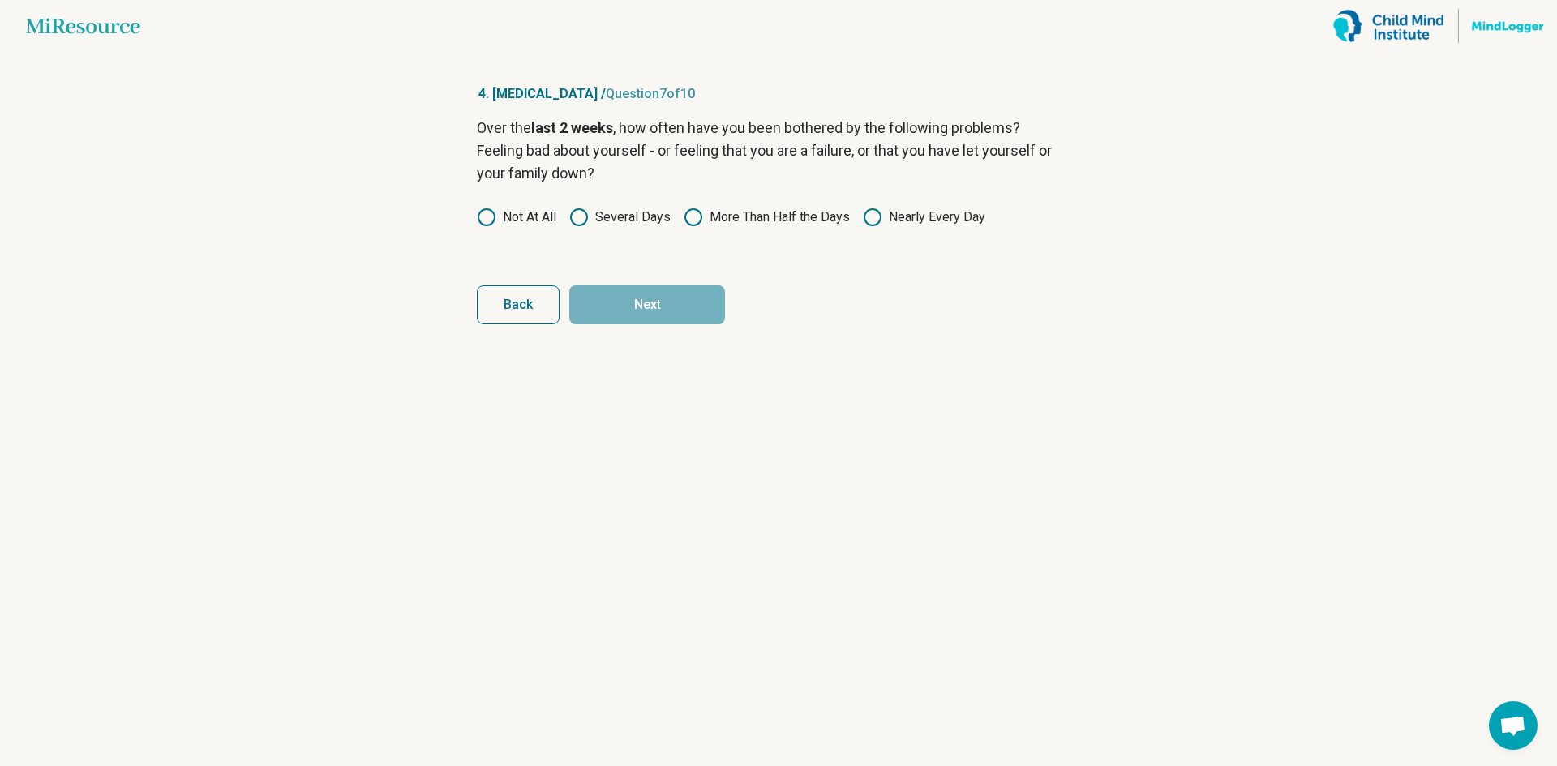
click at [697, 217] on icon at bounding box center [692, 217] width 19 height 19
click at [609, 221] on label "Several Days" at bounding box center [619, 217] width 101 height 19
click at [609, 293] on button "Next" at bounding box center [647, 304] width 156 height 39
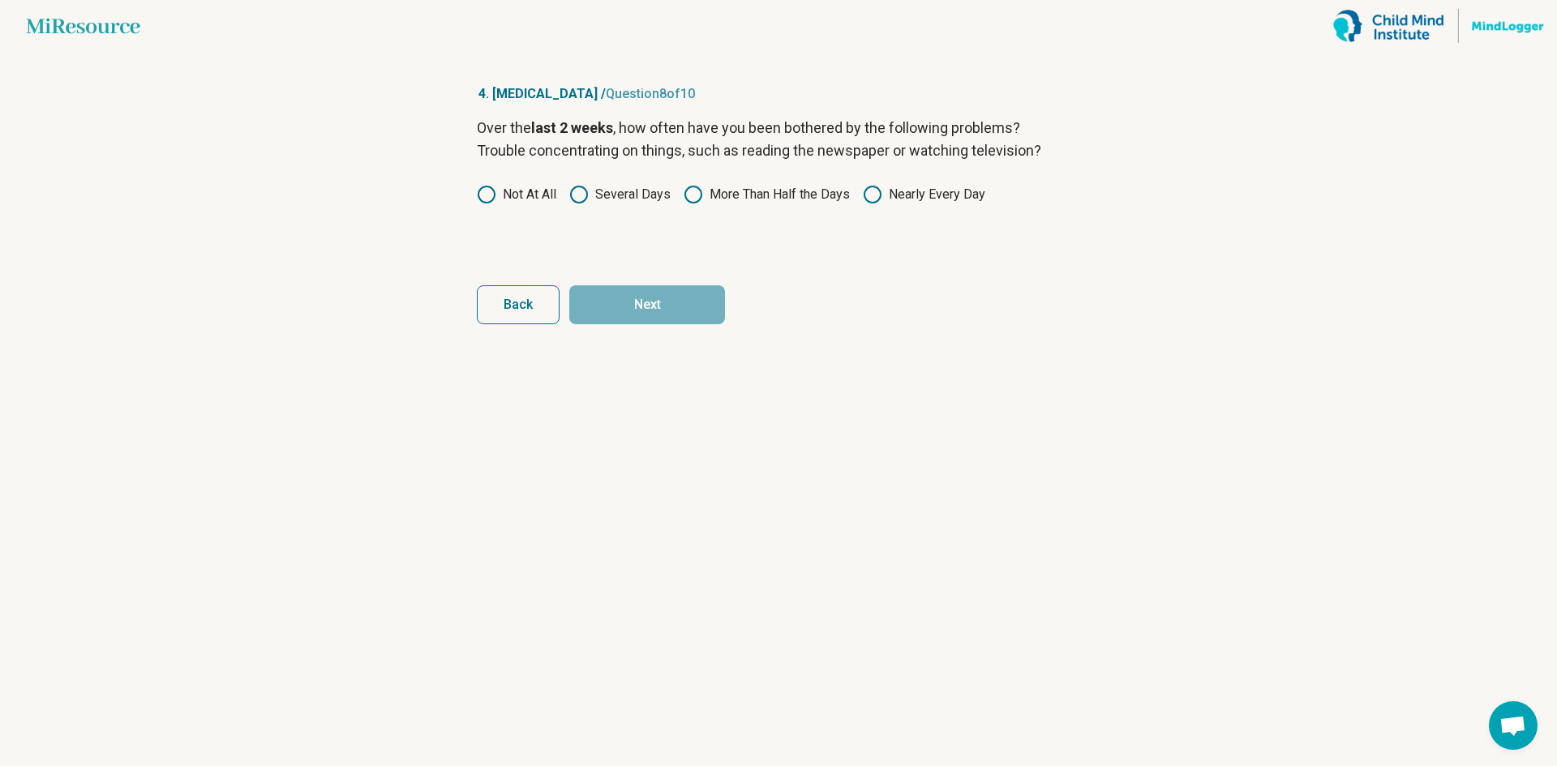
click at [529, 195] on label "Not At All" at bounding box center [516, 194] width 79 height 19
click at [632, 305] on button "Next" at bounding box center [647, 304] width 156 height 39
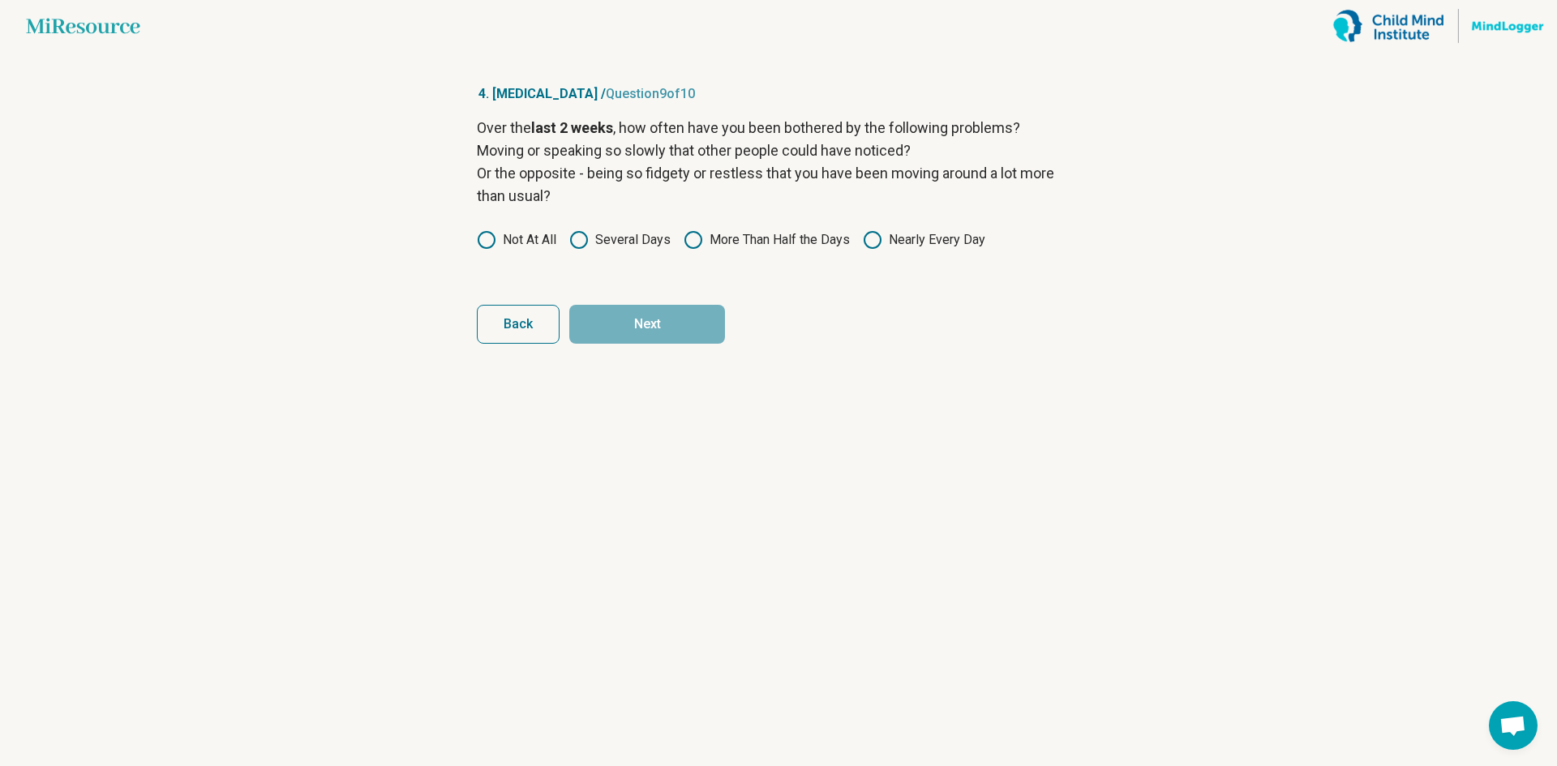
click at [521, 247] on label "Not At All" at bounding box center [516, 239] width 79 height 19
click at [611, 323] on button "Next" at bounding box center [647, 324] width 156 height 39
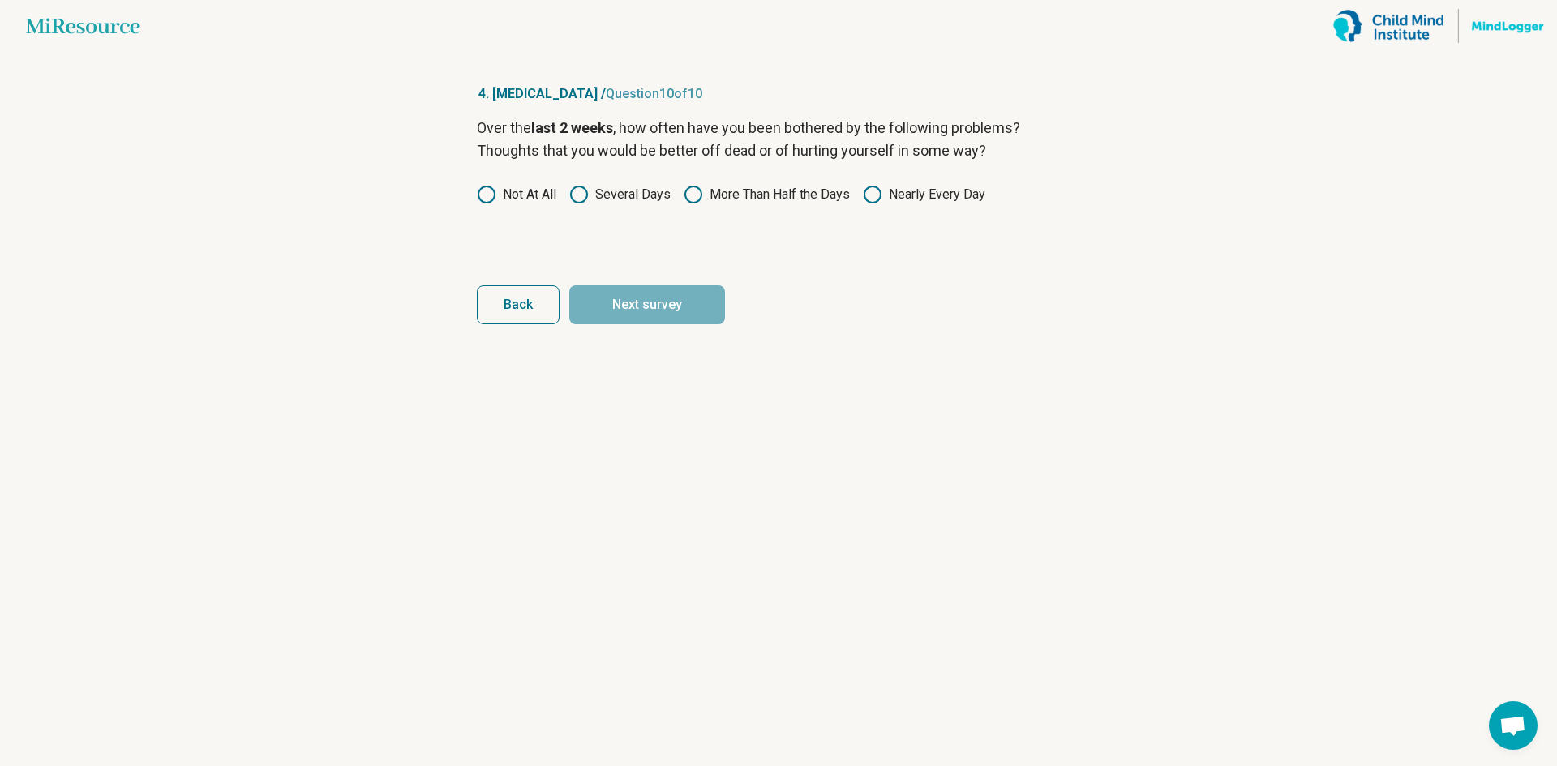
click at [529, 190] on label "Not At All" at bounding box center [516, 194] width 79 height 19
click at [628, 305] on button "Next survey" at bounding box center [647, 304] width 156 height 39
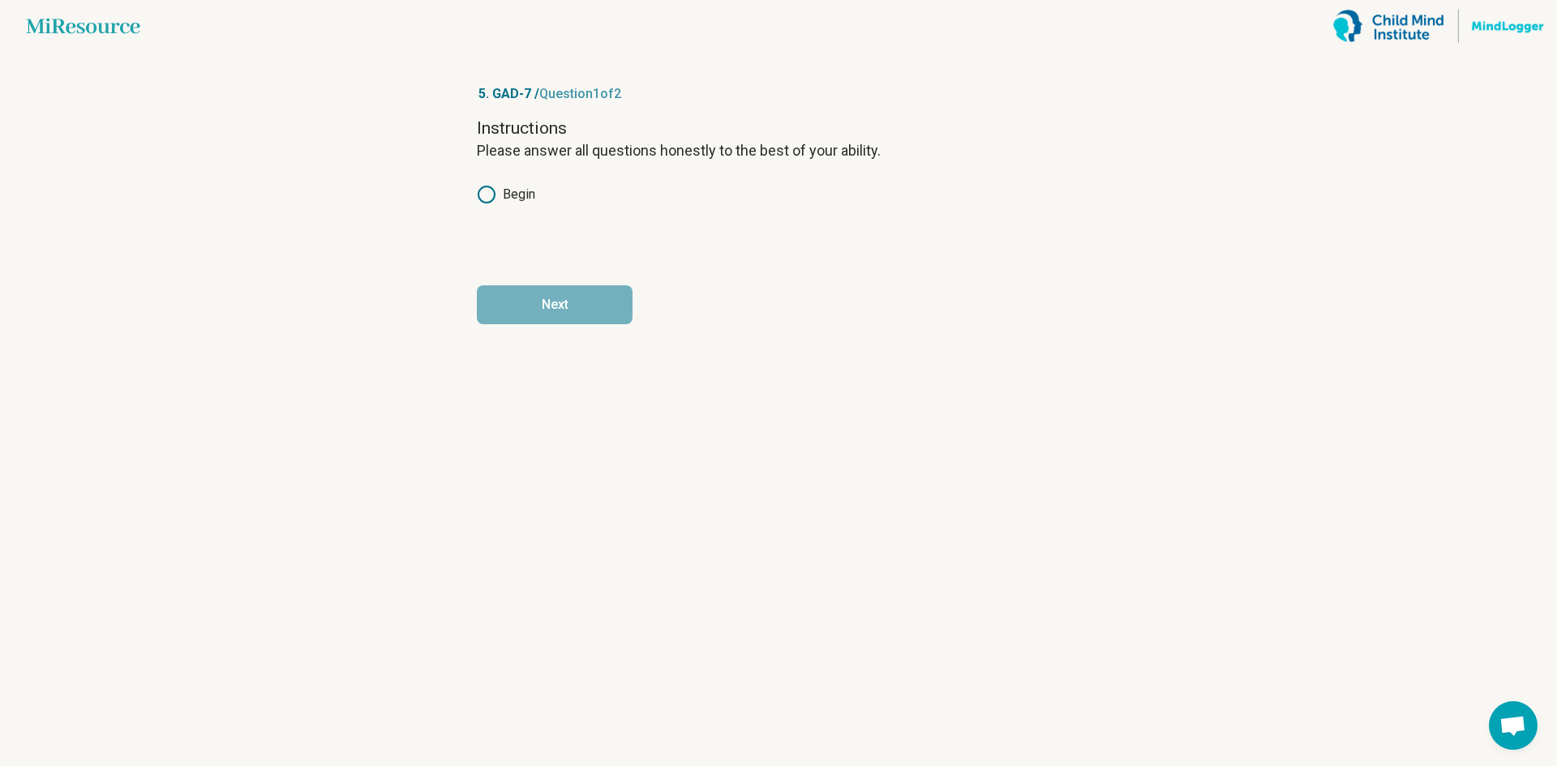
click at [524, 199] on label "Begin" at bounding box center [506, 194] width 58 height 19
click at [555, 288] on button "Next" at bounding box center [555, 304] width 156 height 39
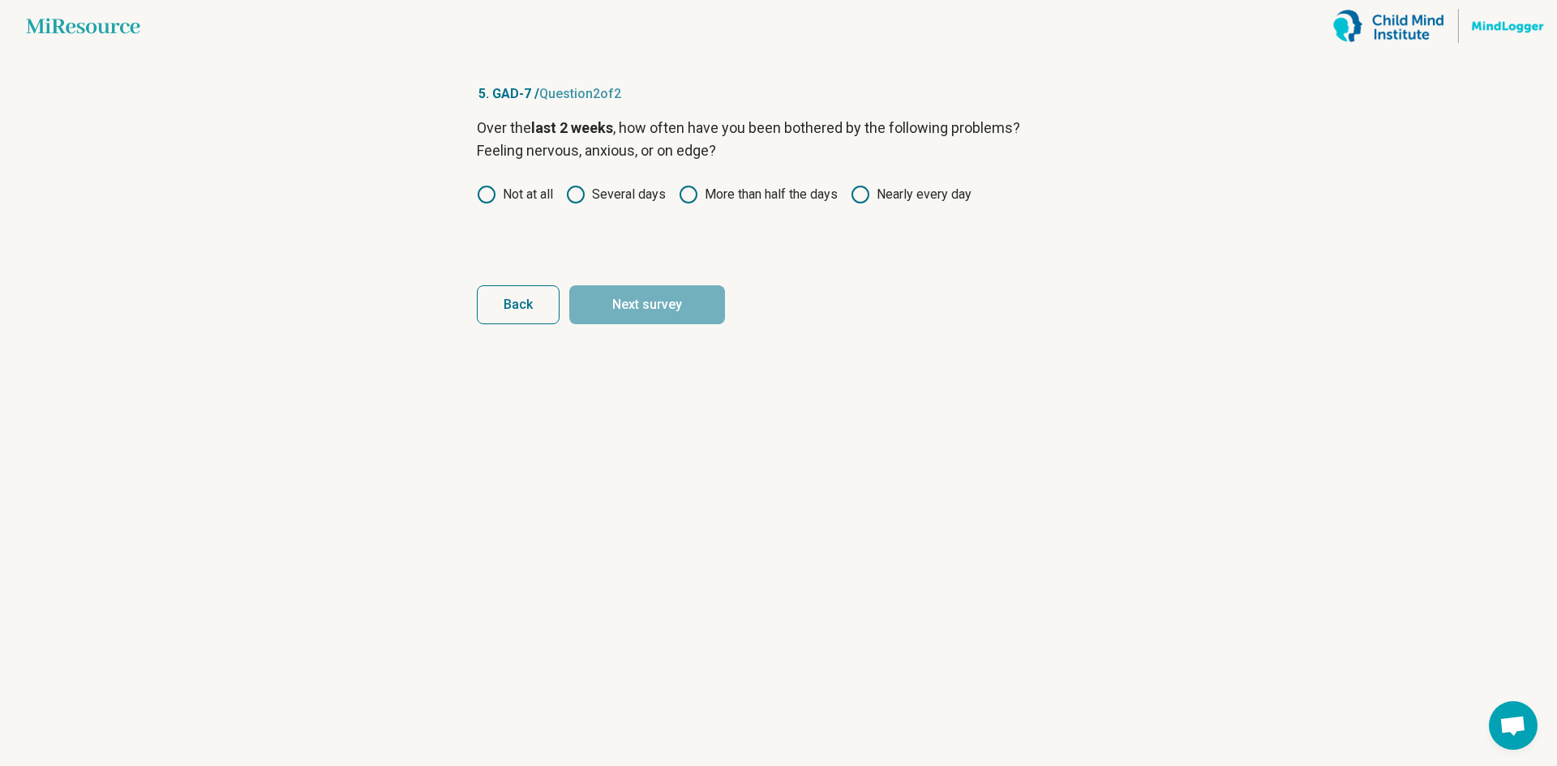
click at [608, 196] on label "Several days" at bounding box center [616, 194] width 100 height 19
click at [638, 293] on button "Next survey" at bounding box center [647, 304] width 156 height 39
click at [588, 199] on label "Several days" at bounding box center [616, 194] width 100 height 19
click at [613, 299] on button "Next survey" at bounding box center [647, 304] width 156 height 39
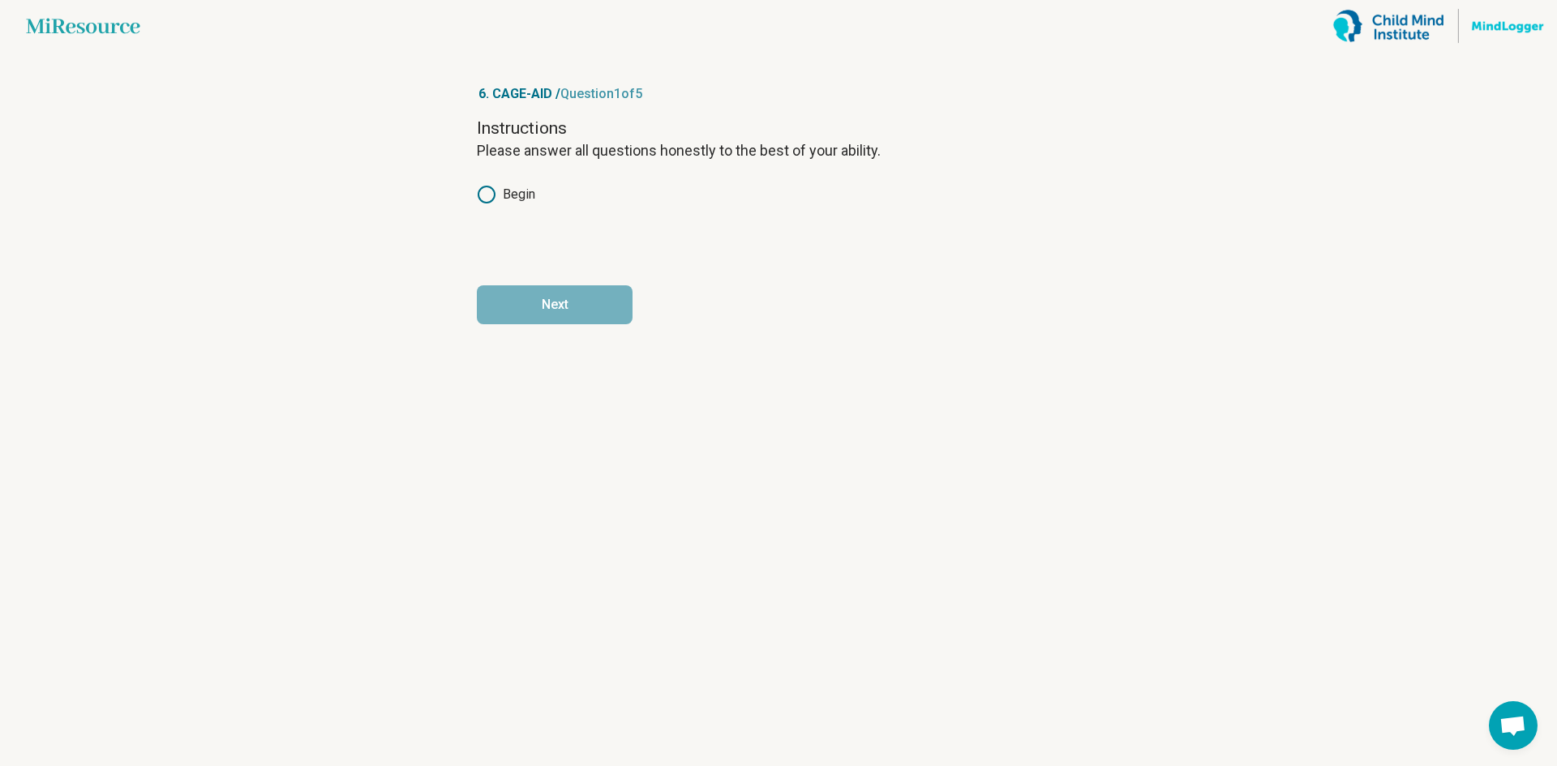
click at [506, 195] on label "Begin" at bounding box center [506, 194] width 58 height 19
click at [583, 300] on button "Next" at bounding box center [555, 304] width 156 height 39
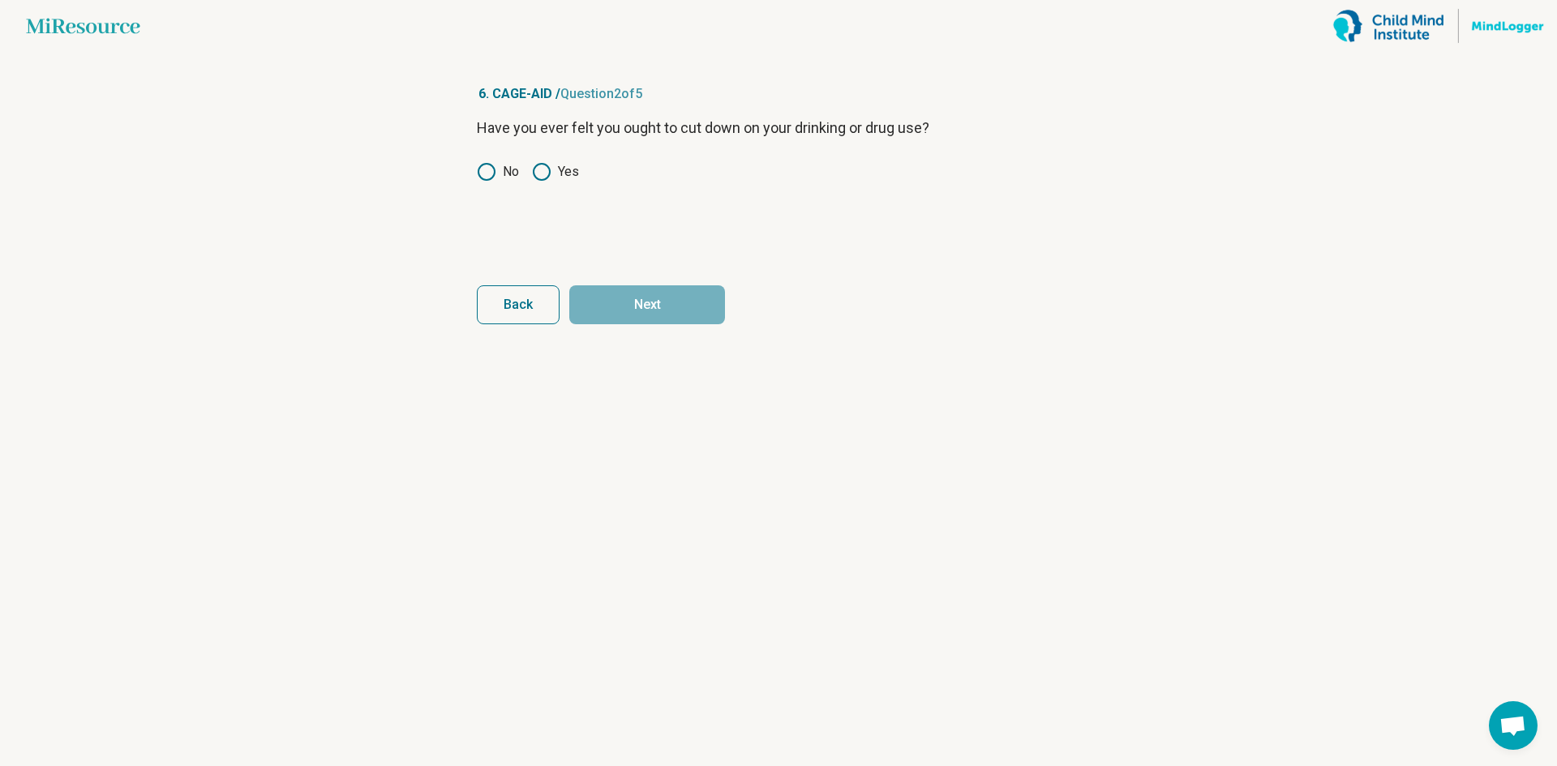
click at [549, 173] on icon at bounding box center [541, 171] width 19 height 19
click at [497, 172] on label "No" at bounding box center [498, 171] width 42 height 19
click at [642, 298] on button "Next" at bounding box center [647, 304] width 156 height 39
drag, startPoint x: 510, startPoint y: 176, endPoint x: 542, endPoint y: 183, distance: 33.2
click at [512, 176] on label "No" at bounding box center [498, 171] width 42 height 19
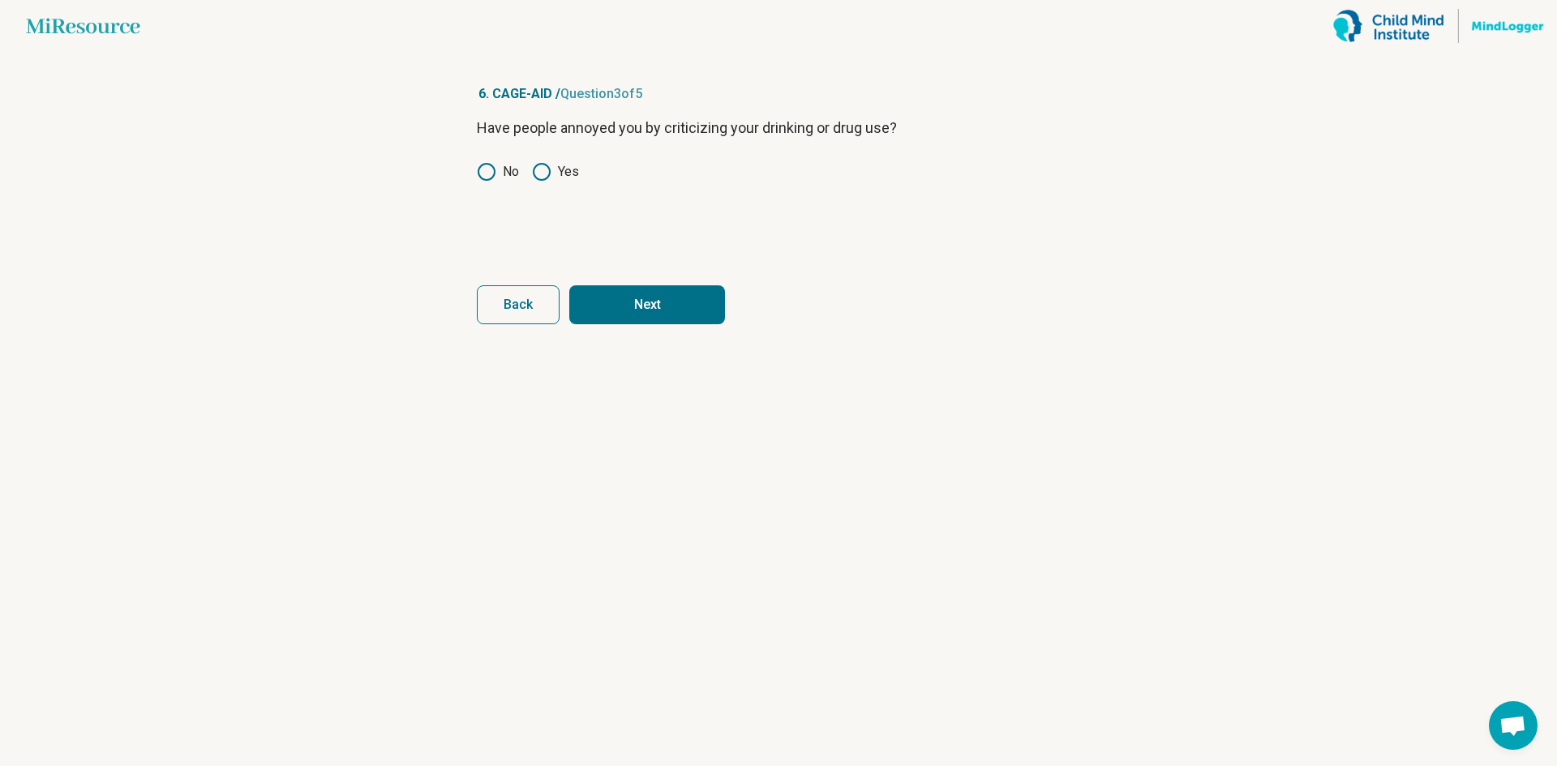
click at [622, 289] on button "Next" at bounding box center [647, 304] width 156 height 39
click at [495, 167] on icon at bounding box center [486, 171] width 19 height 19
click at [609, 296] on button "Next" at bounding box center [647, 304] width 156 height 39
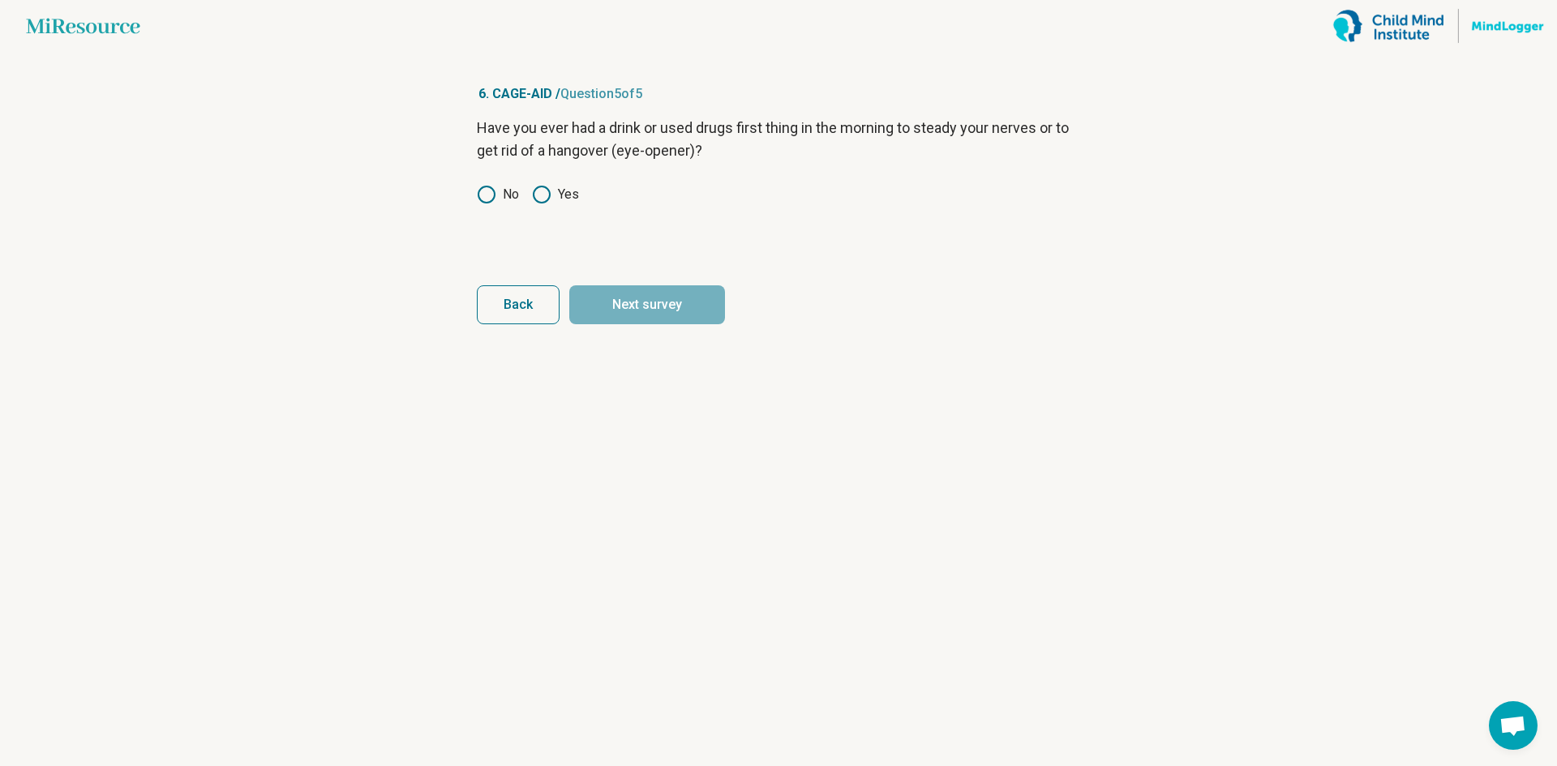
click at [495, 200] on icon at bounding box center [486, 194] width 19 height 19
click at [610, 298] on button "Next survey" at bounding box center [647, 304] width 156 height 39
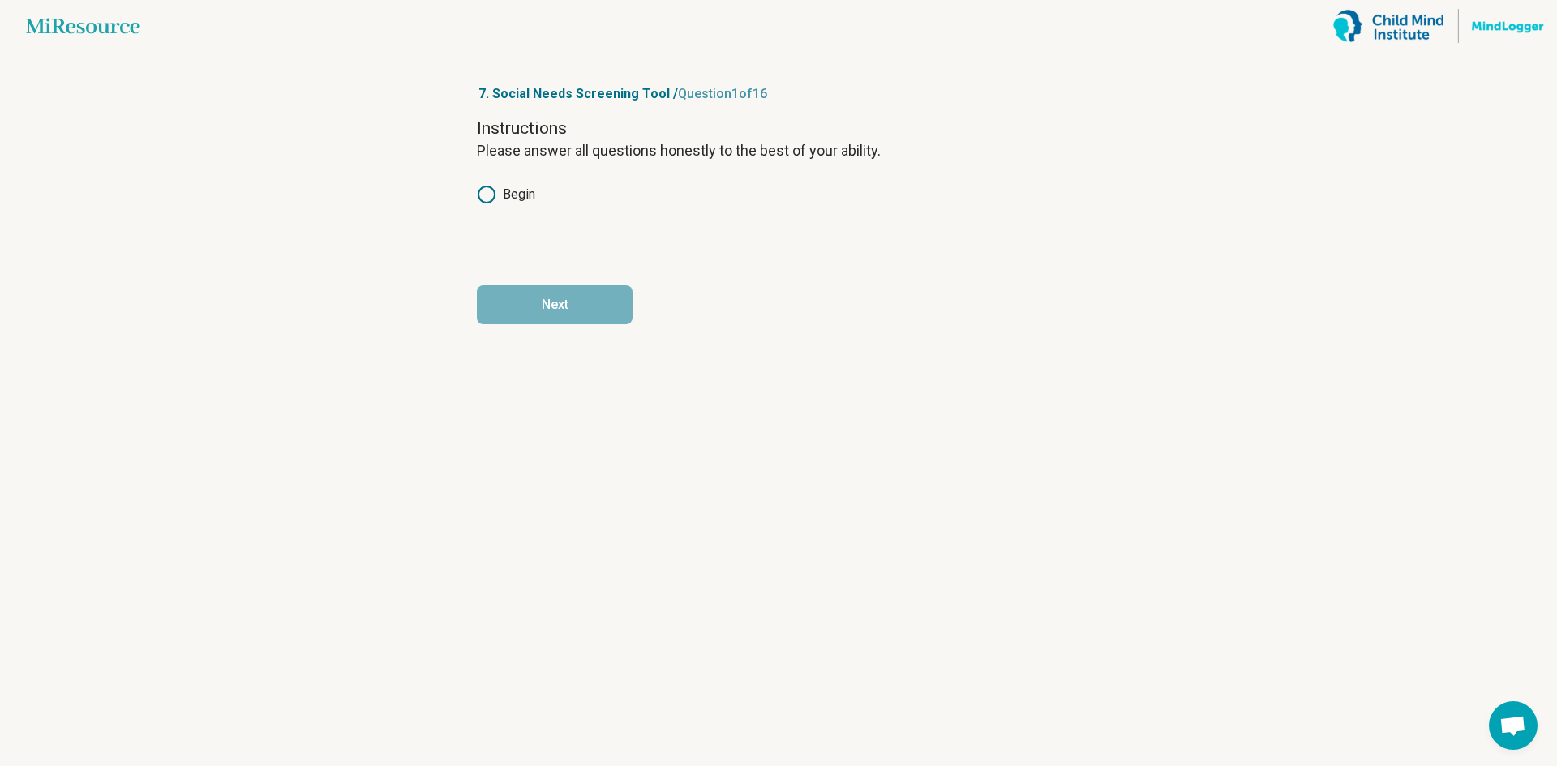
click at [509, 200] on label "Begin" at bounding box center [506, 194] width 58 height 19
click at [578, 270] on form "Instructions Please answer all questions honestly to the best of your ability. …" at bounding box center [778, 221] width 603 height 208
click at [579, 289] on button "Next" at bounding box center [555, 304] width 156 height 39
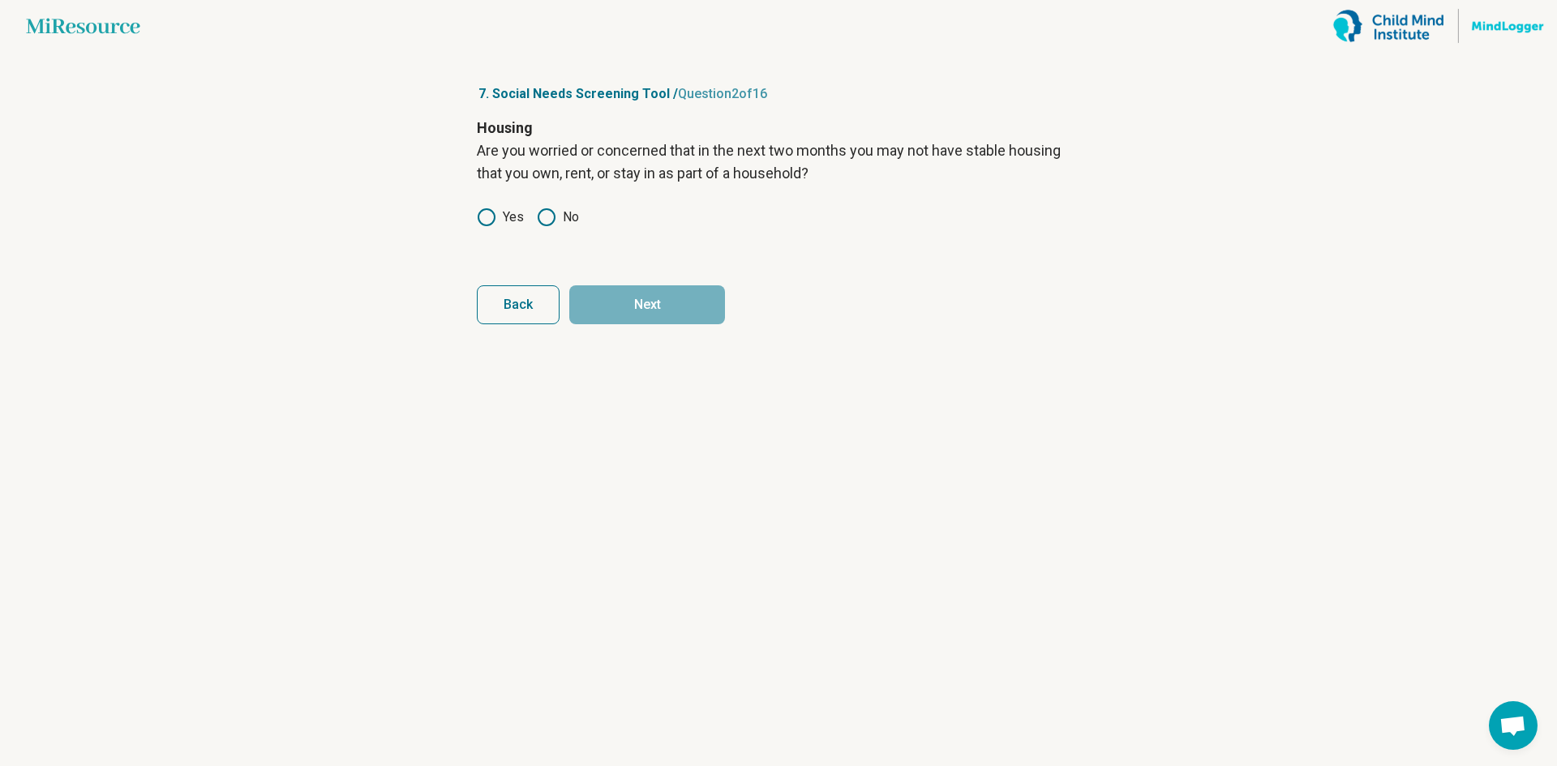
click at [555, 220] on icon at bounding box center [546, 217] width 19 height 19
click at [613, 292] on button "Next" at bounding box center [647, 304] width 156 height 39
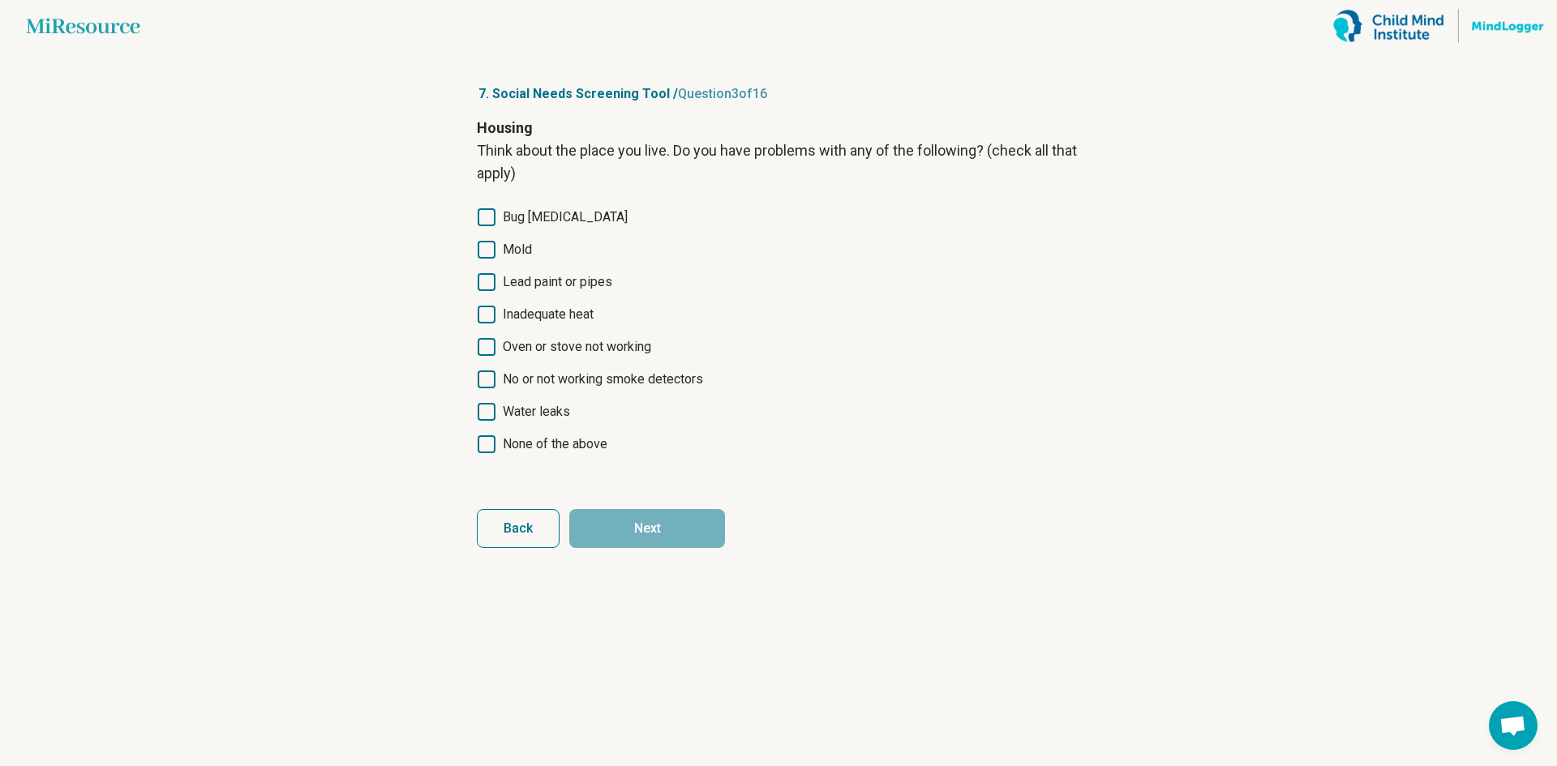
click at [550, 448] on span "None of the above" at bounding box center [555, 444] width 105 height 19
click at [621, 528] on button "Next" at bounding box center [647, 528] width 156 height 39
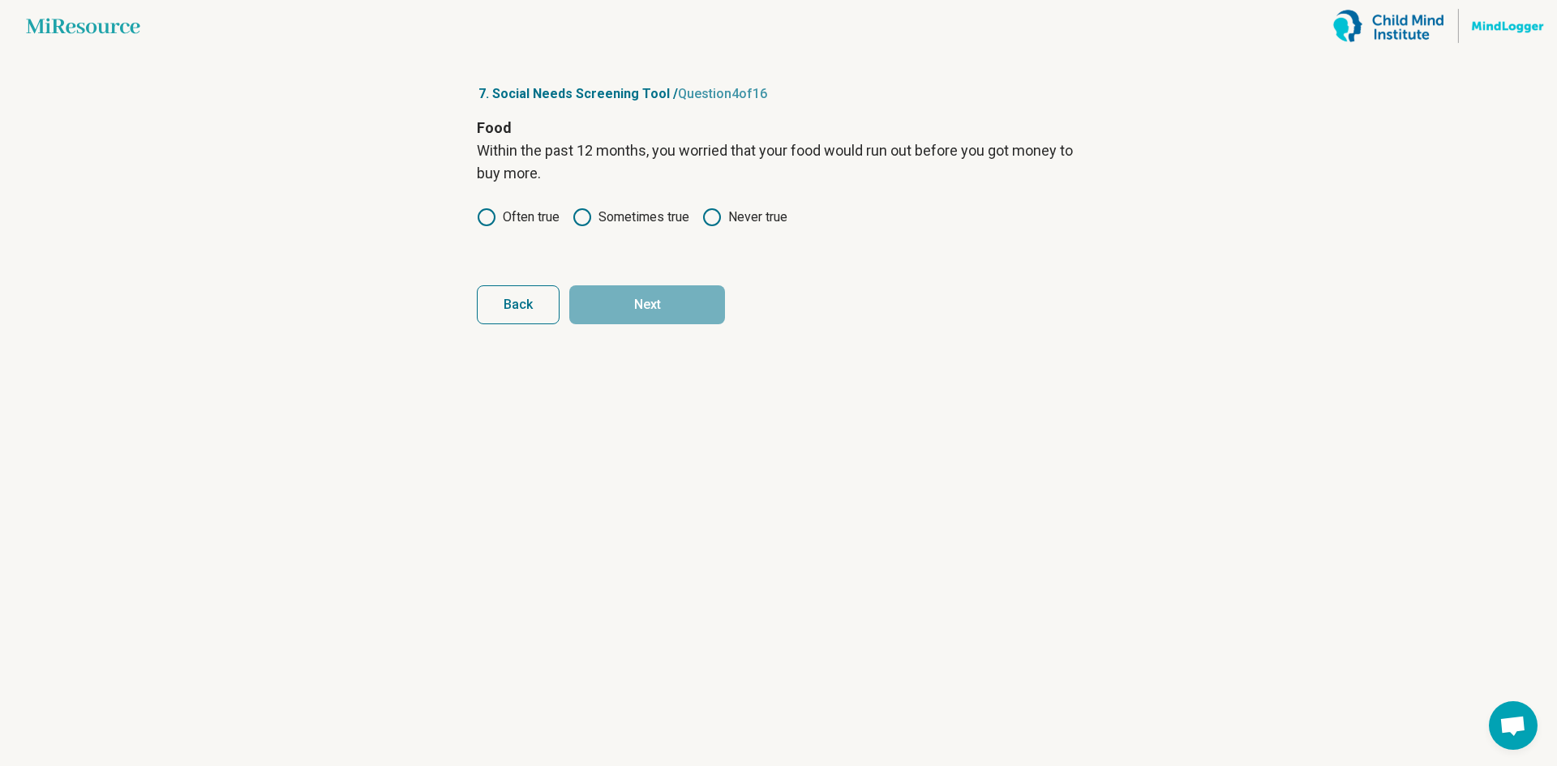
click at [538, 221] on label "Often true" at bounding box center [518, 217] width 83 height 19
click at [697, 219] on div "Often true Sometimes true Never true" at bounding box center [778, 217] width 603 height 19
click at [706, 223] on icon at bounding box center [711, 217] width 19 height 19
click at [666, 299] on button "Next" at bounding box center [647, 304] width 156 height 39
click at [741, 212] on label "Never true" at bounding box center [744, 217] width 85 height 19
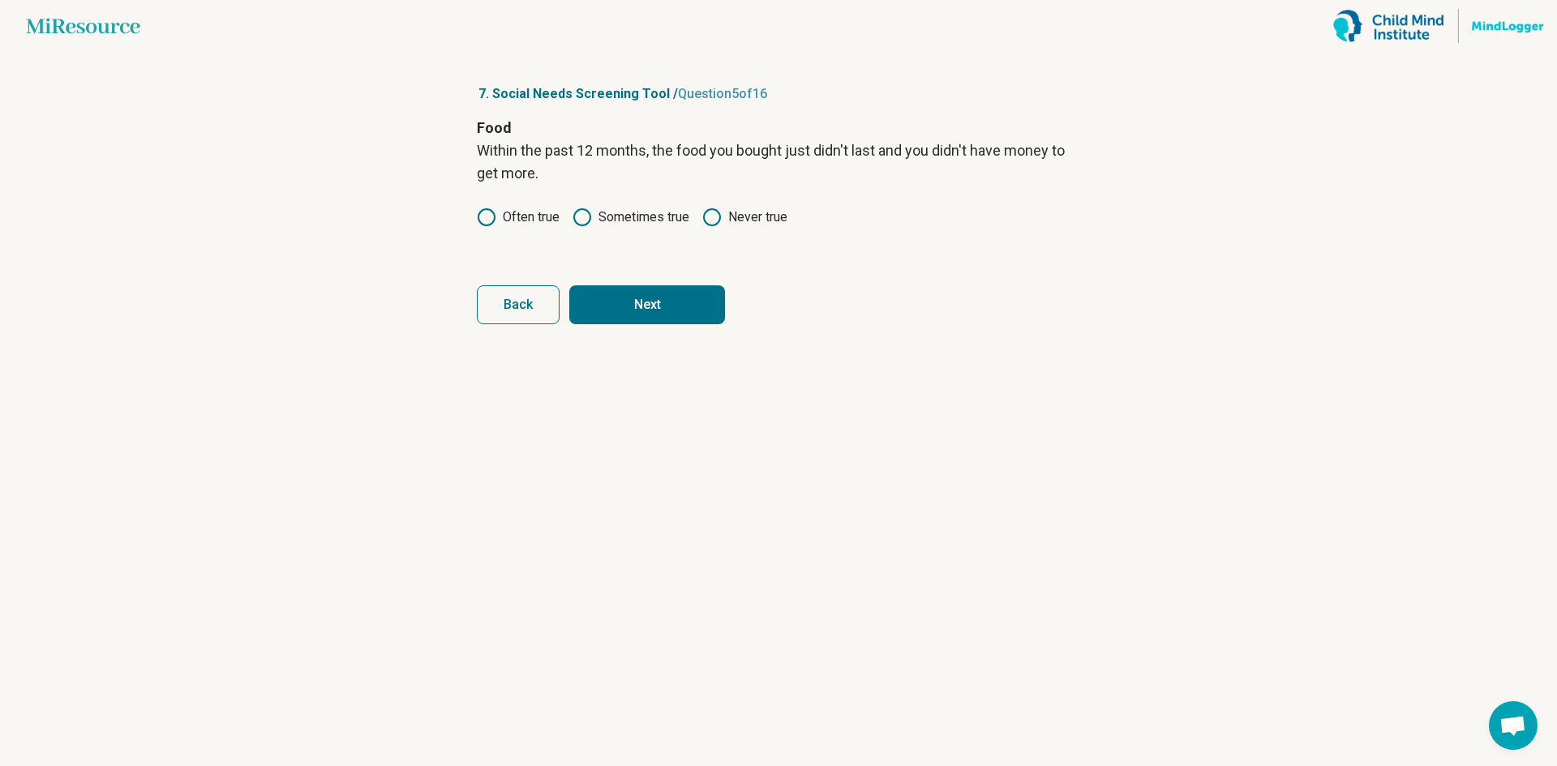
click at [657, 311] on button "Next" at bounding box center [647, 304] width 156 height 39
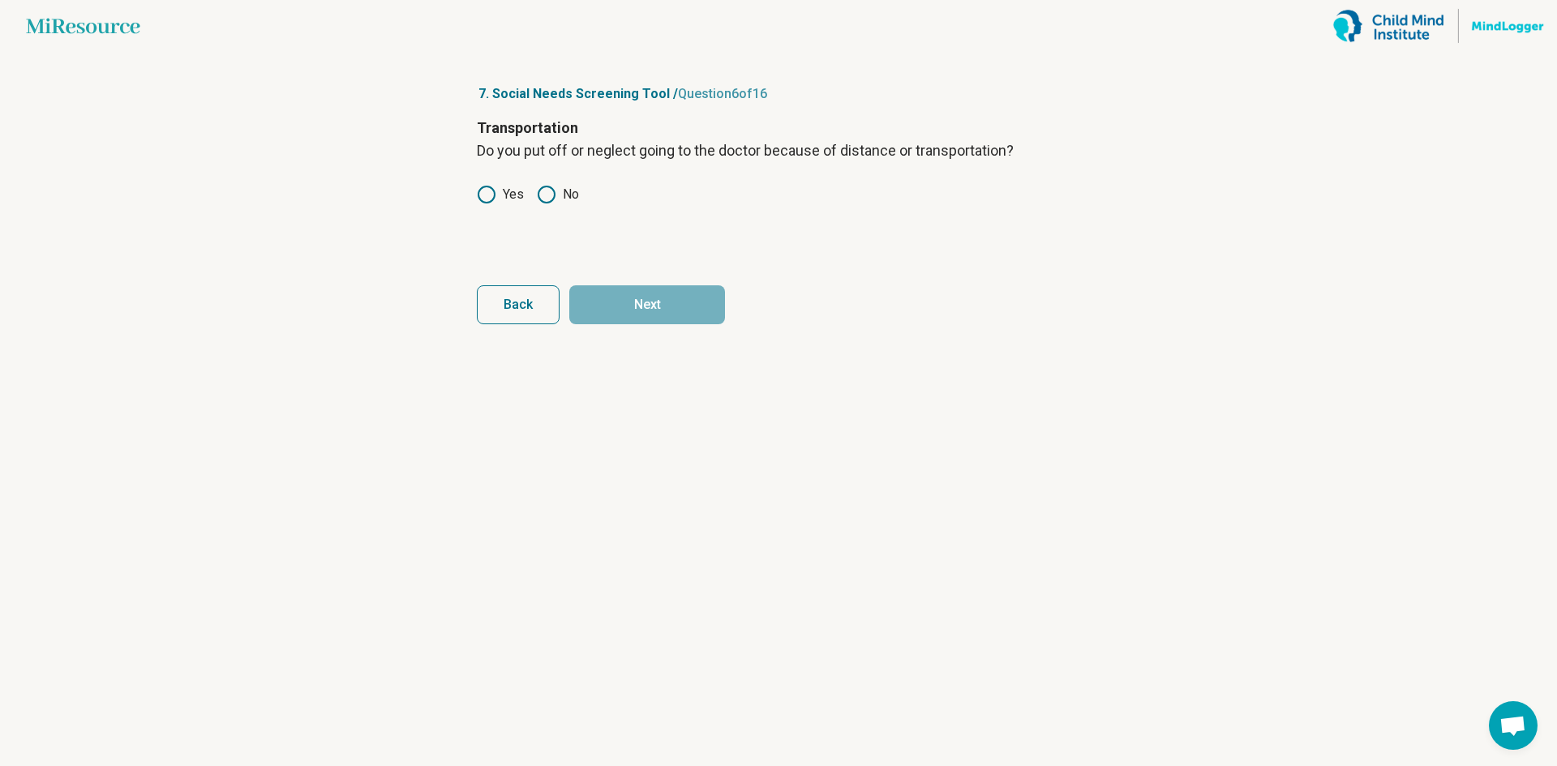
click at [506, 190] on label "Yes" at bounding box center [500, 194] width 47 height 19
click at [679, 300] on button "Next" at bounding box center [647, 304] width 156 height 39
click at [555, 221] on icon at bounding box center [546, 217] width 19 height 19
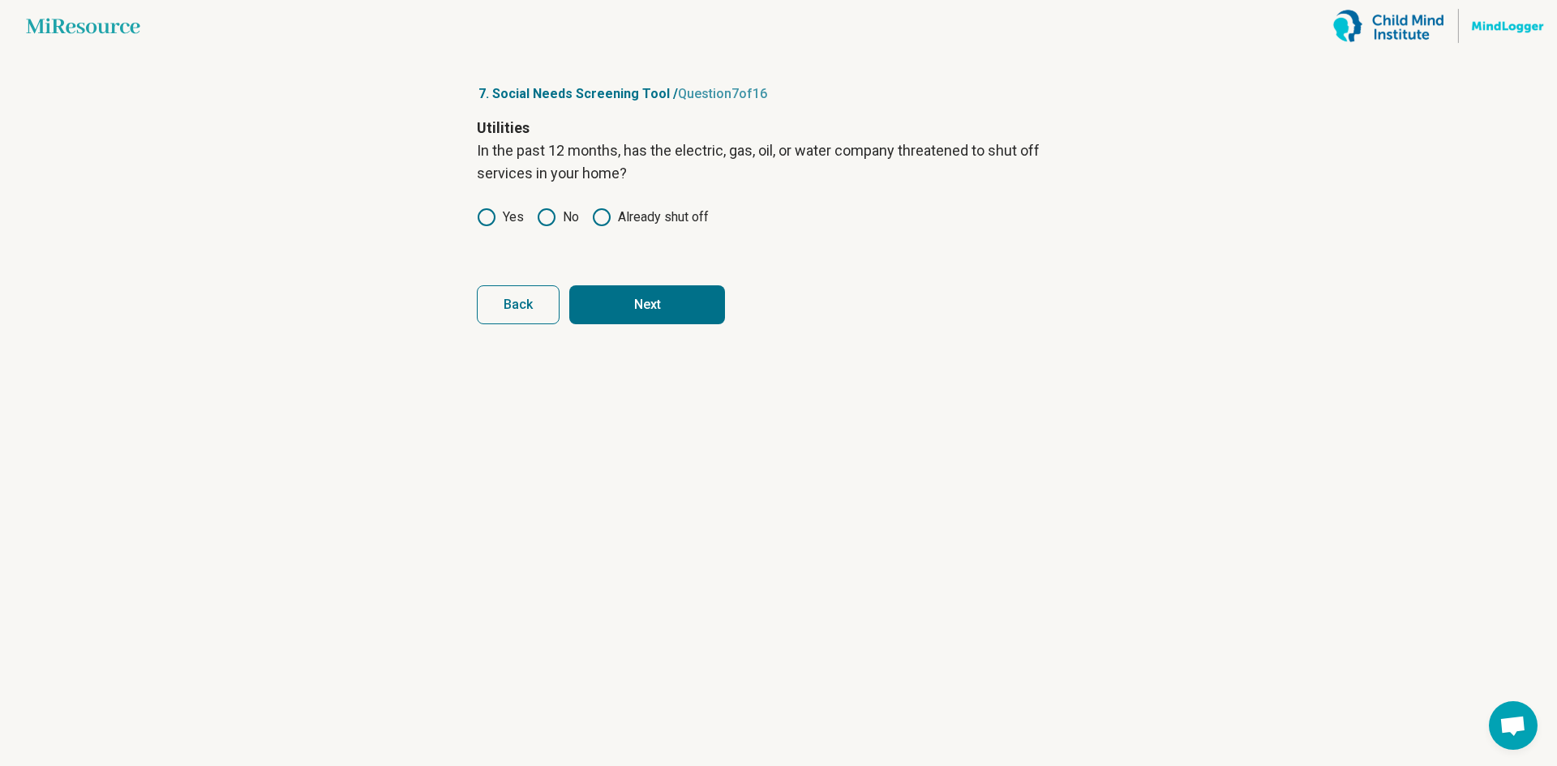
click at [608, 287] on button "Next" at bounding box center [647, 304] width 156 height 39
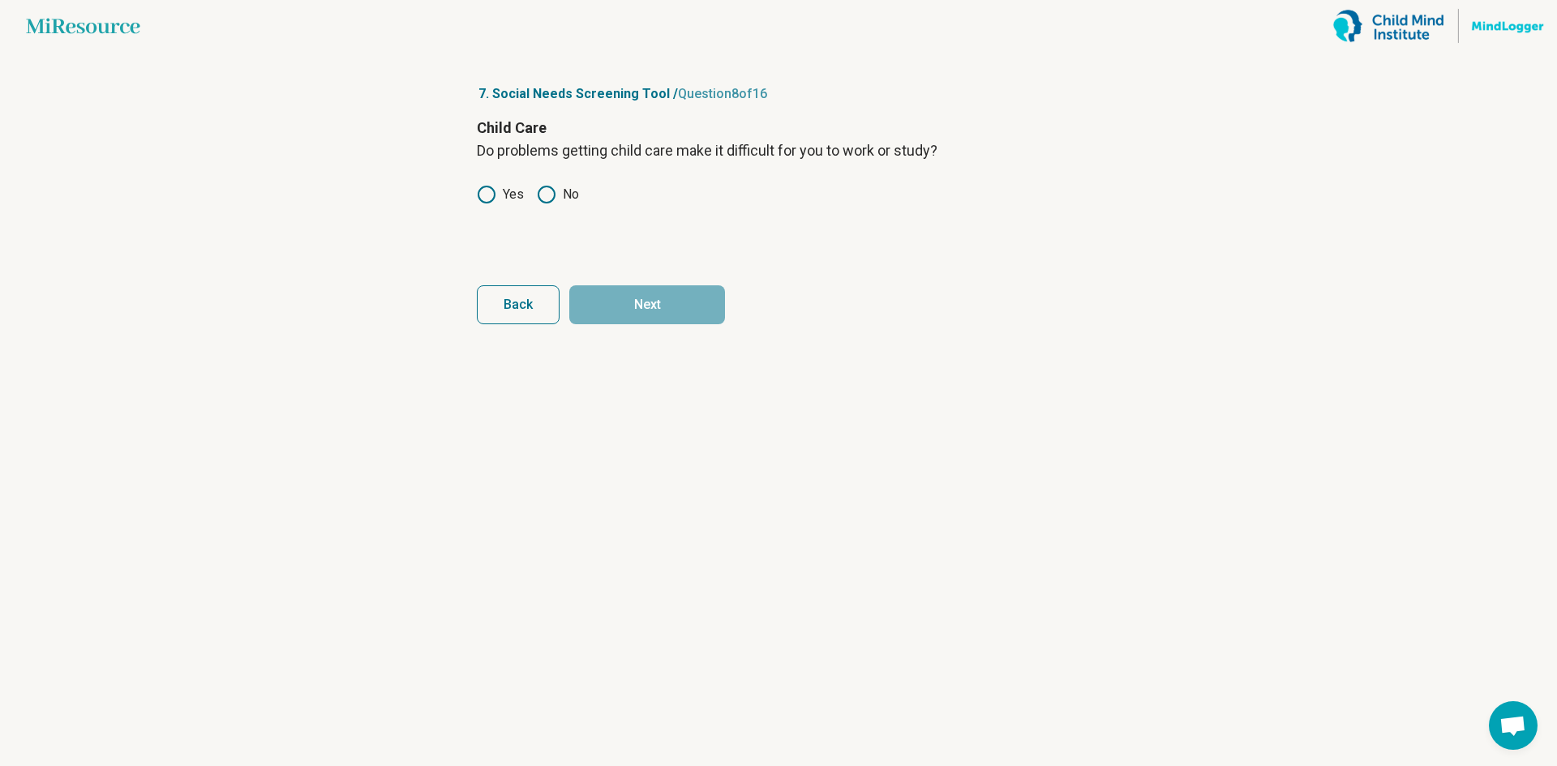
click at [546, 193] on icon at bounding box center [546, 194] width 19 height 19
click at [644, 303] on button "Next" at bounding box center [647, 304] width 156 height 39
click at [543, 195] on icon at bounding box center [546, 194] width 19 height 19
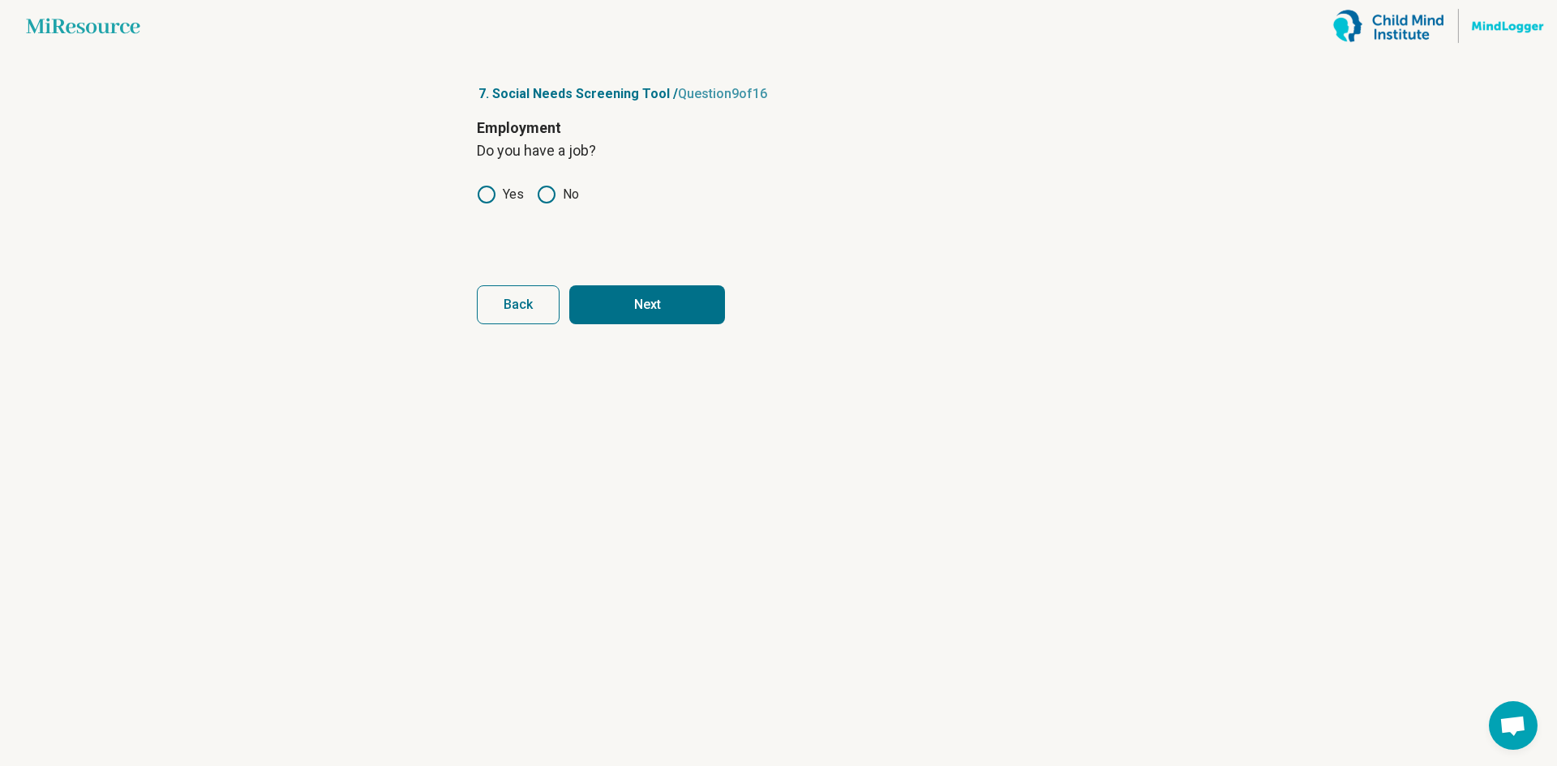
click at [616, 310] on button "Next" at bounding box center [647, 304] width 156 height 39
drag, startPoint x: 495, startPoint y: 195, endPoint x: 516, endPoint y: 212, distance: 26.6
click at [495, 202] on icon at bounding box center [486, 194] width 19 height 19
click at [632, 296] on button "Next" at bounding box center [647, 304] width 156 height 39
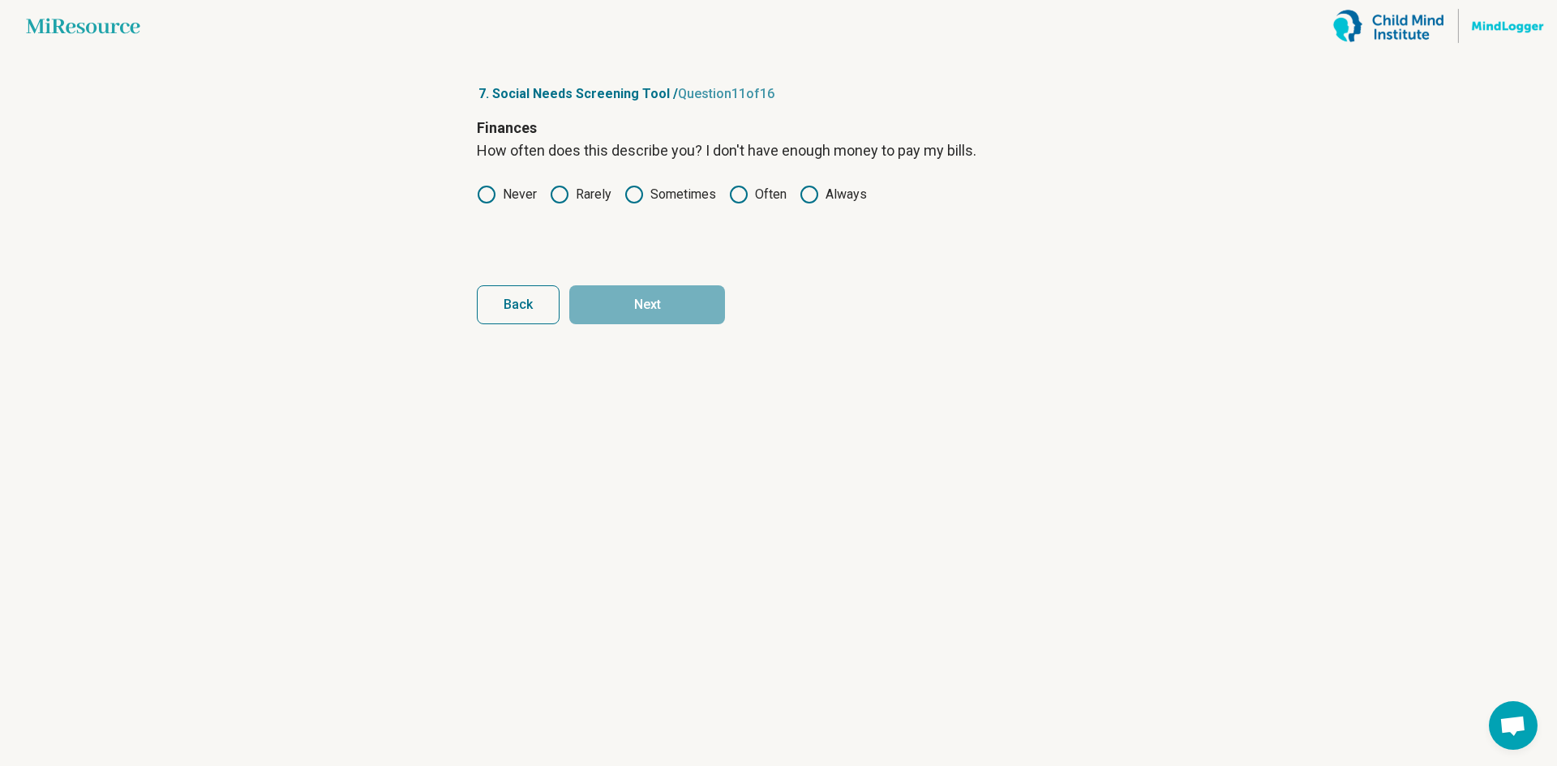
click at [739, 195] on icon at bounding box center [738, 194] width 19 height 19
click at [796, 190] on div "Never Rarely Sometimes Often Always" at bounding box center [778, 194] width 603 height 19
click at [800, 199] on icon at bounding box center [808, 194] width 19 height 19
click at [671, 311] on button "Next" at bounding box center [647, 304] width 156 height 39
click at [509, 195] on label "Never" at bounding box center [507, 194] width 60 height 19
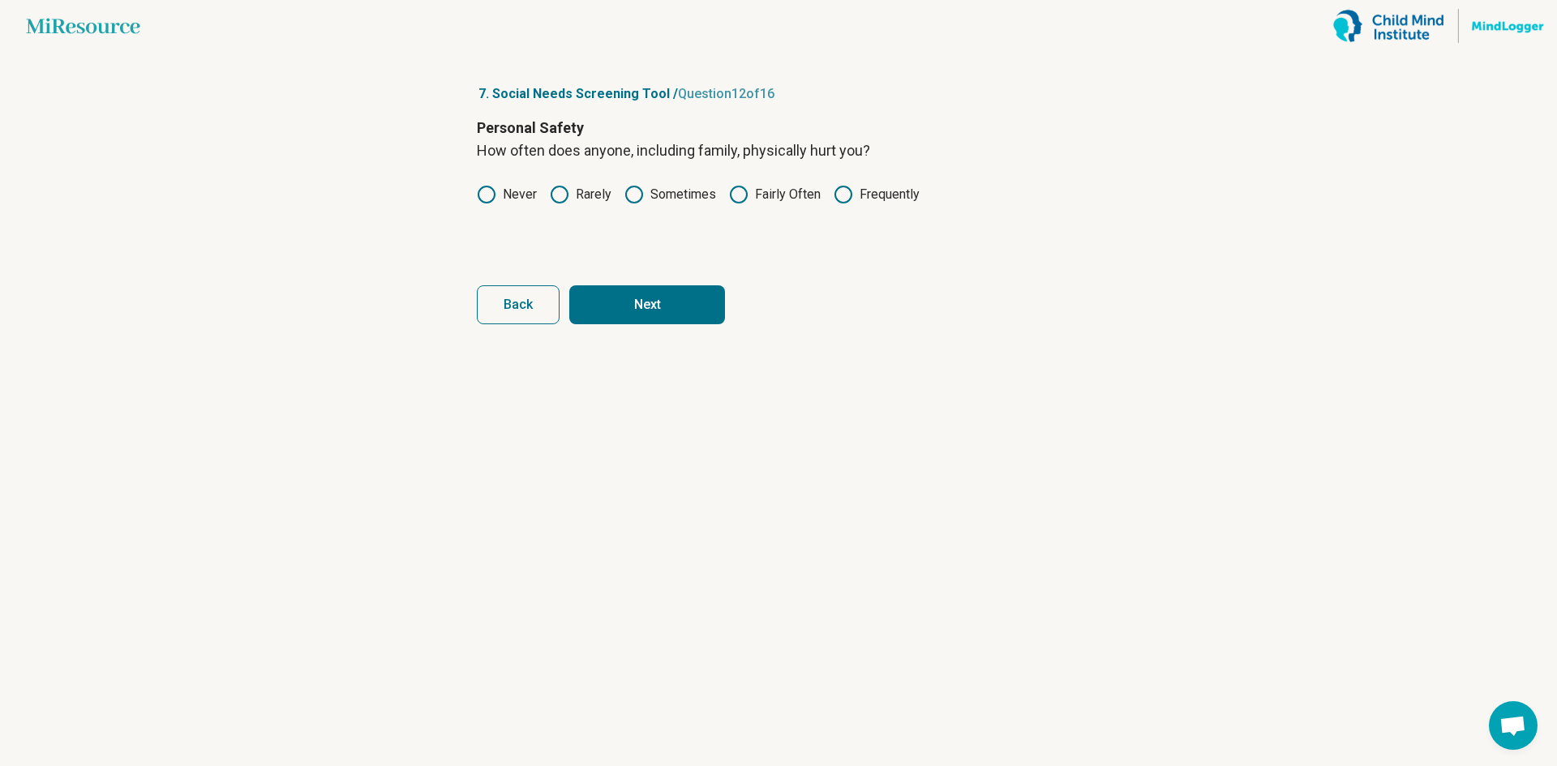
click at [563, 199] on icon at bounding box center [559, 194] width 19 height 19
click at [609, 310] on button "Next" at bounding box center [647, 304] width 156 height 39
click at [586, 191] on label "Rarely" at bounding box center [581, 194] width 62 height 19
click at [683, 199] on label "Sometimes" at bounding box center [670, 194] width 92 height 19
click at [748, 198] on label "Fairly Often" at bounding box center [775, 194] width 92 height 19
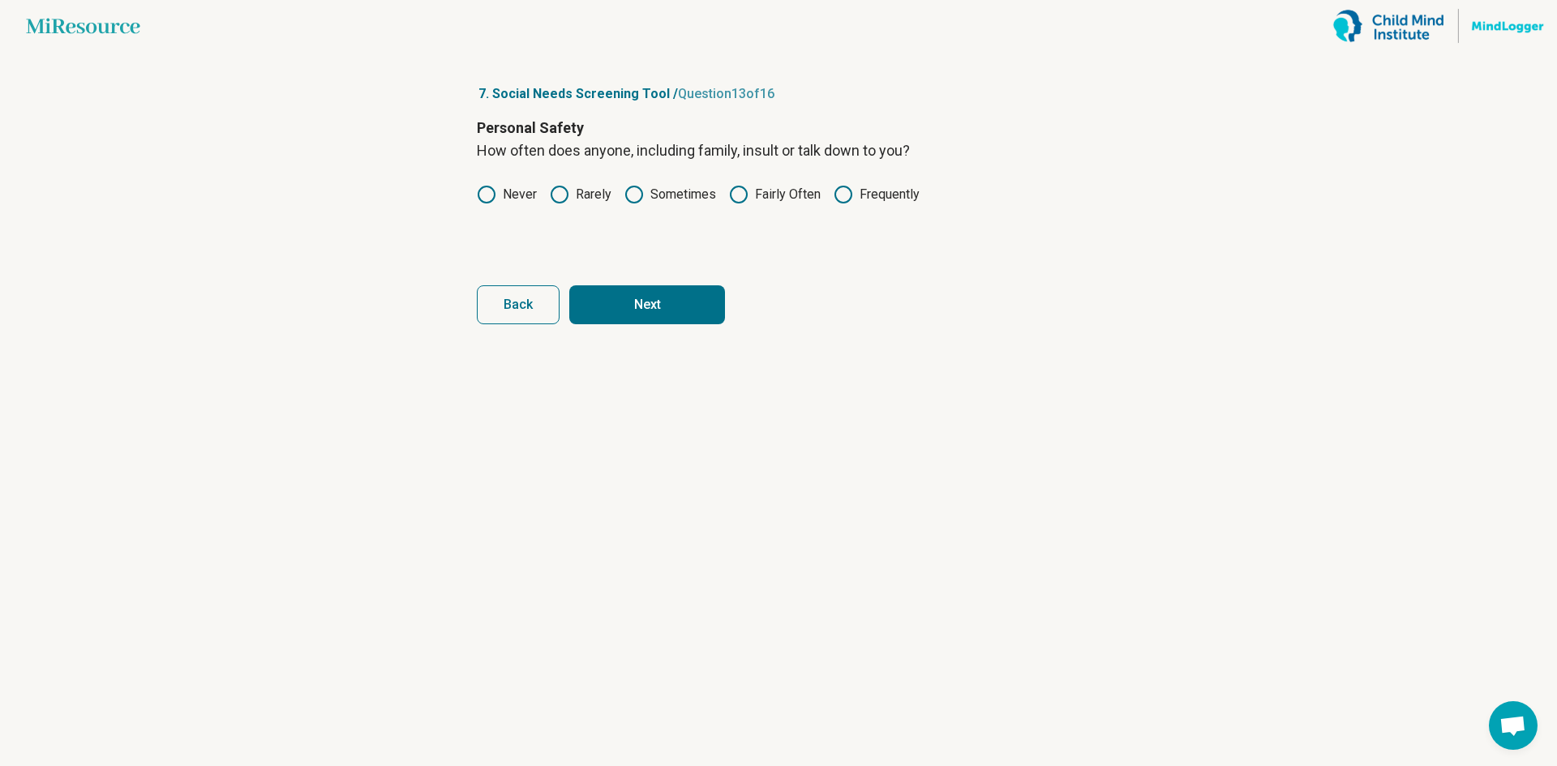
click at [687, 296] on button "Next" at bounding box center [647, 304] width 156 height 39
click at [608, 194] on label "Rarely" at bounding box center [581, 194] width 62 height 19
click at [623, 297] on button "Next" at bounding box center [647, 304] width 156 height 39
click at [569, 196] on label "Rarely" at bounding box center [581, 194] width 62 height 19
click at [657, 203] on label "Sometimes" at bounding box center [670, 194] width 92 height 19
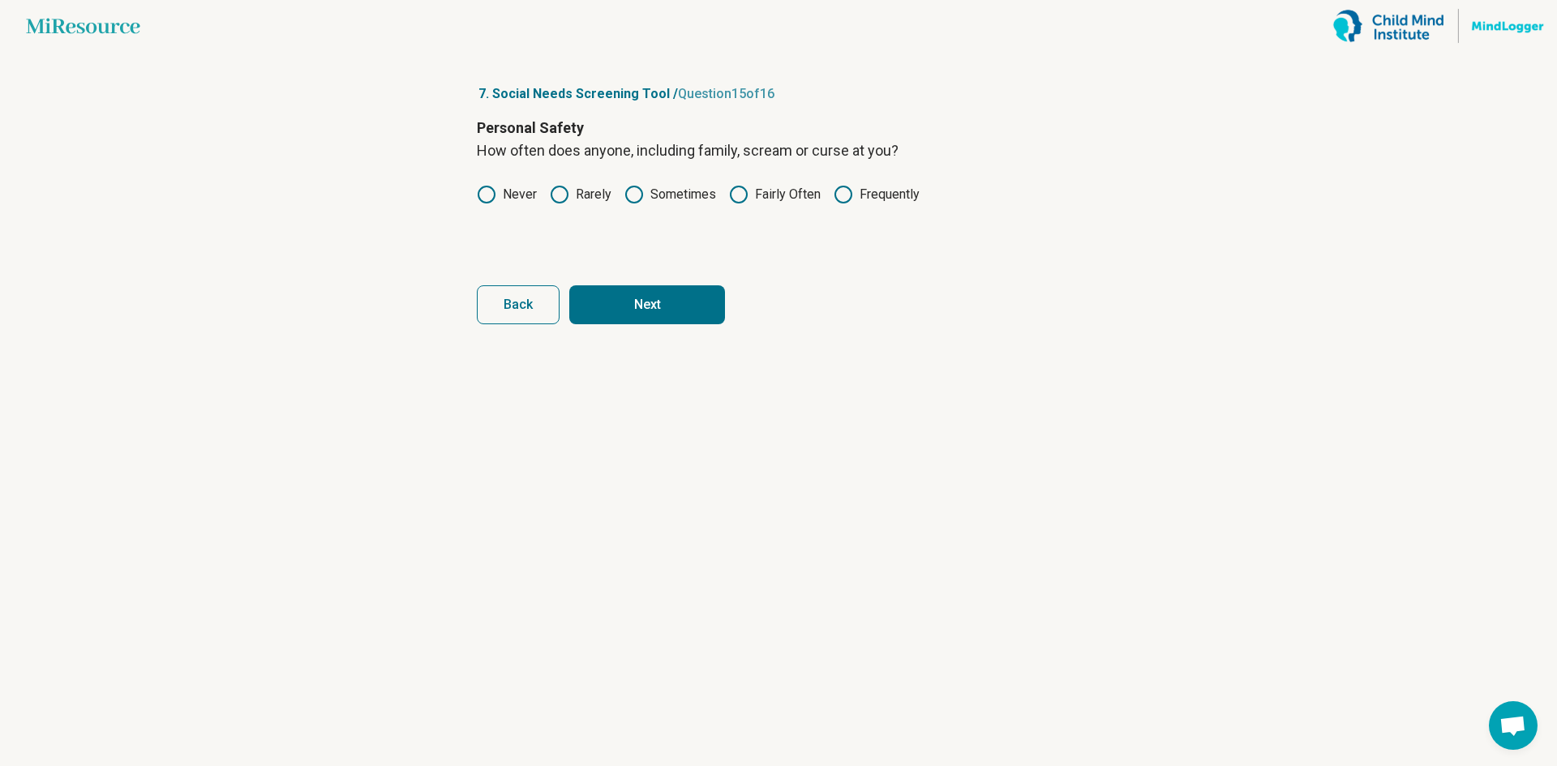
click at [645, 312] on button "Next" at bounding box center [647, 304] width 156 height 39
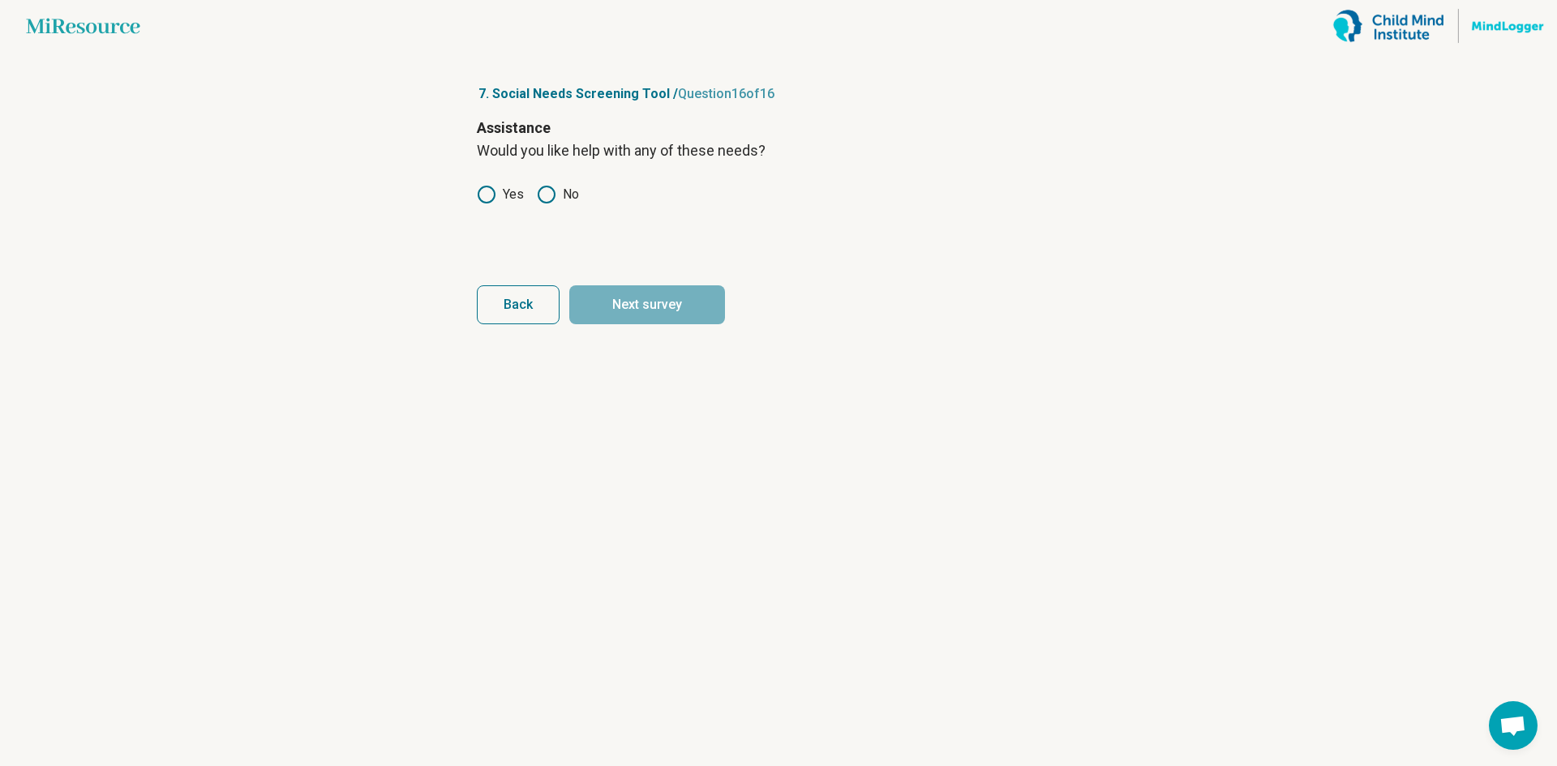
click at [559, 193] on label "No" at bounding box center [558, 194] width 42 height 19
click at [643, 299] on button "Next survey" at bounding box center [647, 304] width 156 height 39
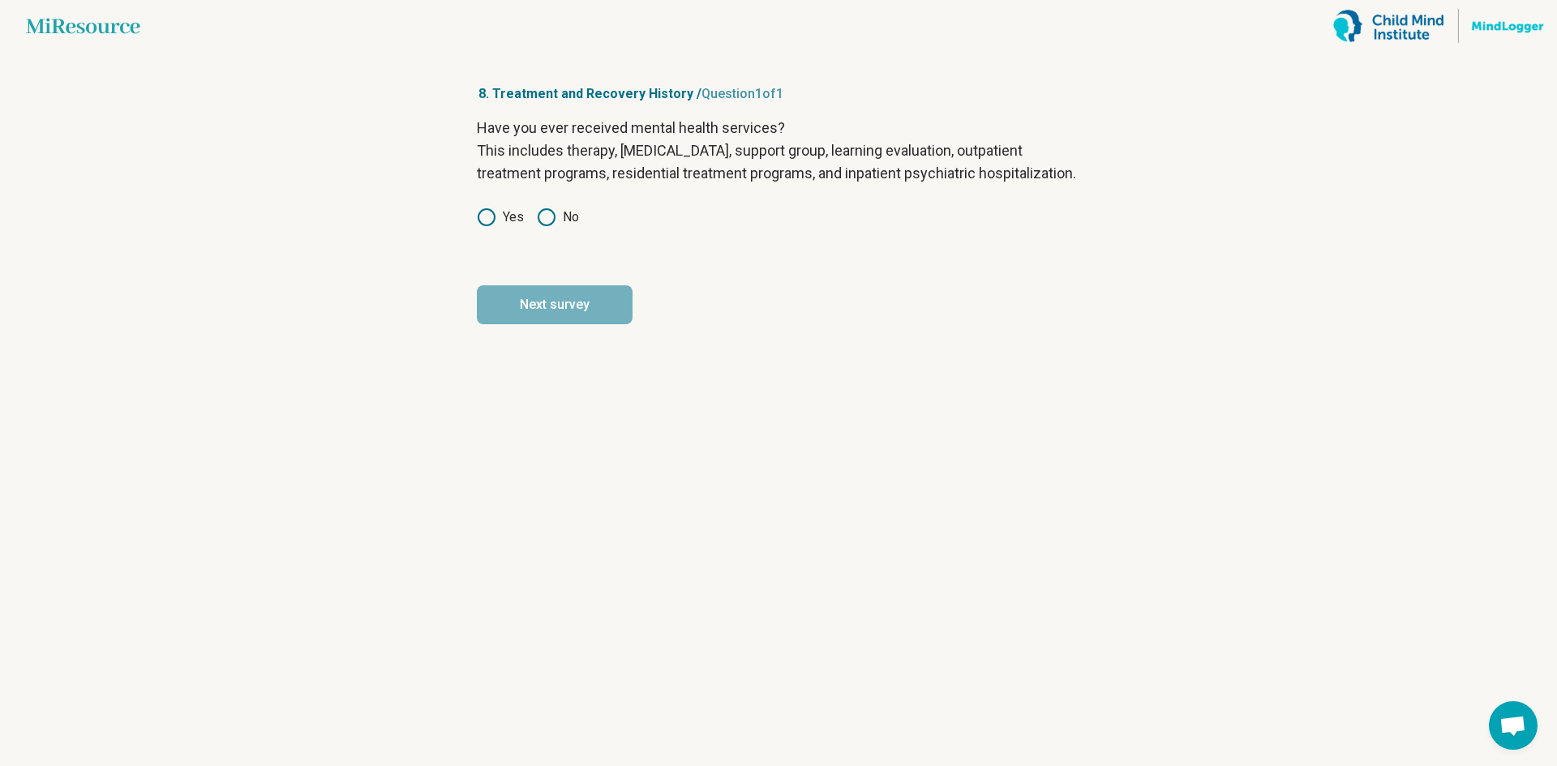
click at [499, 227] on label "Yes" at bounding box center [500, 217] width 47 height 19
click at [538, 307] on button "Next survey" at bounding box center [555, 304] width 156 height 39
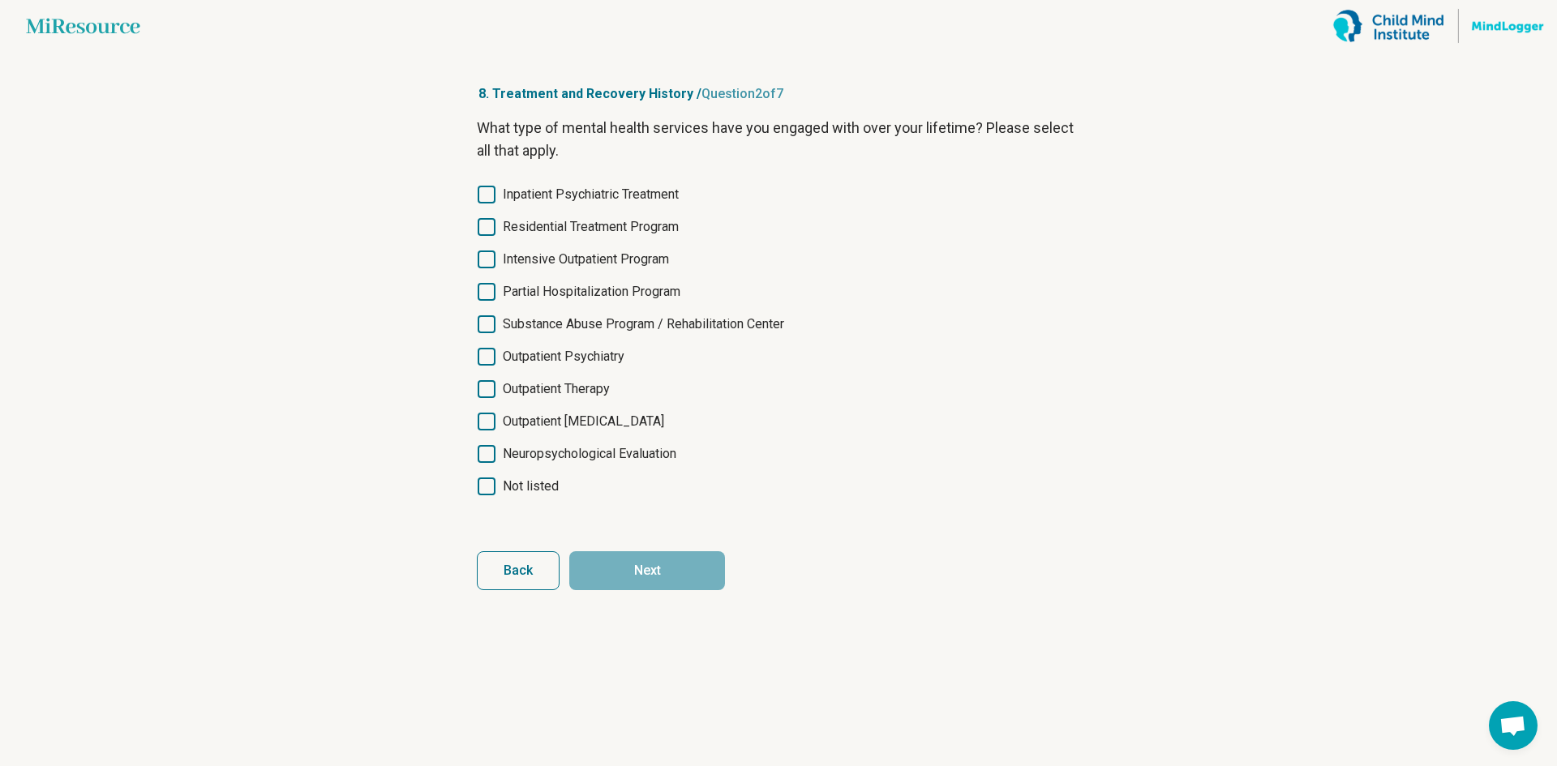
click at [610, 383] on span "Outpatient Therapy" at bounding box center [556, 388] width 107 height 19
click at [650, 583] on button "Next" at bounding box center [647, 570] width 156 height 39
click at [588, 387] on span "Outpatient Therapy" at bounding box center [556, 388] width 107 height 19
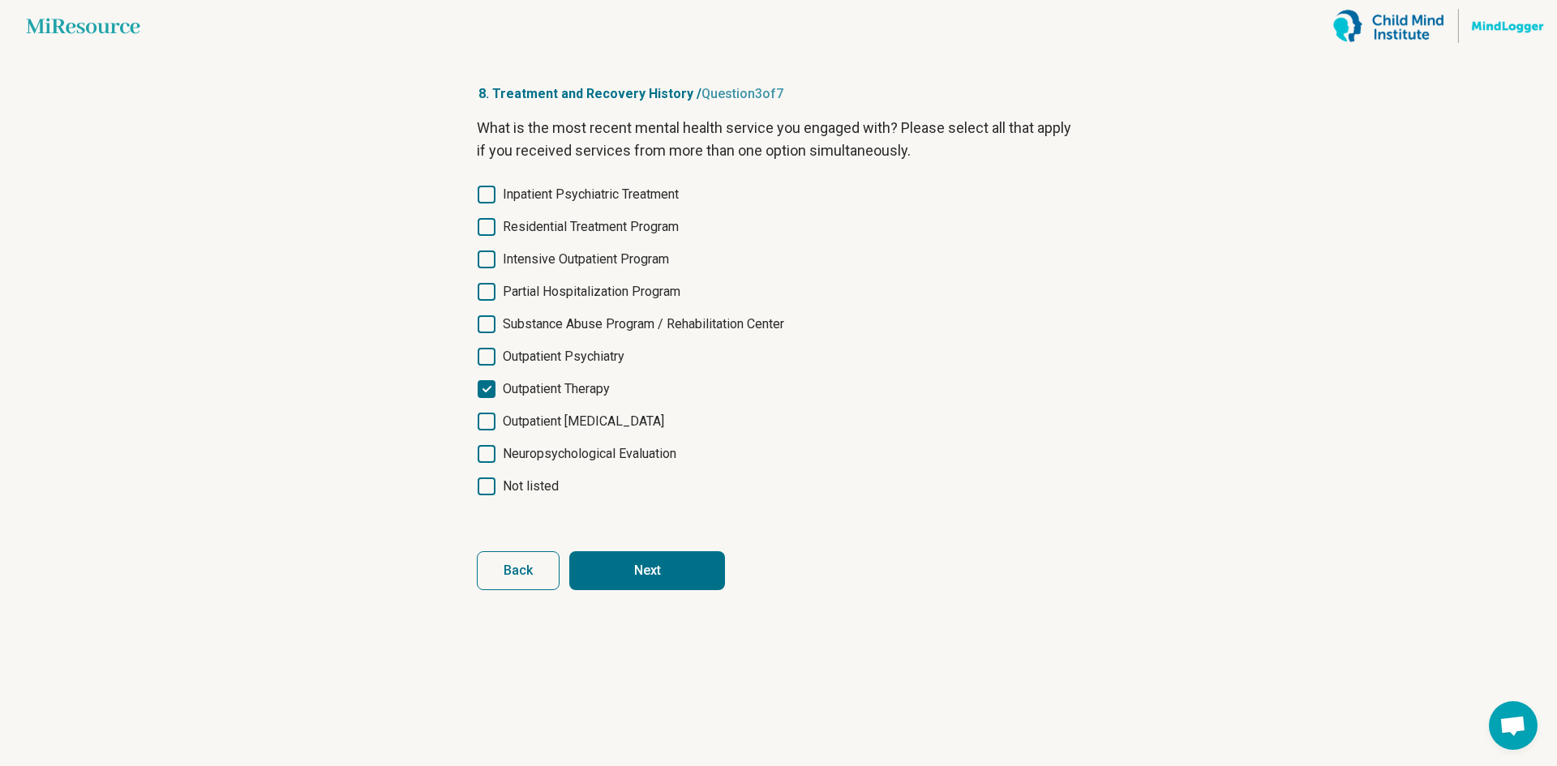
click at [660, 580] on button "Next" at bounding box center [647, 570] width 156 height 39
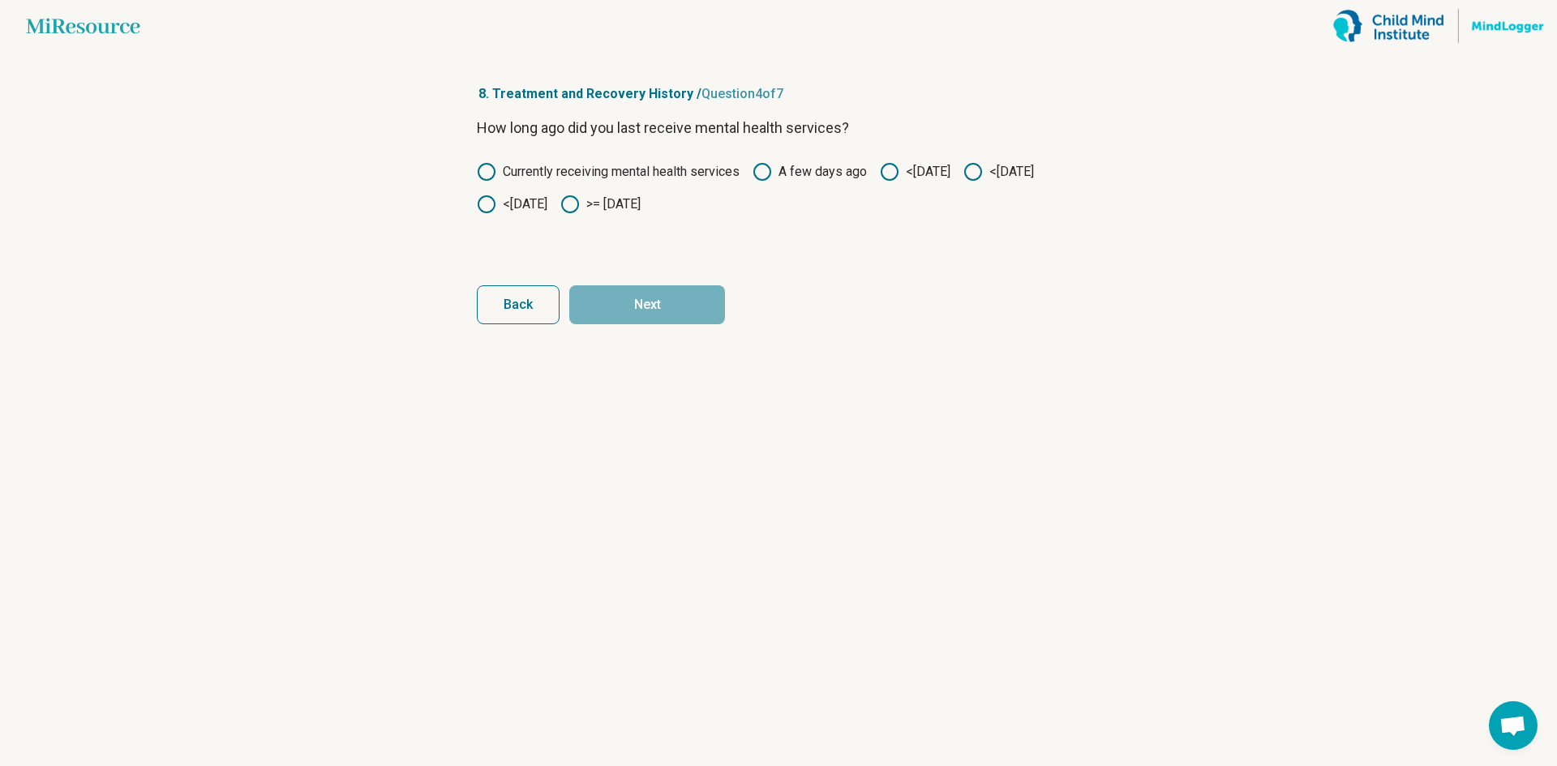
click at [893, 175] on icon at bounding box center [889, 171] width 19 height 19
click at [658, 304] on button "Next" at bounding box center [647, 304] width 156 height 39
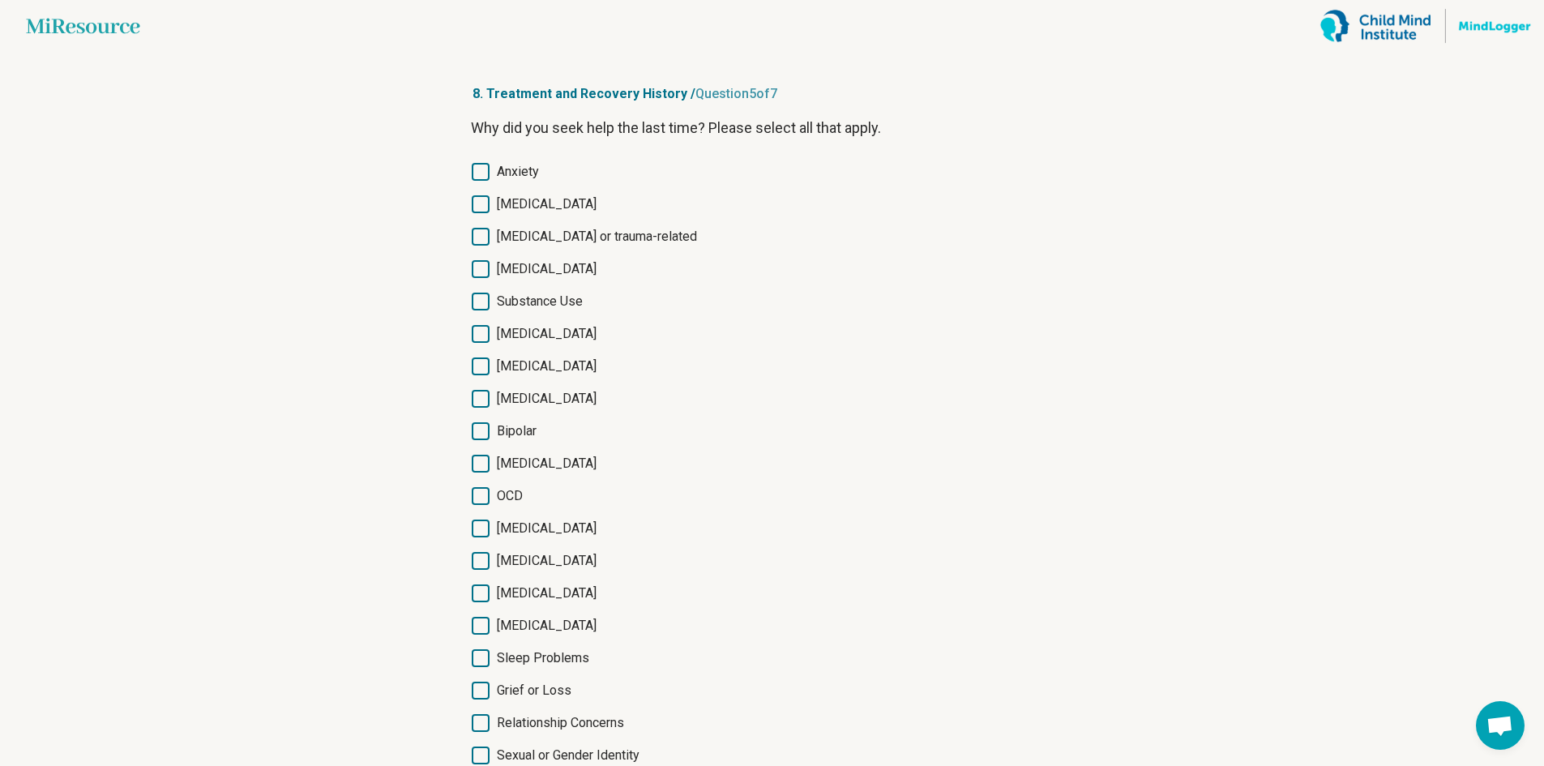
click at [516, 170] on span "Anxiety" at bounding box center [518, 171] width 42 height 19
click at [535, 203] on span "Depression" at bounding box center [547, 204] width 100 height 19
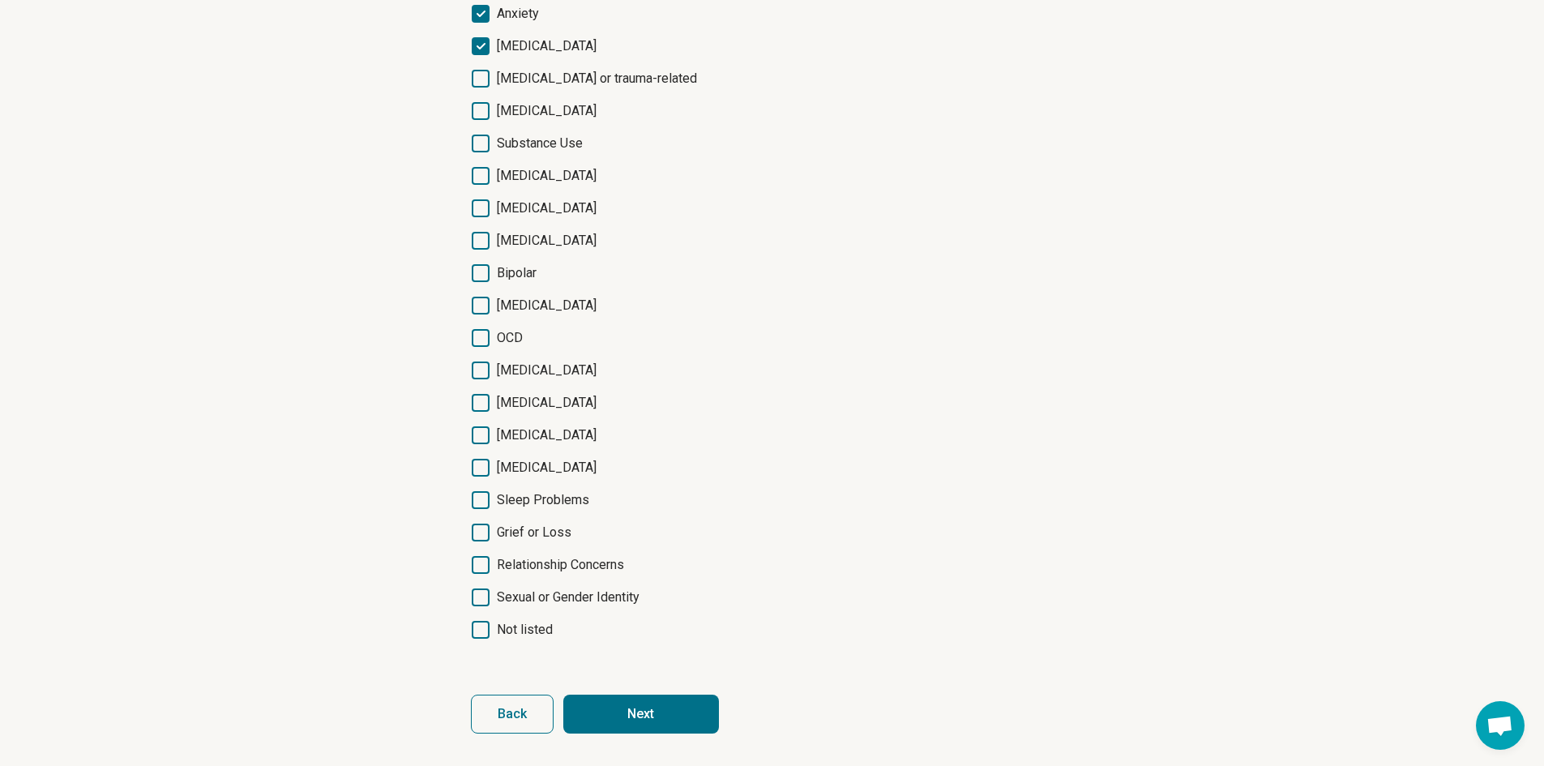
click at [705, 712] on button "Next" at bounding box center [641, 714] width 156 height 39
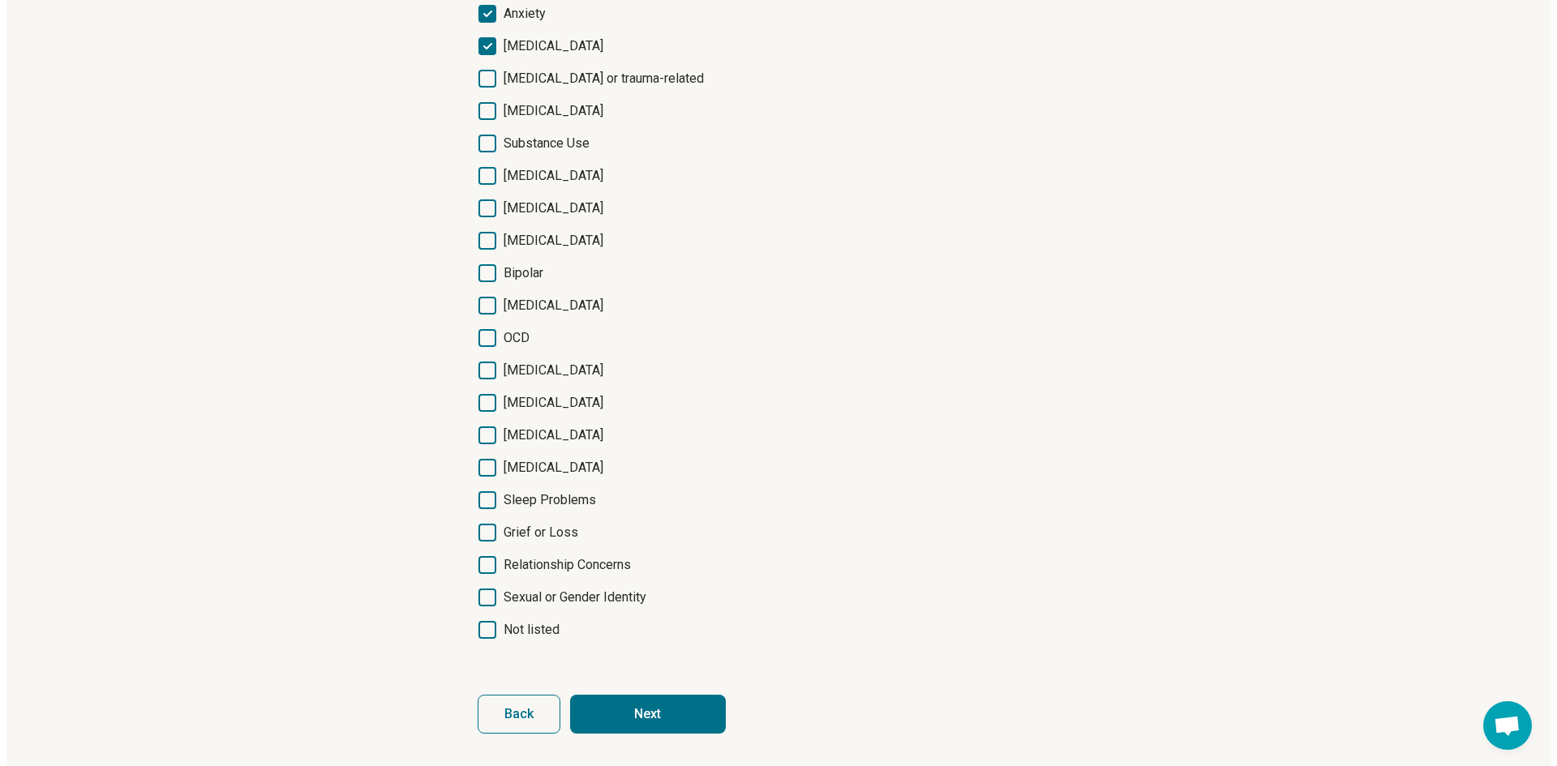
scroll to position [0, 0]
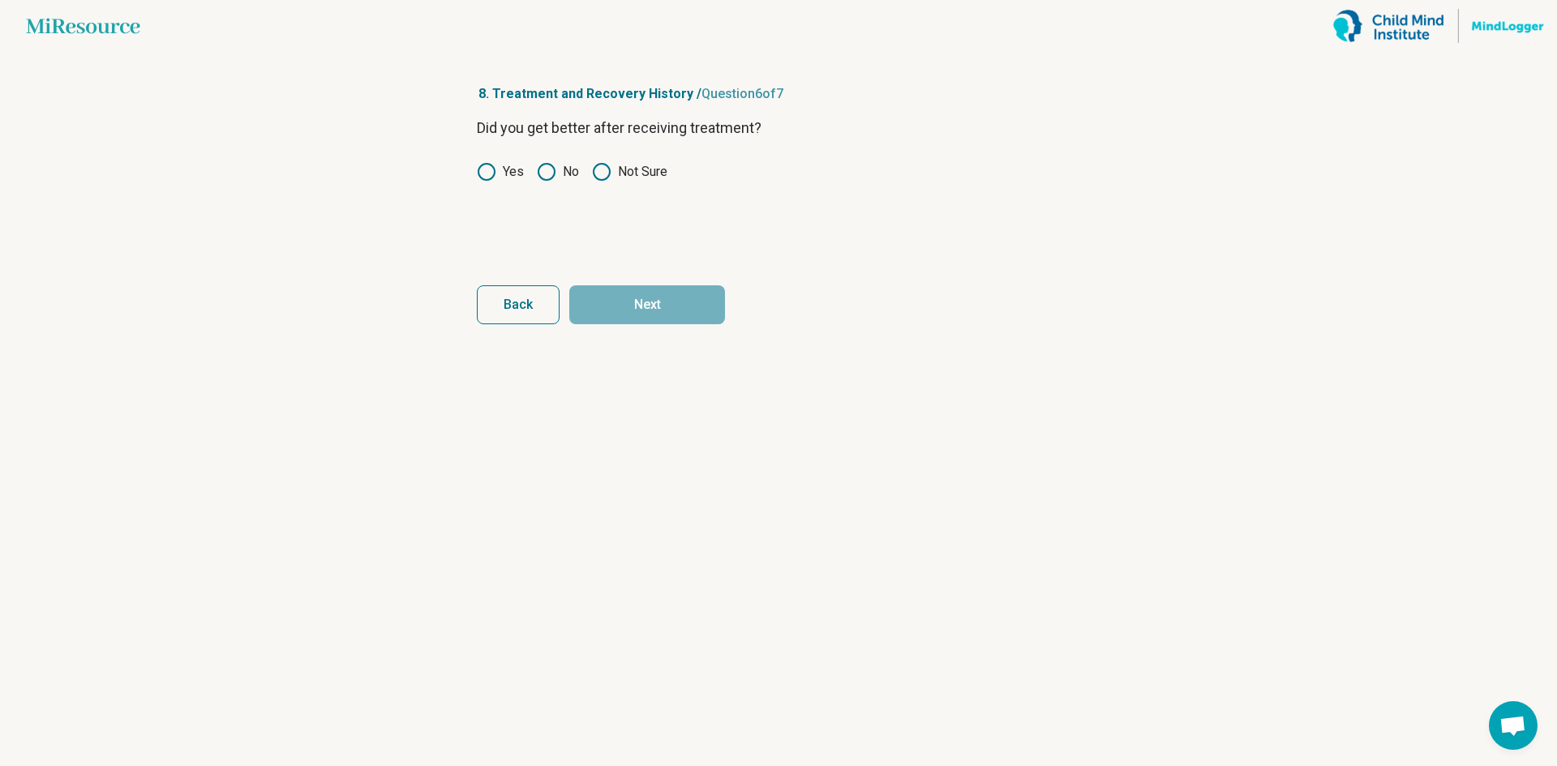
click at [546, 172] on icon at bounding box center [546, 171] width 19 height 19
click at [638, 311] on button "Next" at bounding box center [647, 304] width 156 height 39
click at [558, 180] on label "No" at bounding box center [558, 171] width 42 height 19
click at [561, 178] on label "No" at bounding box center [558, 171] width 42 height 19
click at [629, 301] on button "Next survey" at bounding box center [647, 304] width 156 height 39
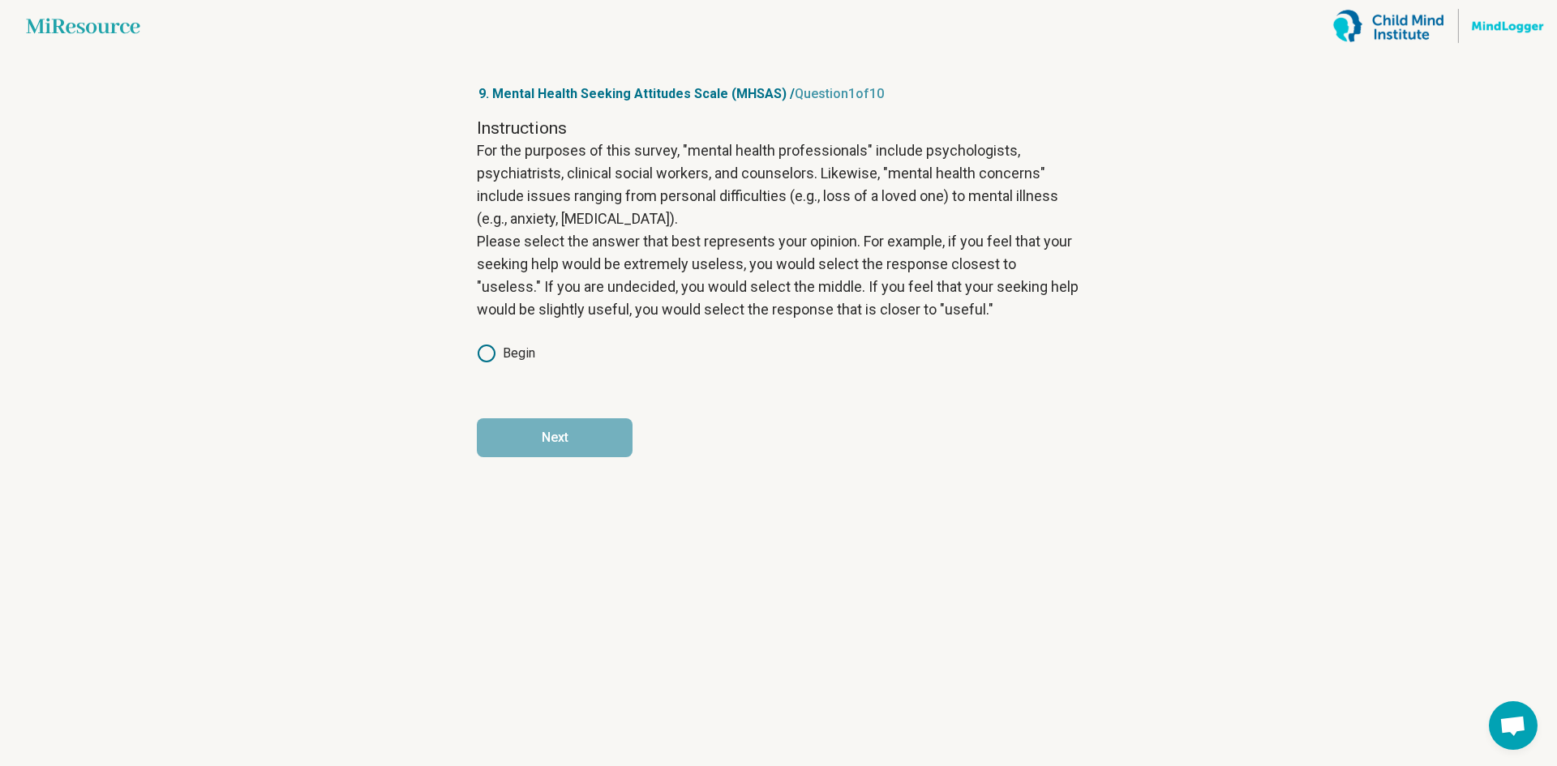
click at [531, 346] on label "Begin" at bounding box center [506, 353] width 58 height 19
click at [554, 436] on button "Next" at bounding box center [555, 437] width 156 height 39
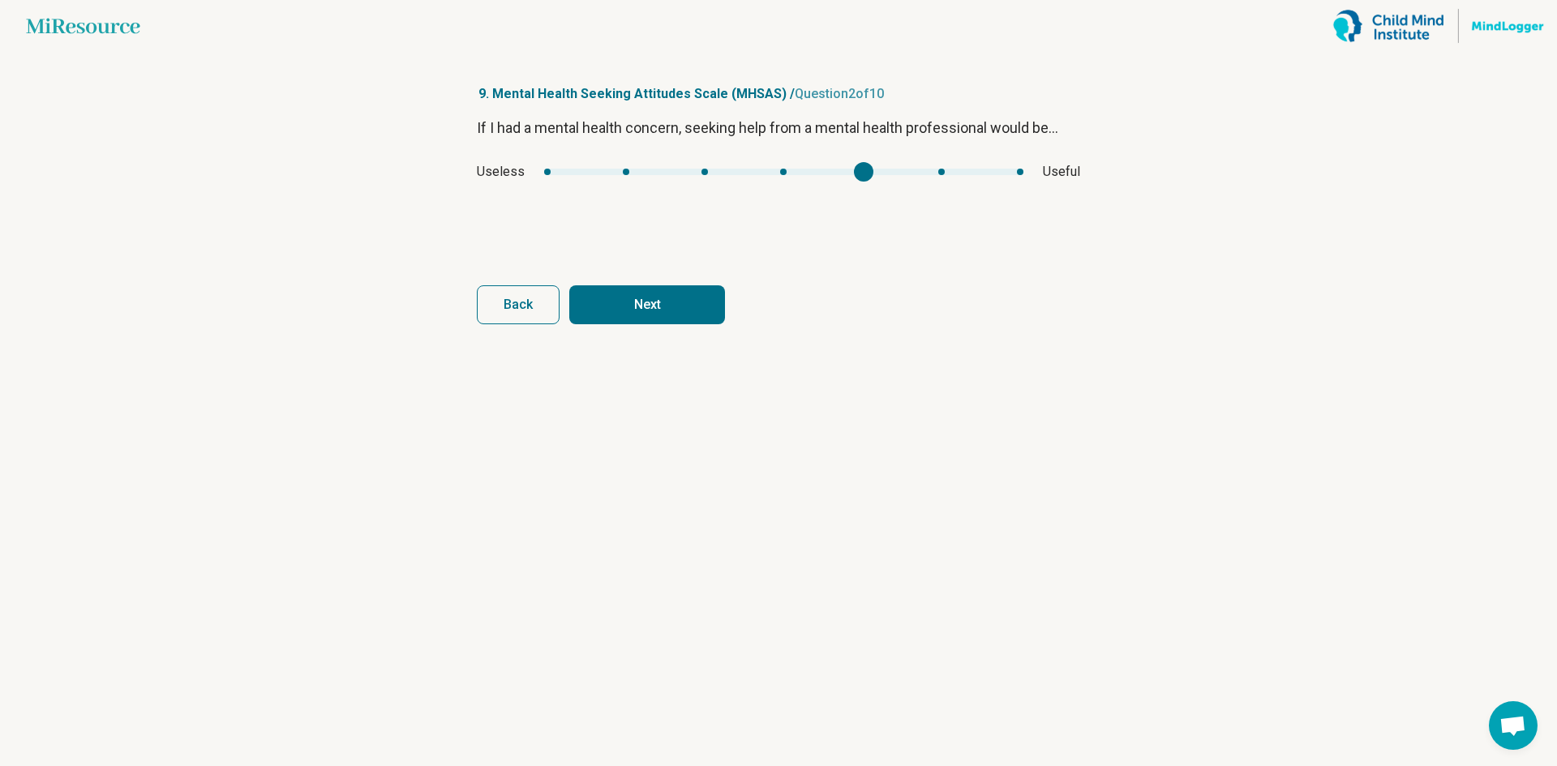
type input "*"
click at [788, 209] on div "If I had a mental health concern, seeking help from a mental health professiona…" at bounding box center [778, 185] width 603 height 136
click at [639, 298] on button "Next" at bounding box center [647, 304] width 156 height 39
type input "*"
click at [786, 194] on div "If I had a mental health concern, seeking help from a mental health professiona…" at bounding box center [778, 185] width 603 height 136
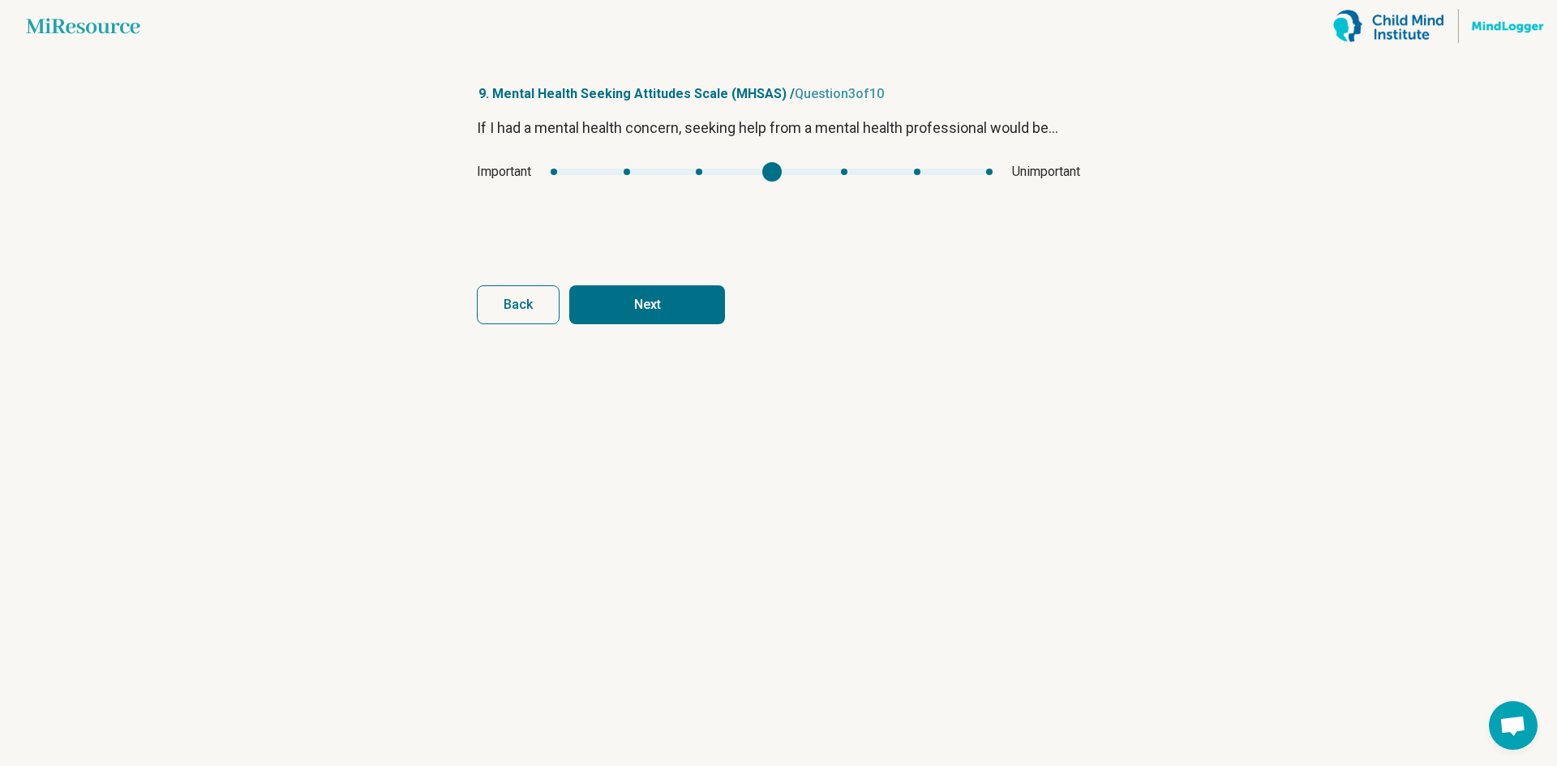
click at [657, 301] on button "Next" at bounding box center [647, 304] width 156 height 39
type input "*"
click at [831, 196] on div "If I had a mental health concern, seeking help from a mental health professiona…" at bounding box center [778, 185] width 603 height 136
click at [649, 306] on button "Next" at bounding box center [647, 304] width 156 height 39
type input "*"
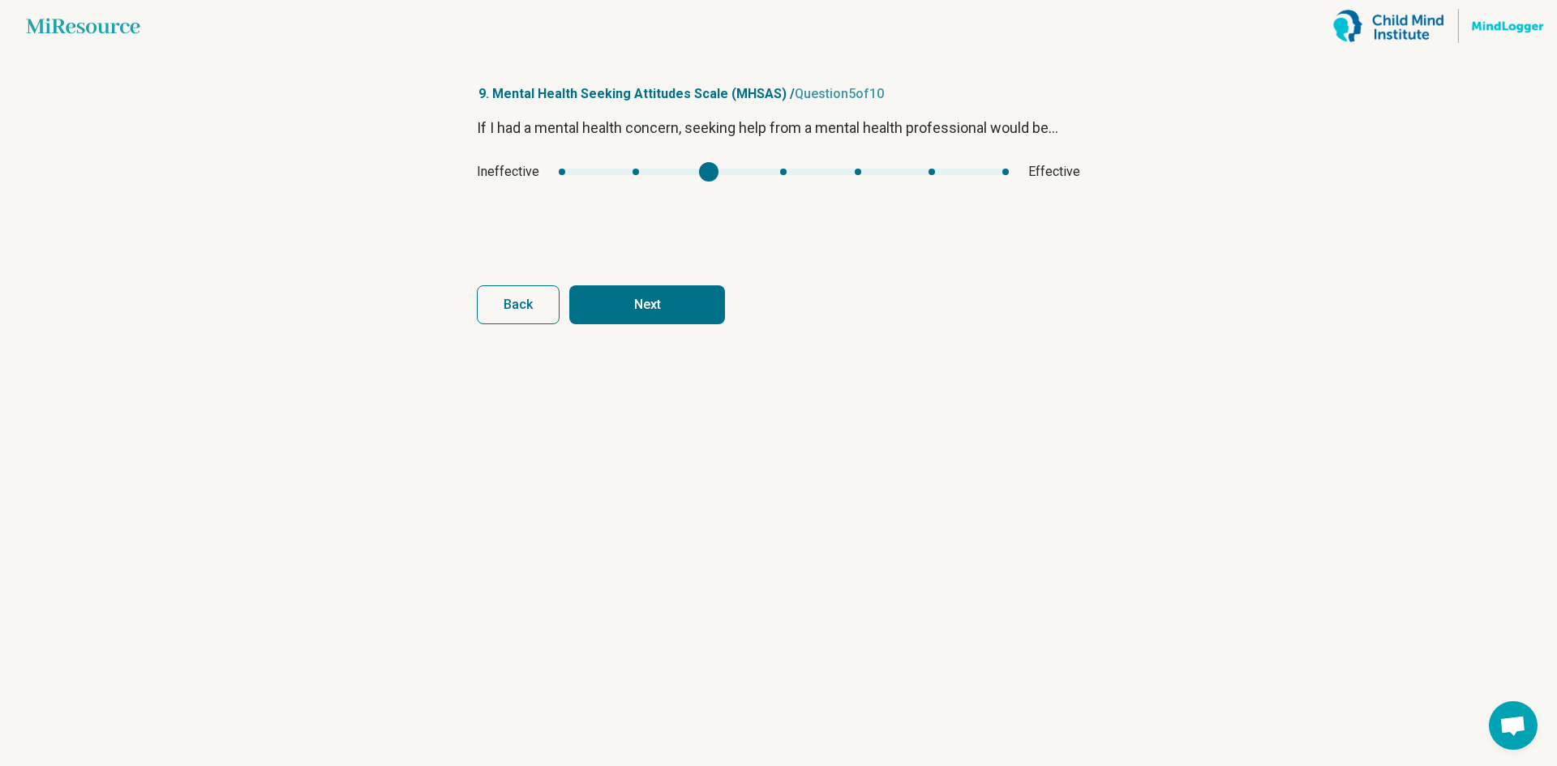
click at [705, 188] on div "If I had a mental health concern, seeking help from a mental health professiona…" at bounding box center [778, 185] width 603 height 136
click at [654, 291] on button "Next" at bounding box center [647, 304] width 156 height 39
type input "*"
click at [761, 200] on div "If I had a mental health concern, seeking help from a mental health professiona…" at bounding box center [778, 185] width 603 height 136
click at [663, 302] on button "Next" at bounding box center [647, 304] width 156 height 39
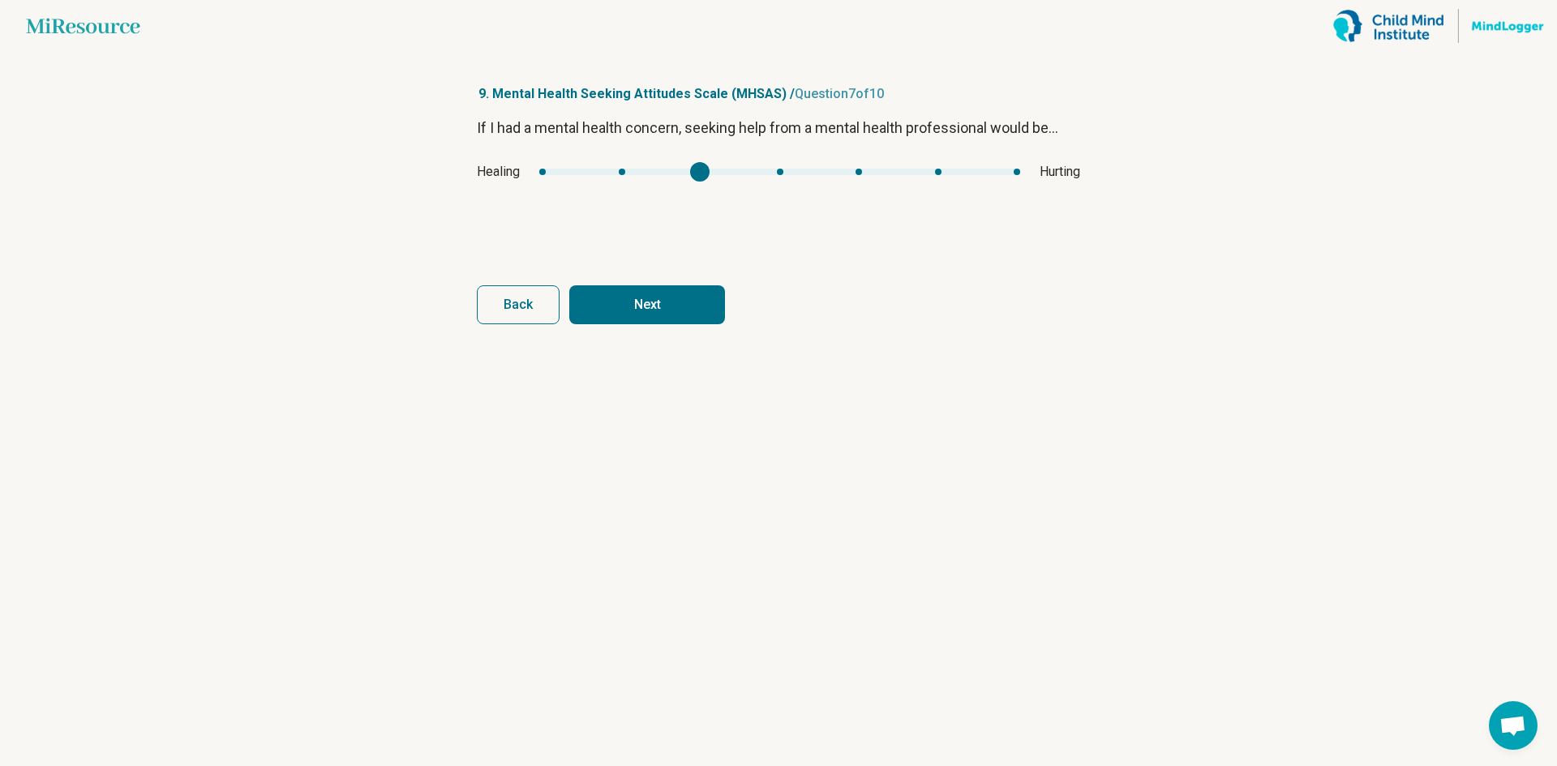
type input "*"
click at [794, 188] on div "If I had a mental health concern, seeking help from a mental health professiona…" at bounding box center [778, 185] width 603 height 136
click at [676, 299] on button "Next" at bounding box center [647, 304] width 156 height 39
click at [777, 195] on div "If I had a mental health concern, seeking help from a mental health professiona…" at bounding box center [778, 185] width 603 height 136
type input "*"
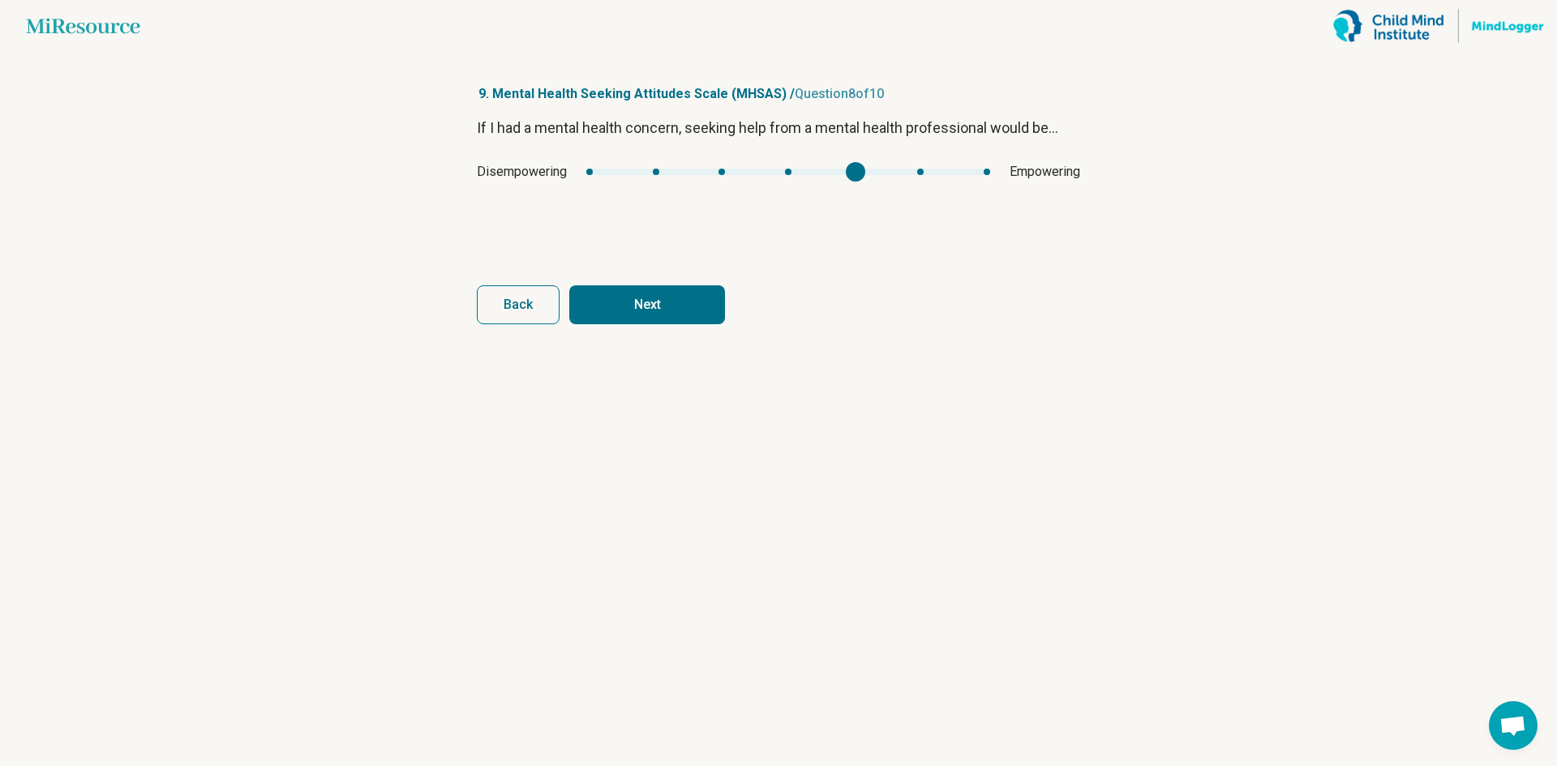
click at [842, 184] on div "If I had a mental health concern, seeking help from a mental health professiona…" at bounding box center [778, 185] width 603 height 136
click at [659, 288] on button "Next" at bounding box center [647, 304] width 156 height 39
drag, startPoint x: 560, startPoint y: 179, endPoint x: 739, endPoint y: 204, distance: 180.9
click at [739, 204] on div "If I had a mental health concern, seeking help from a mental health professiona…" at bounding box center [778, 185] width 603 height 136
type input "*"
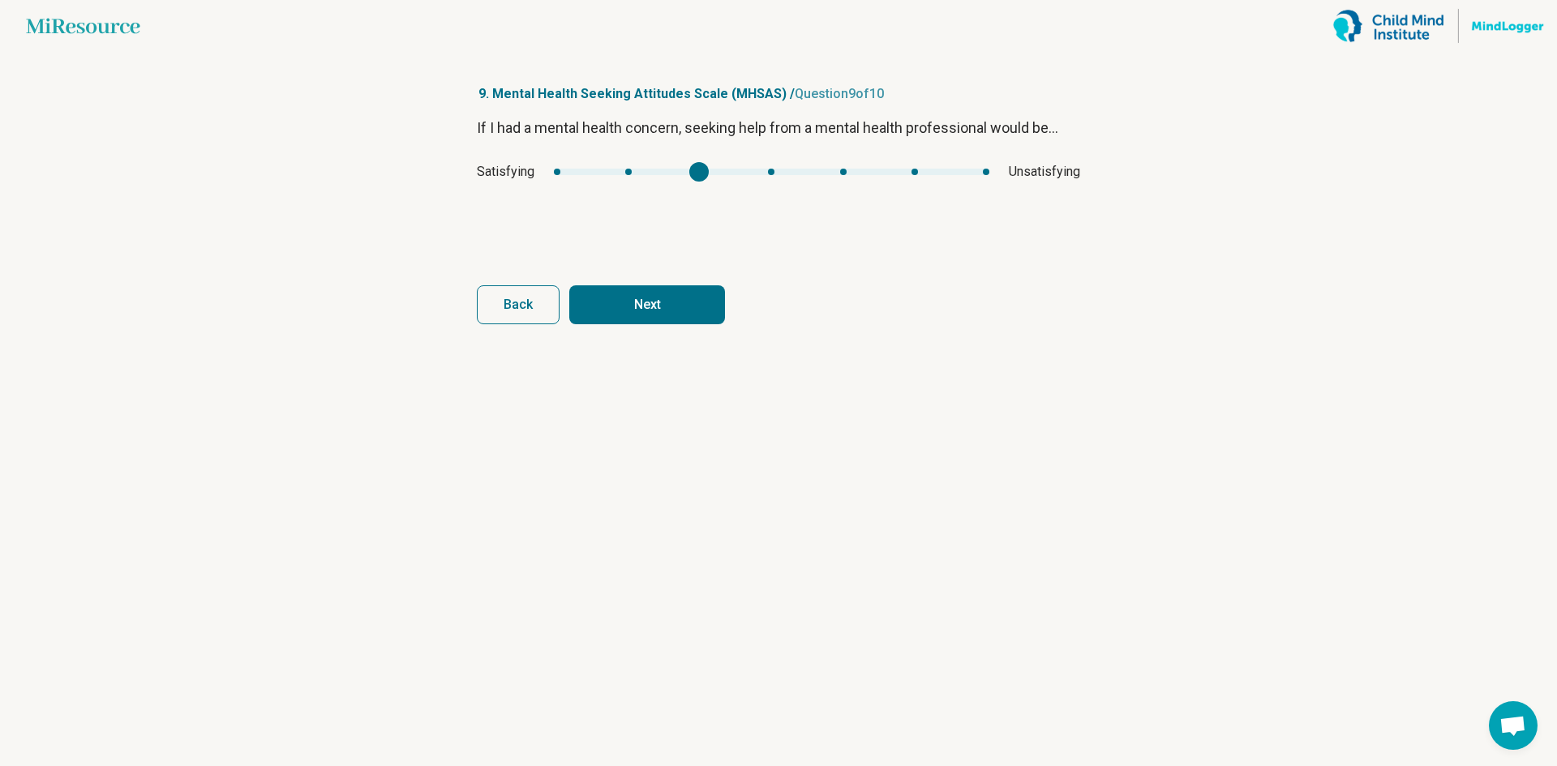
click at [682, 173] on div "mhsas8" at bounding box center [771, 172] width 435 height 6
click at [675, 282] on form "If I had a mental health concern, seeking help from a mental health professiona…" at bounding box center [778, 221] width 603 height 208
click at [646, 291] on button "Next" at bounding box center [647, 304] width 156 height 39
click at [770, 179] on div "mhsas9" at bounding box center [771, 171] width 19 height 19
click at [696, 290] on button "Next survey" at bounding box center [647, 304] width 156 height 39
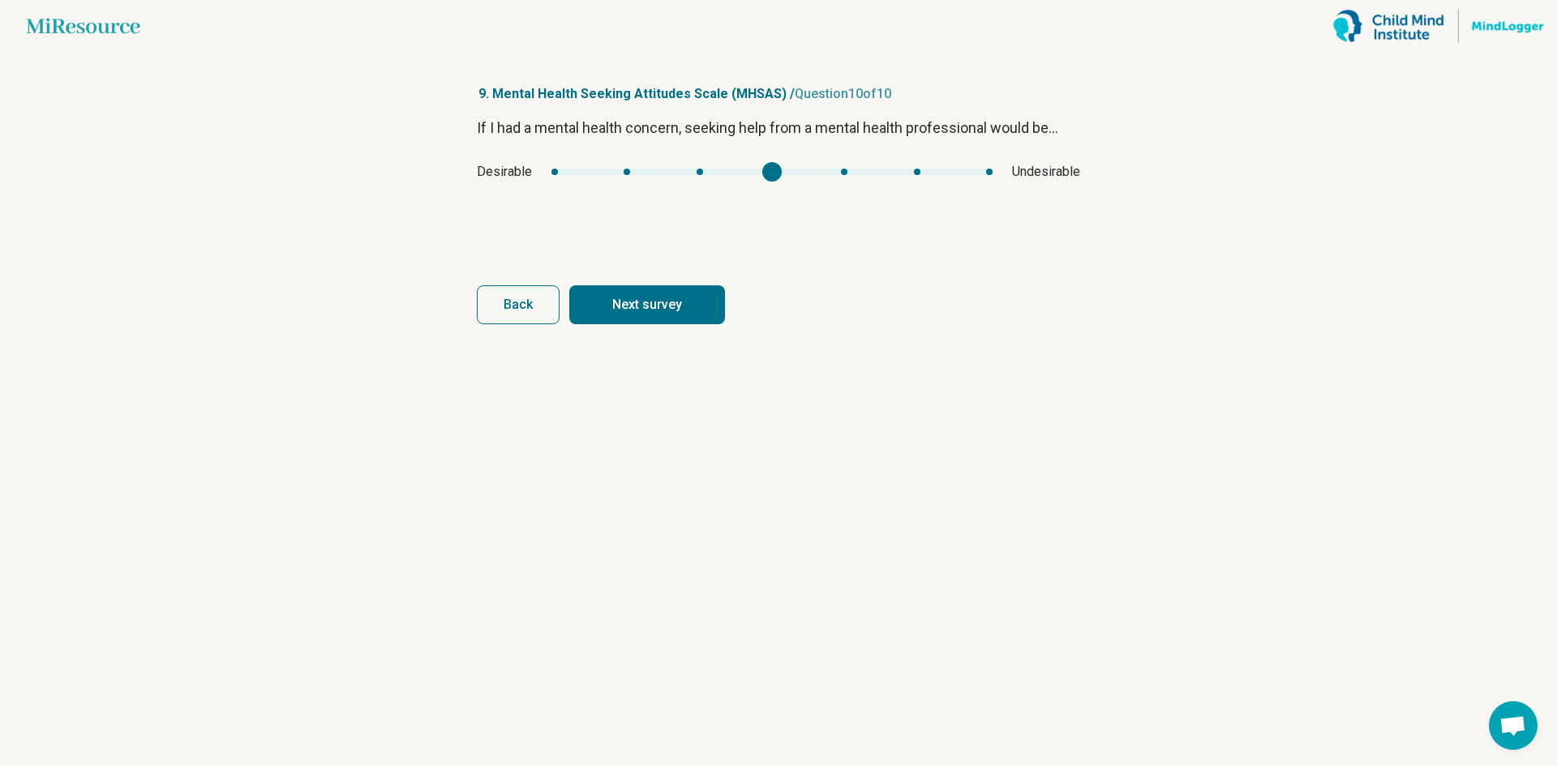
type input "*"
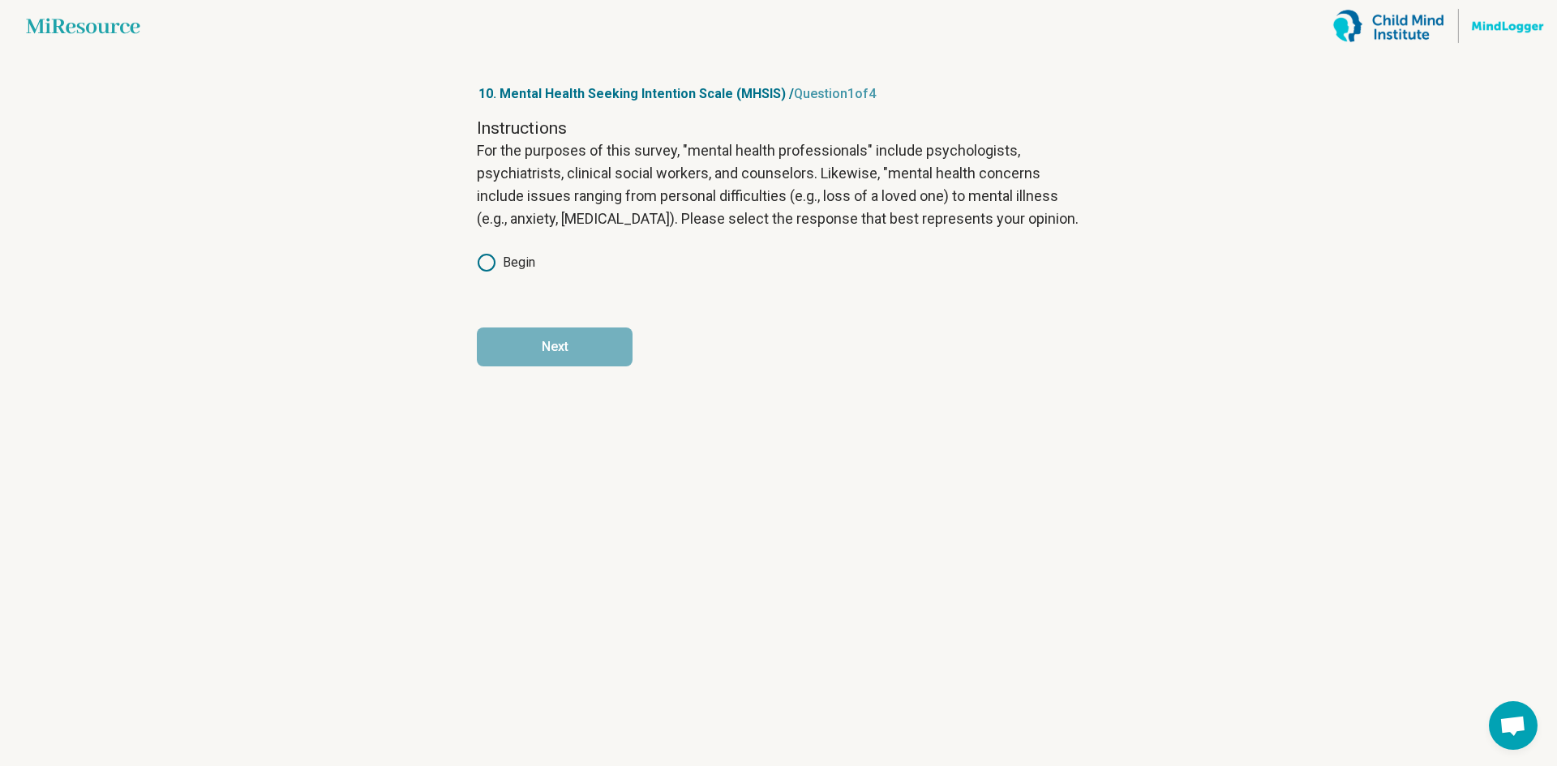
click at [527, 253] on label "Begin" at bounding box center [506, 262] width 58 height 19
click at [532, 330] on button "Next" at bounding box center [555, 347] width 156 height 39
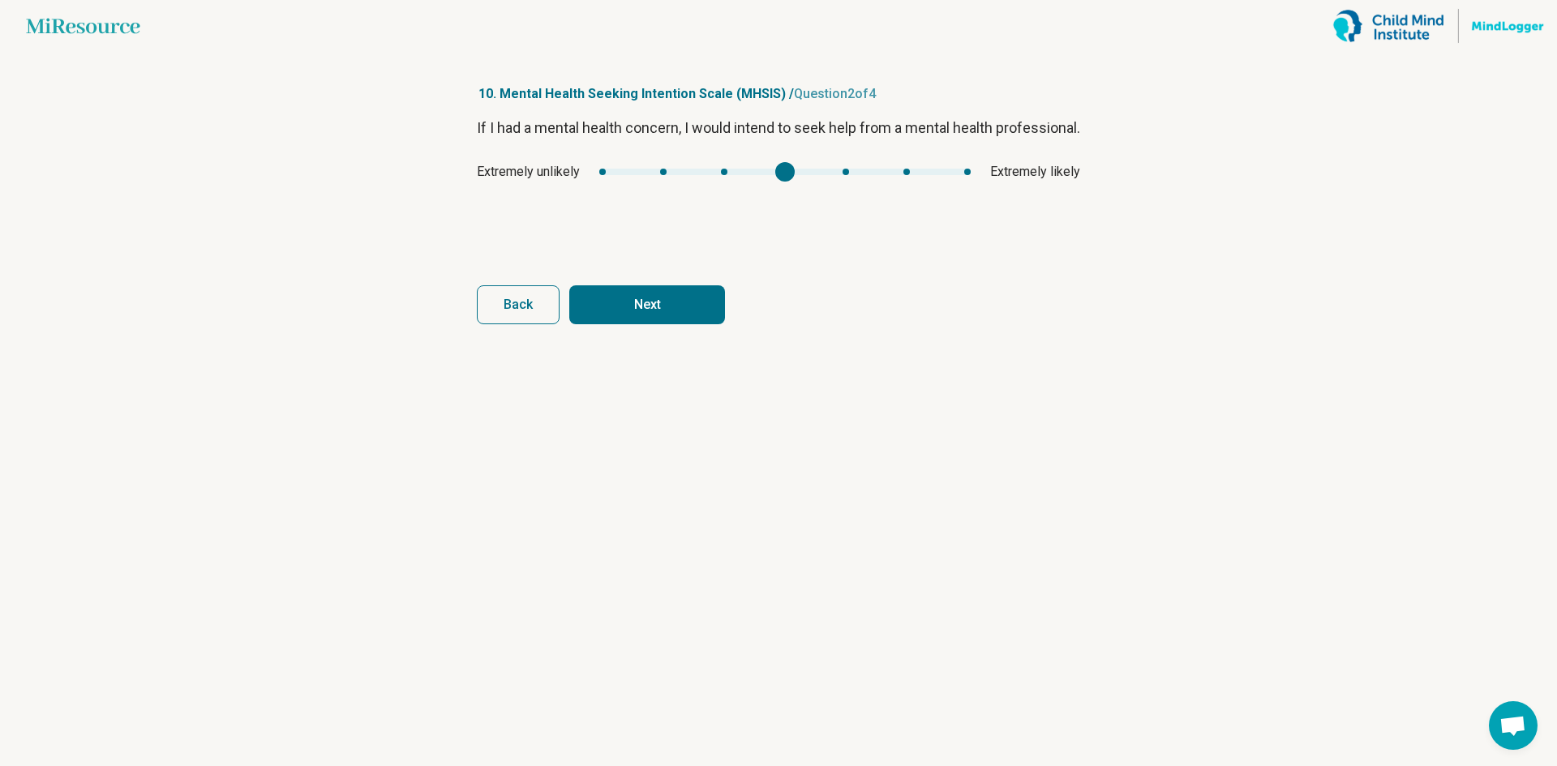
click at [783, 206] on div "If I had a mental health concern, I would intend to seek help from a mental hea…" at bounding box center [778, 185] width 603 height 136
type input "*"
click at [720, 175] on div "mhsis1" at bounding box center [784, 172] width 371 height 6
click at [671, 292] on button "Next" at bounding box center [647, 304] width 156 height 39
type input "*"
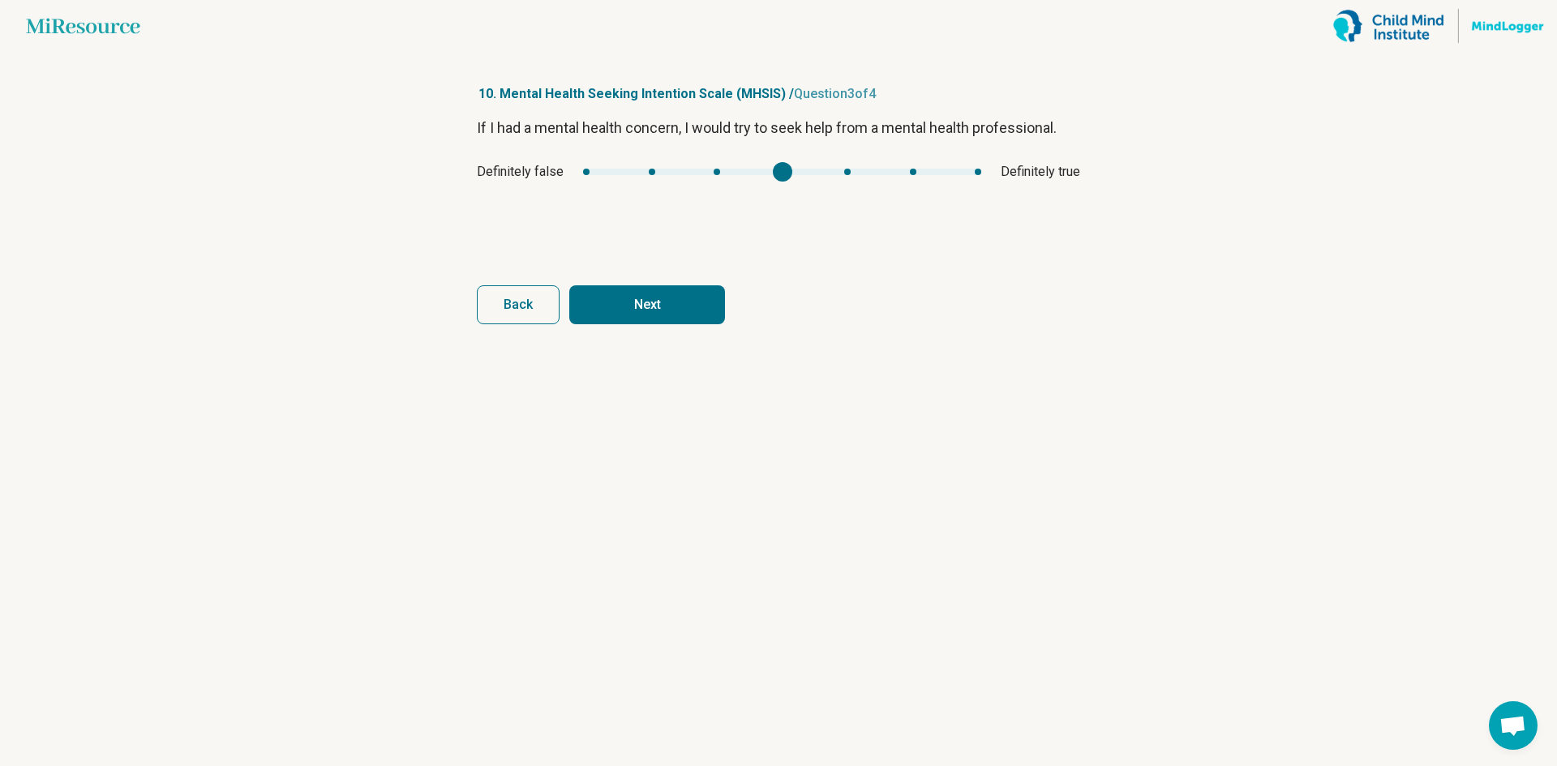
click at [764, 187] on div "If I had a mental health concern, I would try to seek help from a mental health…" at bounding box center [778, 185] width 603 height 136
click at [669, 306] on button "Next" at bounding box center [647, 304] width 156 height 39
click at [765, 181] on div "Strongly disagree Strongly agree" at bounding box center [778, 171] width 603 height 19
click at [680, 302] on button "Finish" at bounding box center [647, 304] width 156 height 39
type input "*"
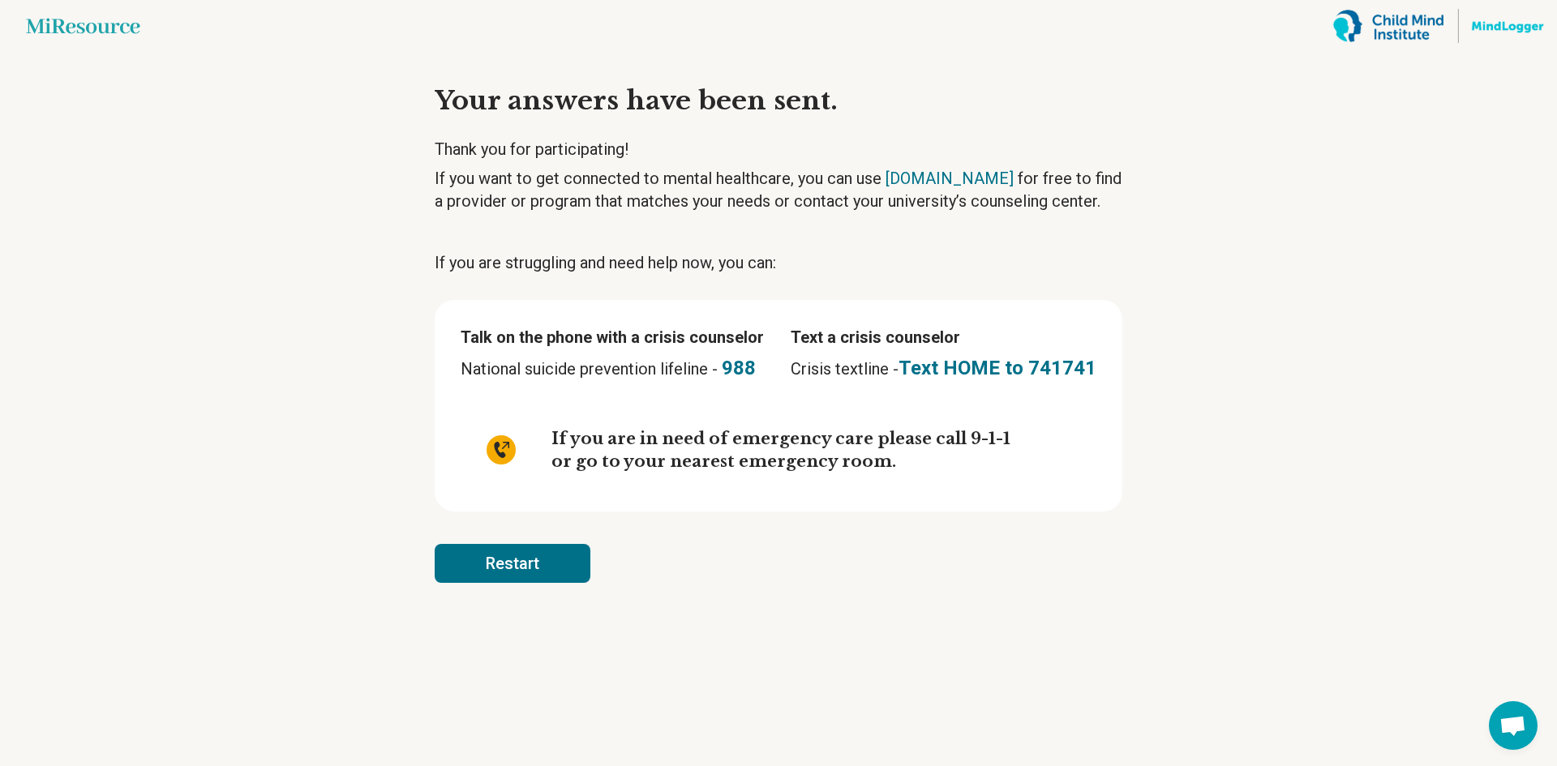
click at [596, 283] on article "Your answers have been sent. Thank you for participating! If you want to get co…" at bounding box center [778, 409] width 739 height 714
click at [638, 484] on div "If you are in need of emergency care please call 9-1-1 or go to your nearest em…" at bounding box center [778, 449] width 636 height 71
click at [572, 337] on p "Talk on the phone with a crisis counselor" at bounding box center [611, 337] width 303 height 23
drag, startPoint x: 822, startPoint y: 616, endPoint x: 809, endPoint y: 621, distance: 13.9
click at [816, 621] on article "Your answers have been sent. Thank you for participating! If you want to get co…" at bounding box center [778, 409] width 739 height 714
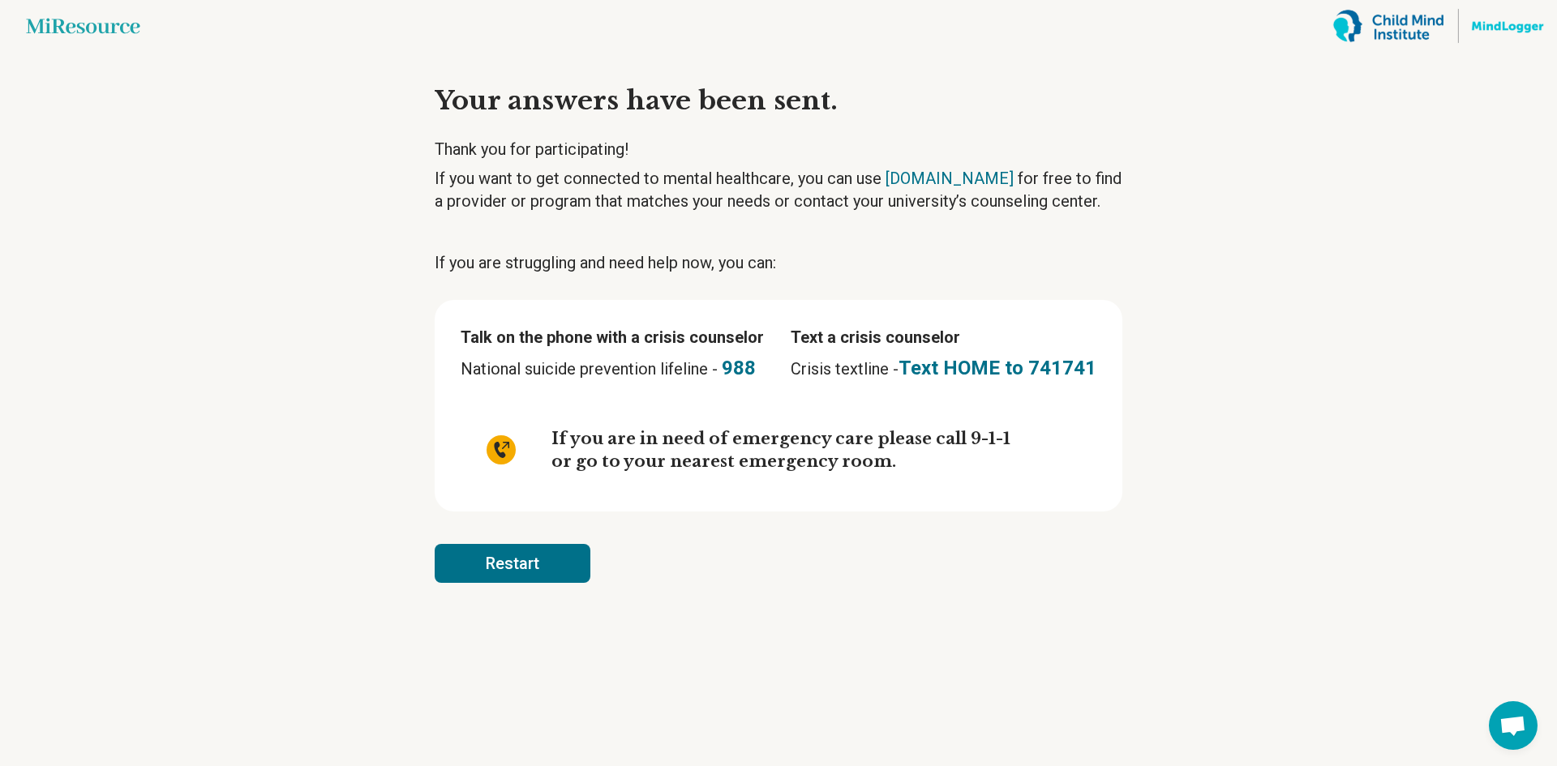
click at [524, 563] on button "Restart" at bounding box center [513, 563] width 156 height 39
